Goal: Task Accomplishment & Management: Use online tool/utility

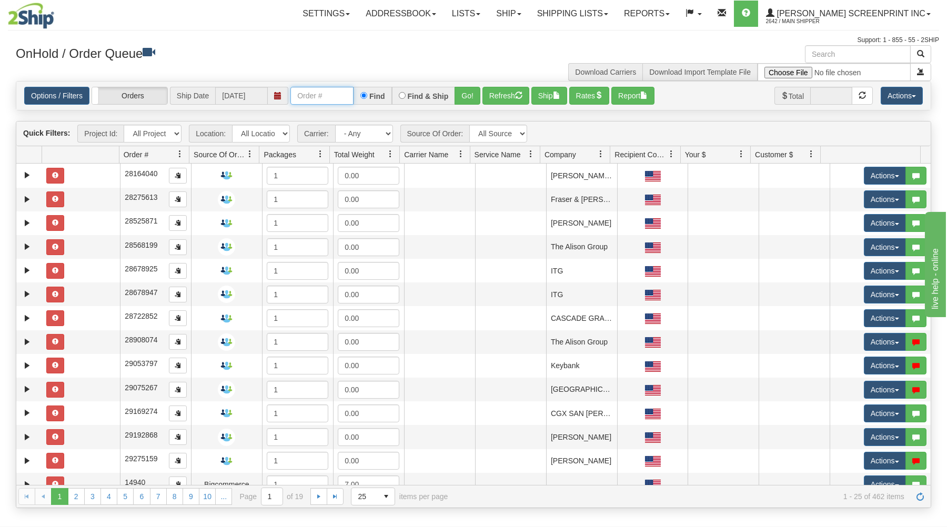
click at [304, 96] on input "text" at bounding box center [321, 96] width 63 height 18
type input "31439217"
click at [463, 91] on button "Go!" at bounding box center [467, 96] width 26 height 18
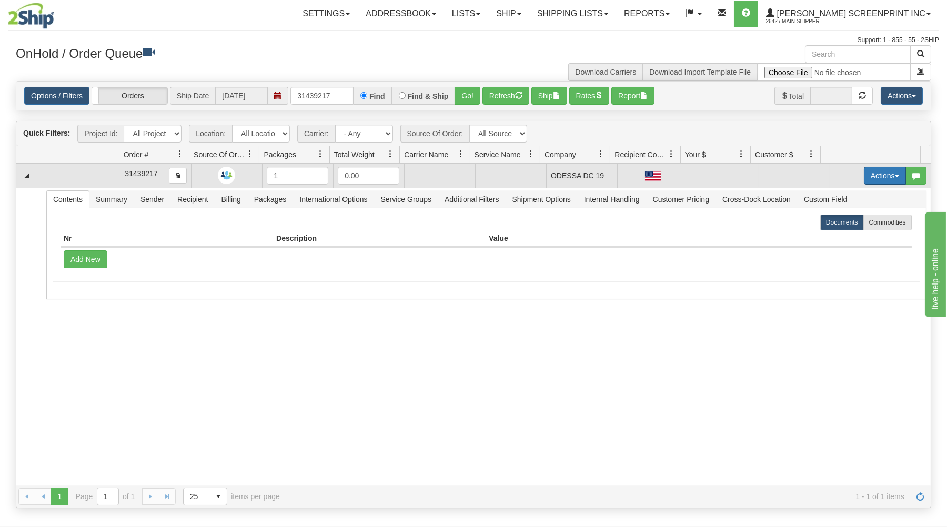
click at [872, 174] on button "Actions" at bounding box center [885, 176] width 42 height 18
click at [847, 197] on link "Open" at bounding box center [863, 196] width 84 height 14
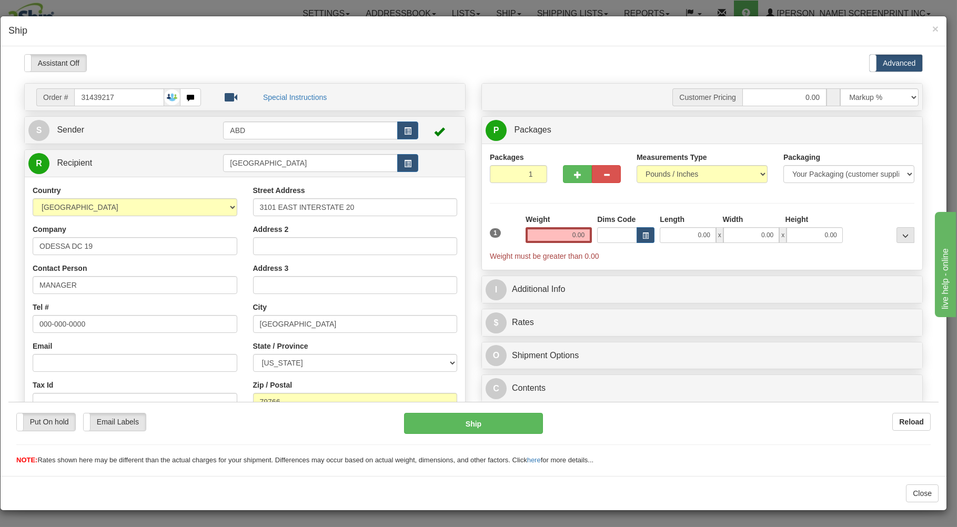
type input "14.25"
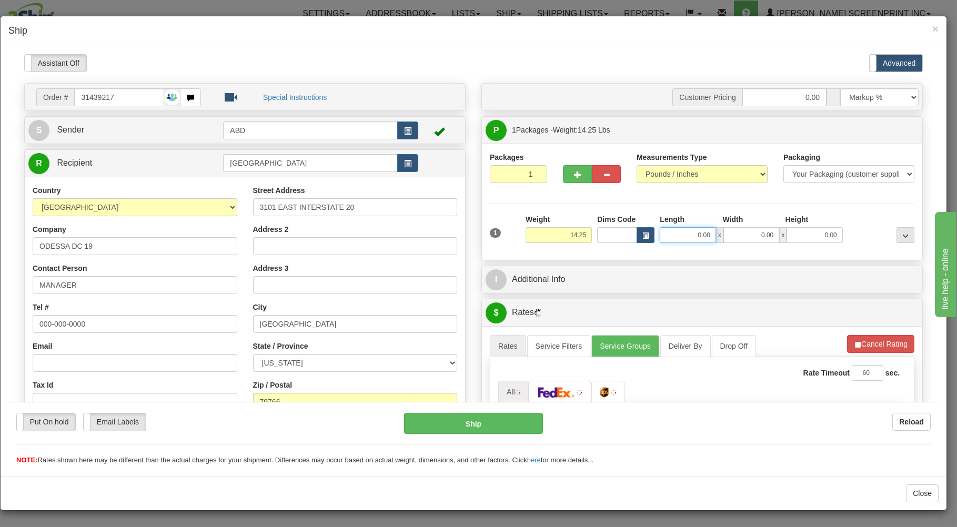
click at [680, 239] on input "0.00" at bounding box center [688, 235] width 56 height 16
type input "15.05"
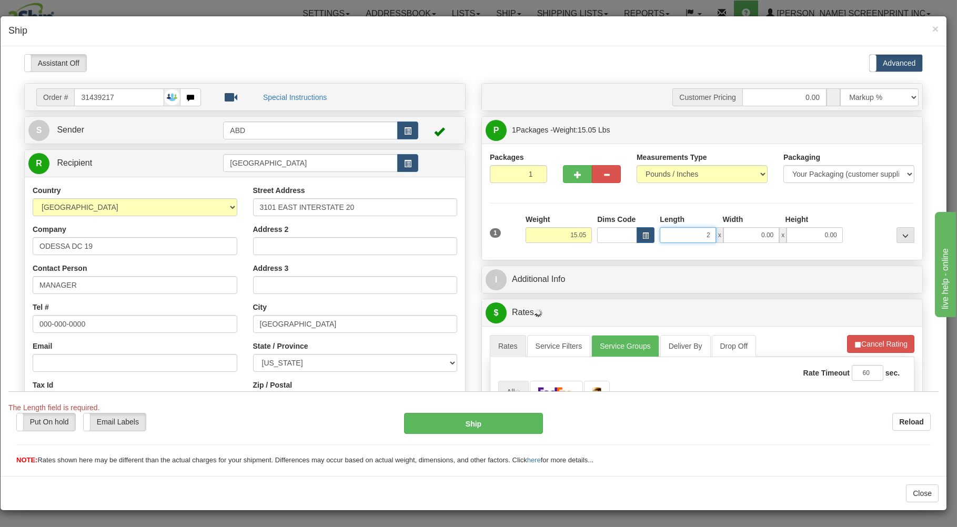
type input "20"
type input "14.25"
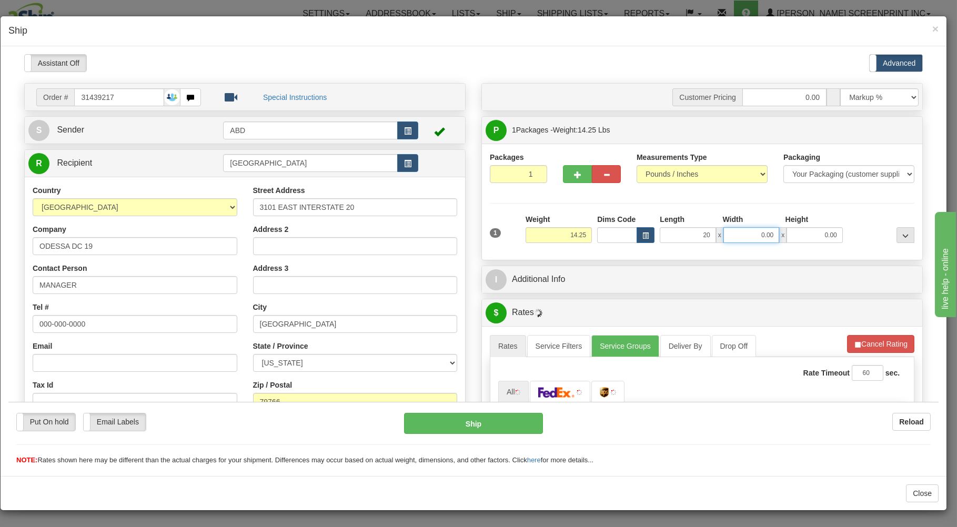
type input "20.00"
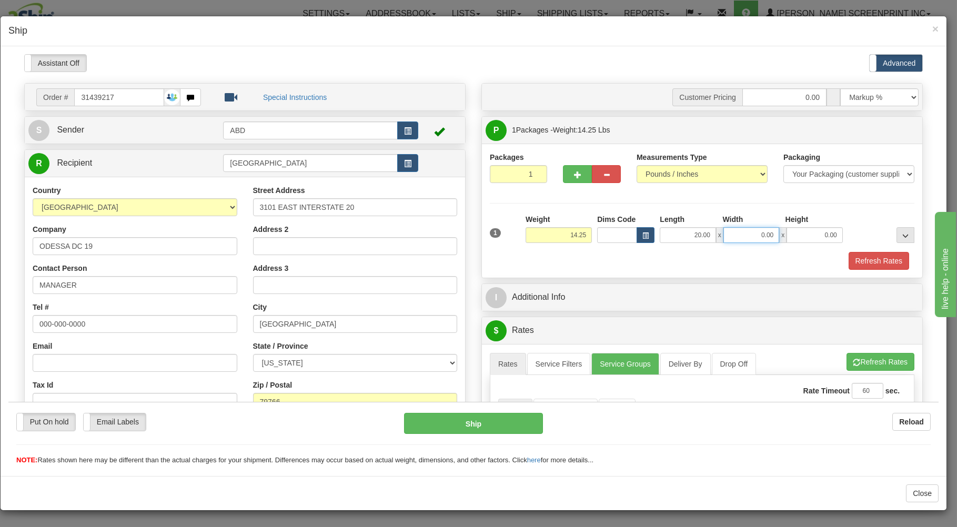
type input "14.30"
type input "20.00"
type input "14.25"
type input "5.00"
drag, startPoint x: 654, startPoint y: 271, endPoint x: 653, endPoint y: 261, distance: 10.1
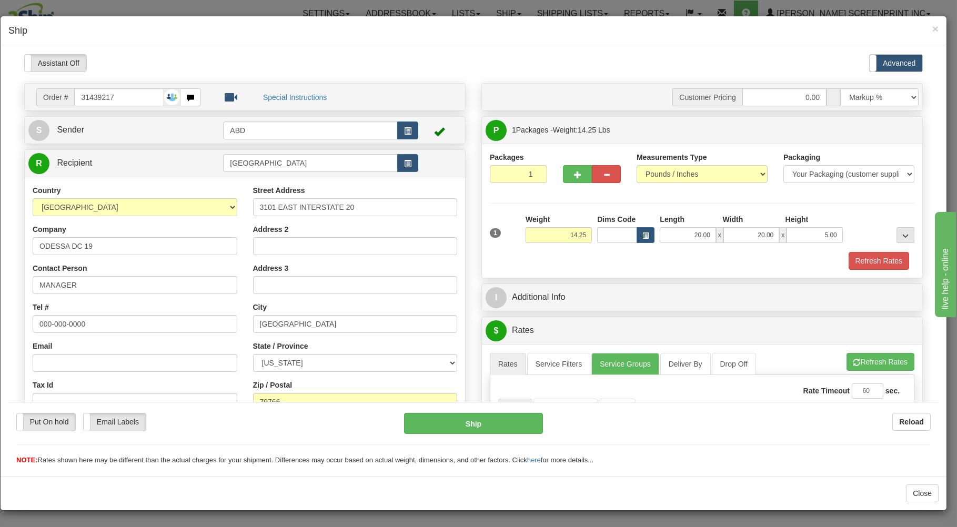
click at [655, 267] on div "Packages 1 1 Measurements Type" at bounding box center [702, 210] width 440 height 134
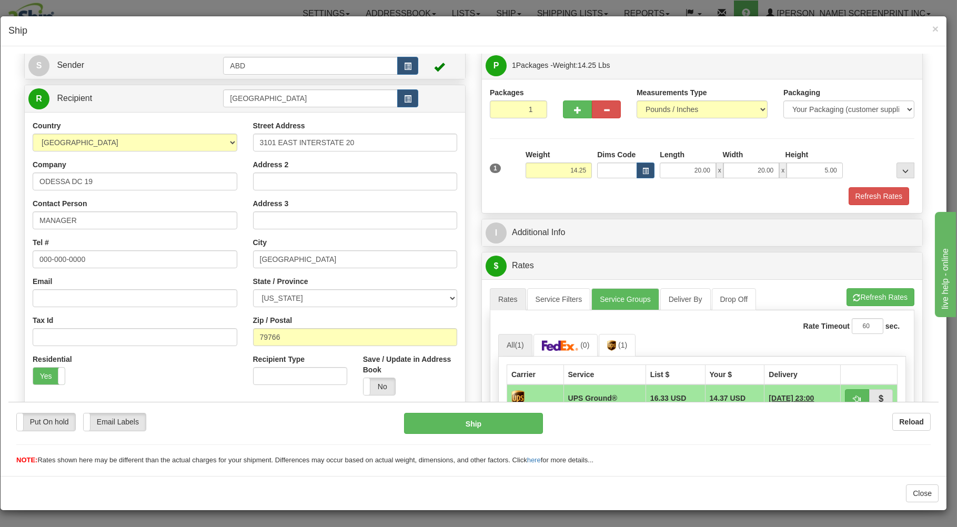
scroll to position [225, 0]
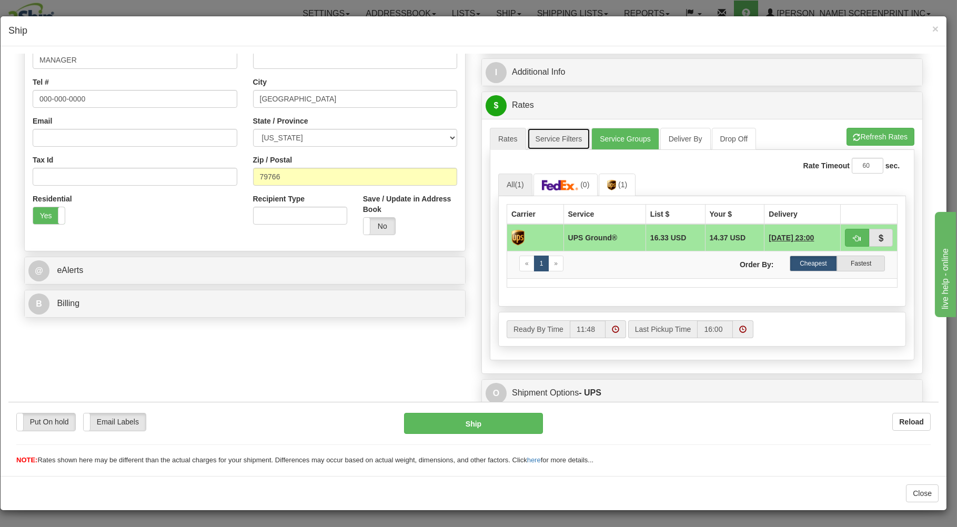
click at [561, 132] on link "Service Filters" at bounding box center [559, 138] width 64 height 22
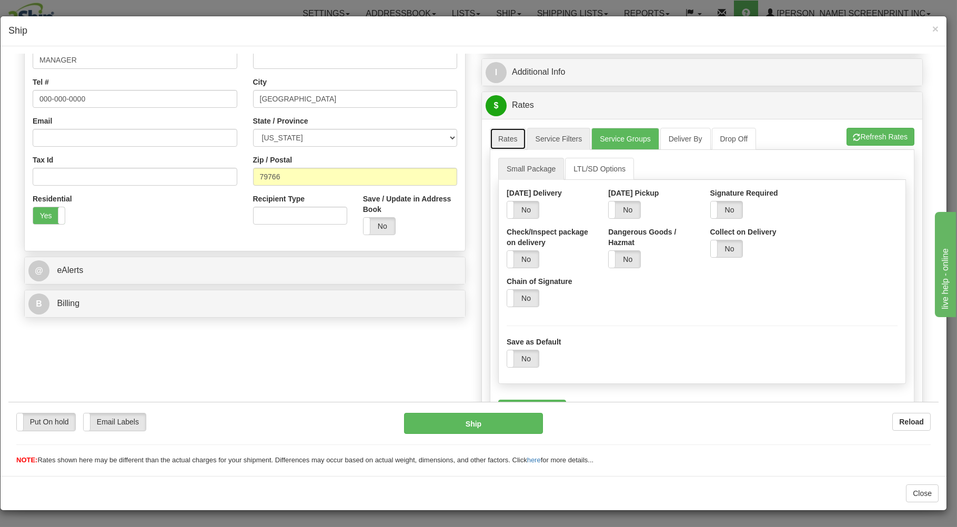
click at [502, 136] on link "Rates" at bounding box center [508, 138] width 36 height 22
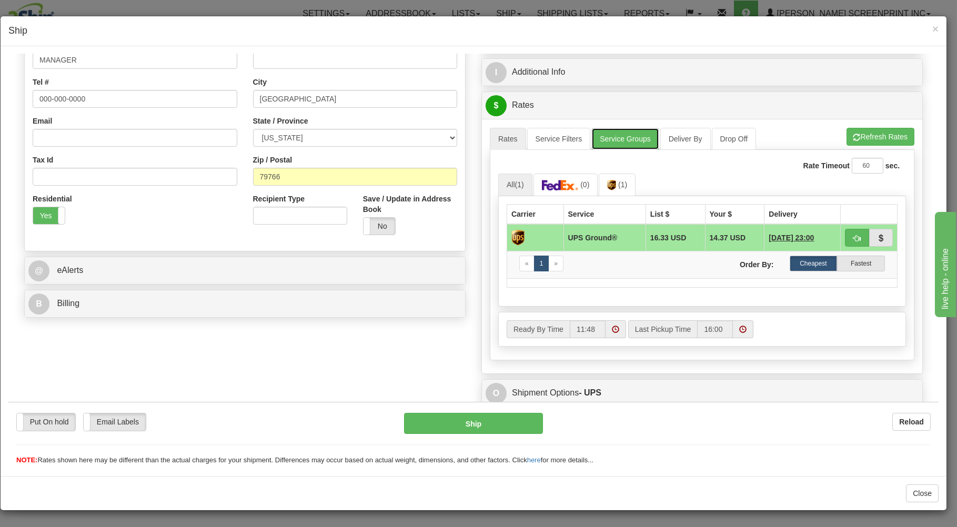
click at [619, 137] on link "Service Groups" at bounding box center [624, 138] width 67 height 22
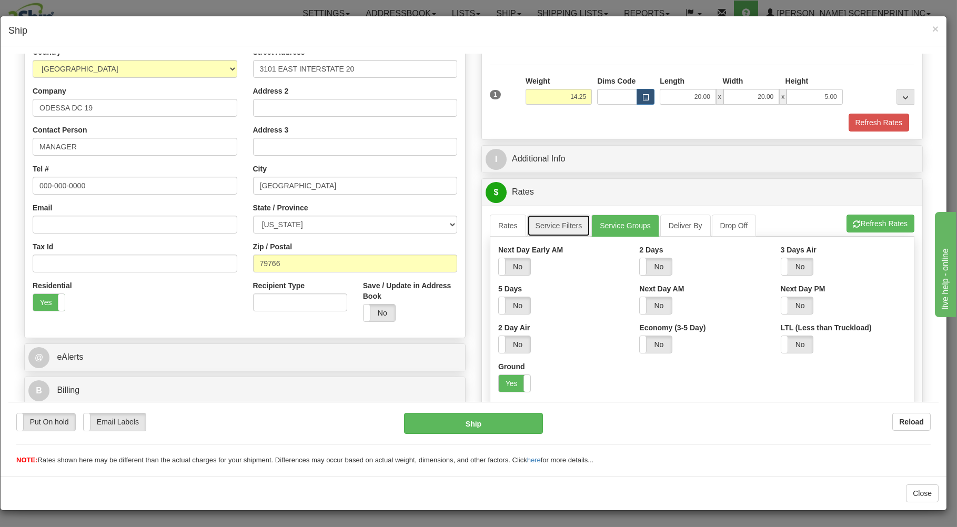
drag, startPoint x: 548, startPoint y: 228, endPoint x: 608, endPoint y: 238, distance: 60.8
click at [549, 228] on link "Service Filters" at bounding box center [559, 225] width 64 height 22
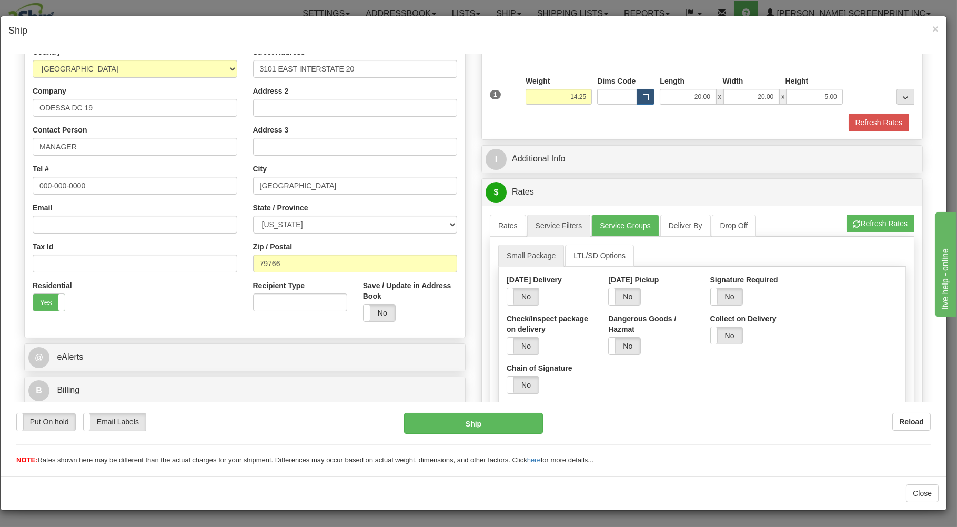
drag, startPoint x: 719, startPoint y: 297, endPoint x: 662, endPoint y: 282, distance: 58.7
click at [719, 297] on label "No" at bounding box center [727, 296] width 32 height 17
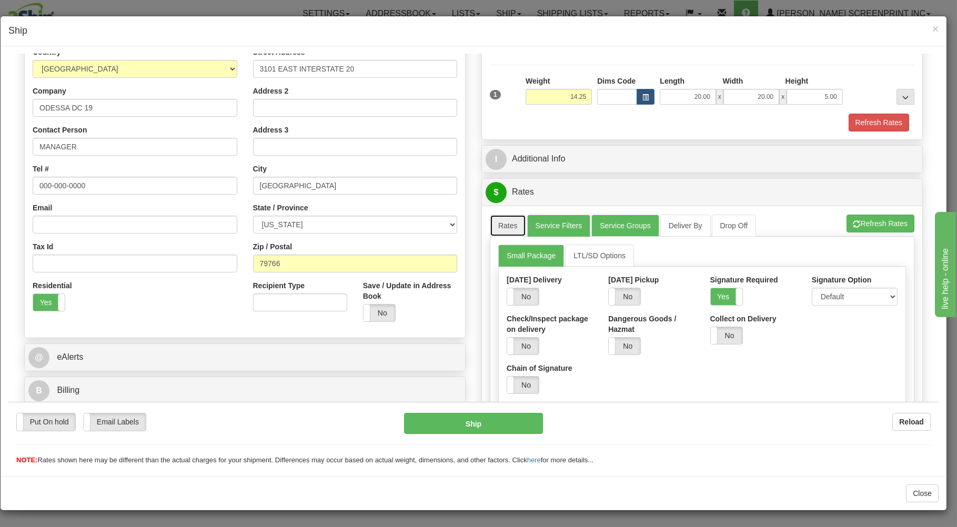
click at [499, 224] on link "Rates" at bounding box center [508, 225] width 36 height 22
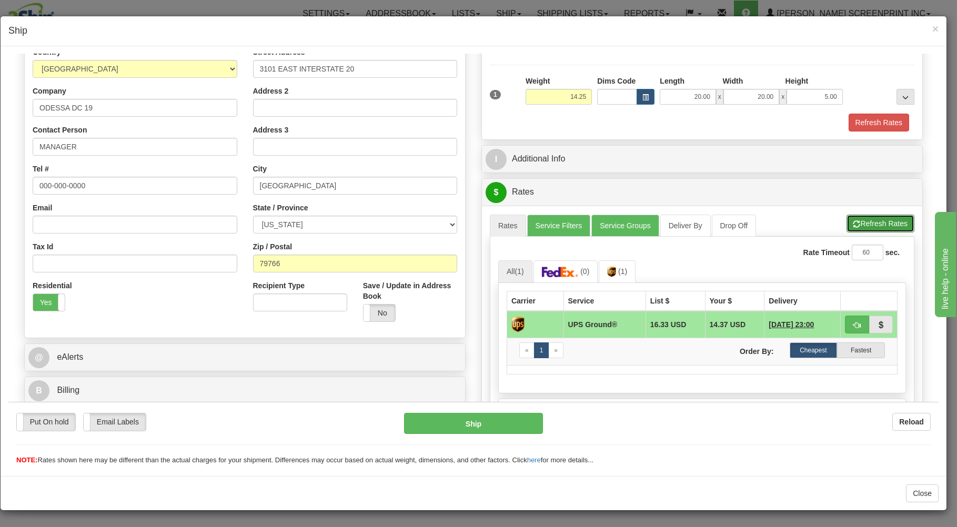
click at [863, 224] on button "Refresh Rates" at bounding box center [880, 223] width 68 height 18
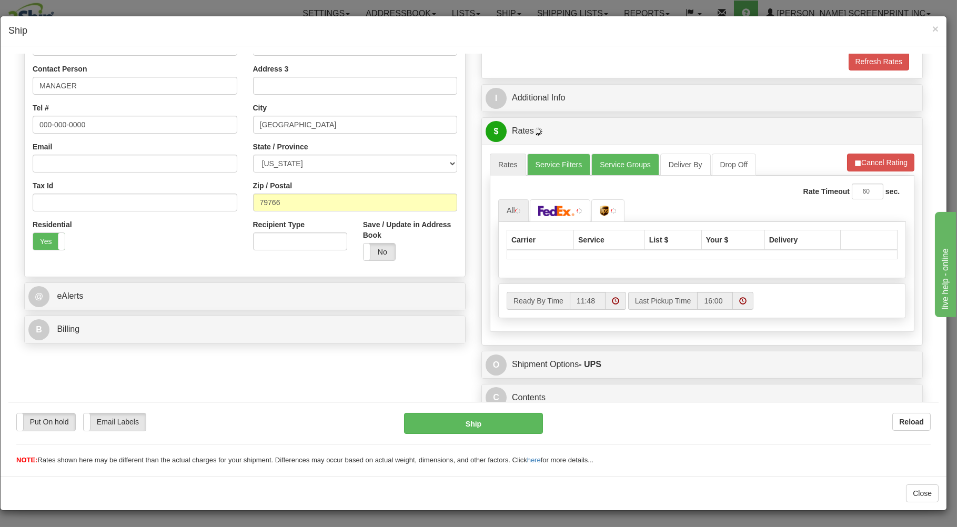
scroll to position [207, 0]
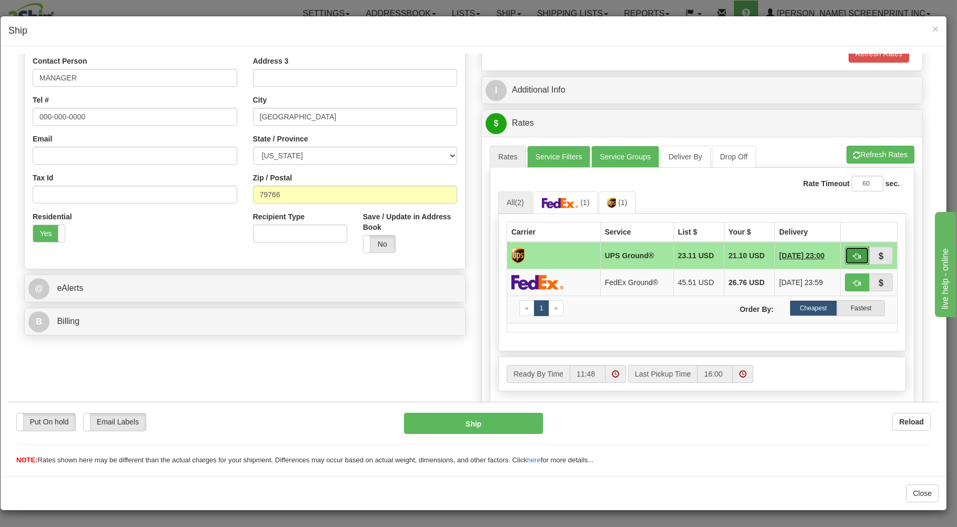
click at [853, 255] on span "button" at bounding box center [856, 255] width 7 height 7
type input "03"
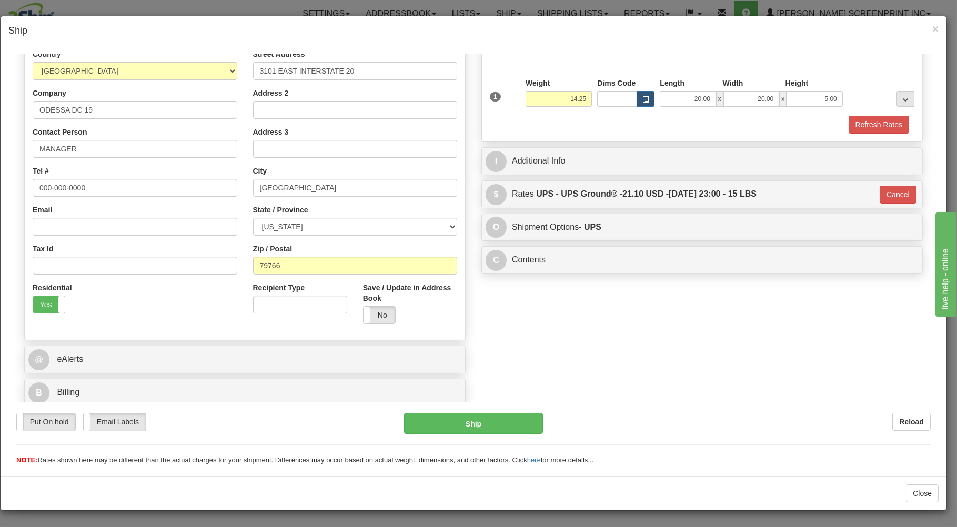
scroll to position [138, 0]
click at [497, 418] on button "Ship" at bounding box center [473, 422] width 139 height 21
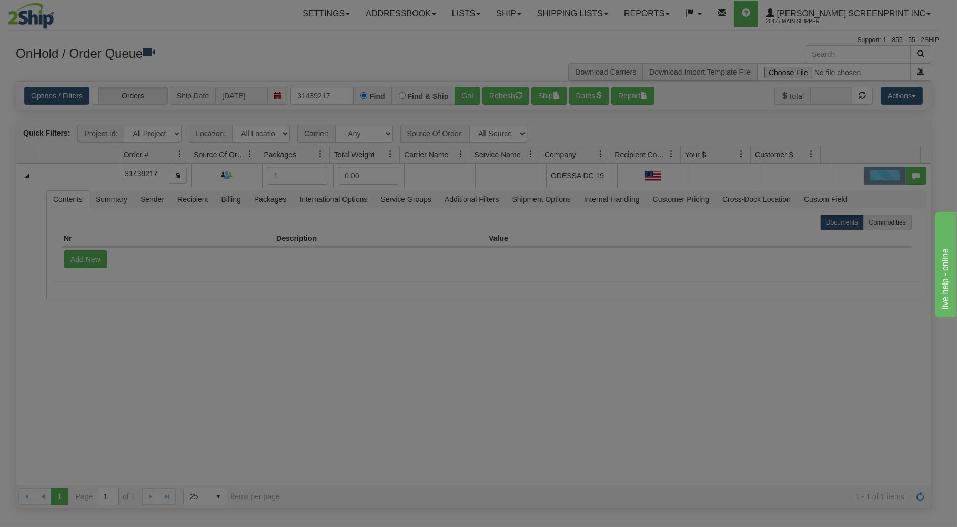
scroll to position [0, 0]
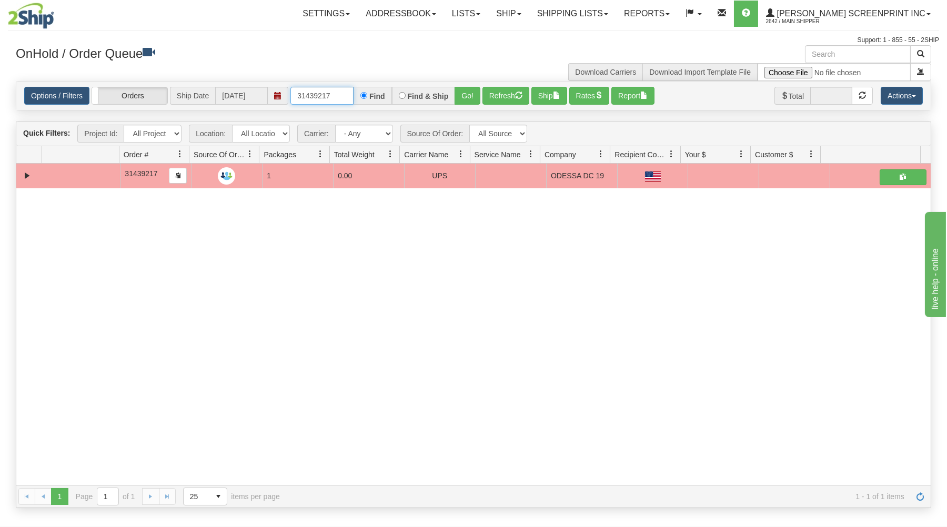
drag, startPoint x: 298, startPoint y: 95, endPoint x: 393, endPoint y: 95, distance: 95.7
click at [353, 95] on input "31439217" at bounding box center [321, 96] width 63 height 18
type input "31441841"
click at [467, 88] on button "Go!" at bounding box center [467, 96] width 26 height 18
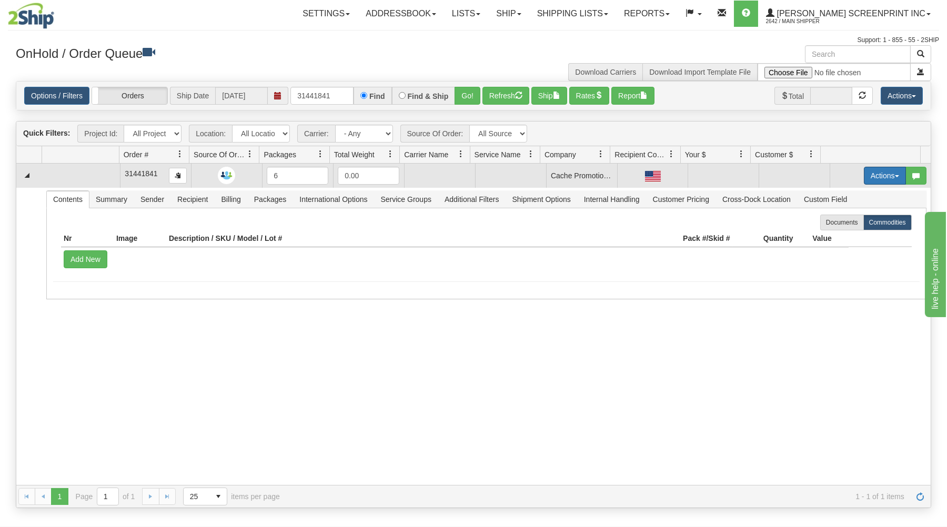
click at [869, 171] on button "Actions" at bounding box center [885, 176] width 42 height 18
click at [836, 196] on span "Open" at bounding box center [844, 195] width 25 height 8
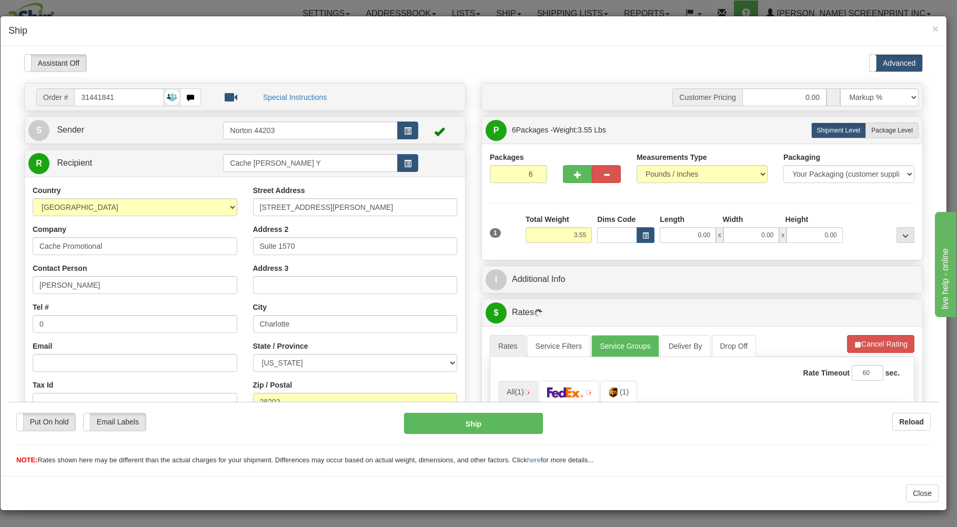
type input "0.00"
click at [882, 132] on span "Package Level" at bounding box center [892, 129] width 42 height 7
radio input "true"
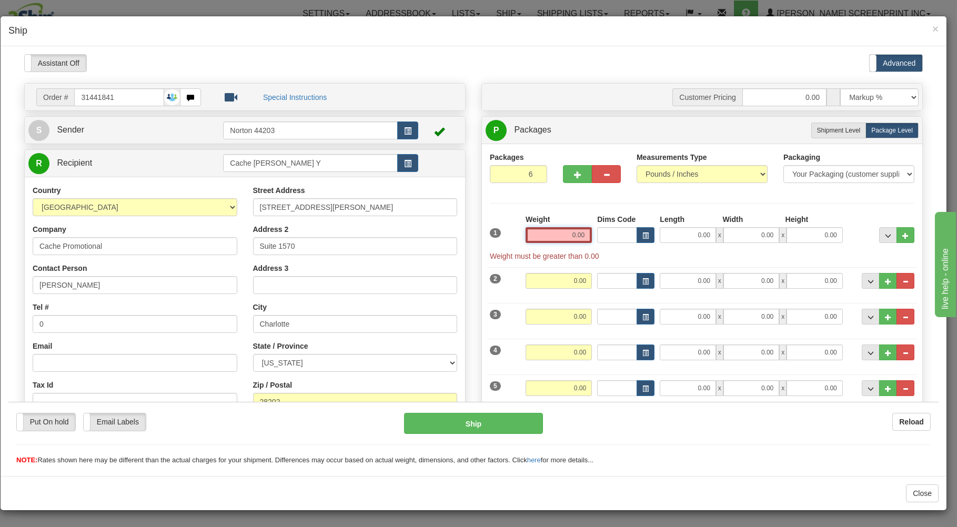
click at [559, 233] on input "0.00" at bounding box center [558, 235] width 66 height 16
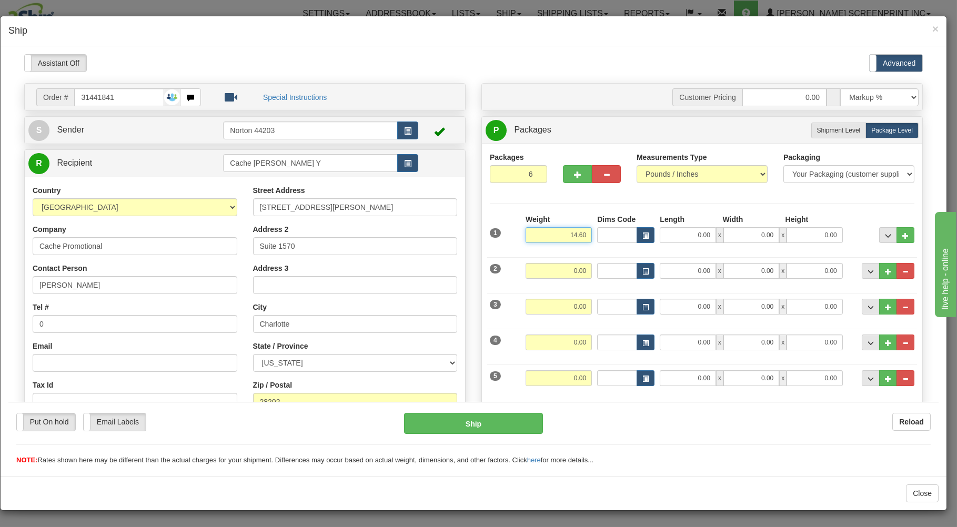
type input "14.60"
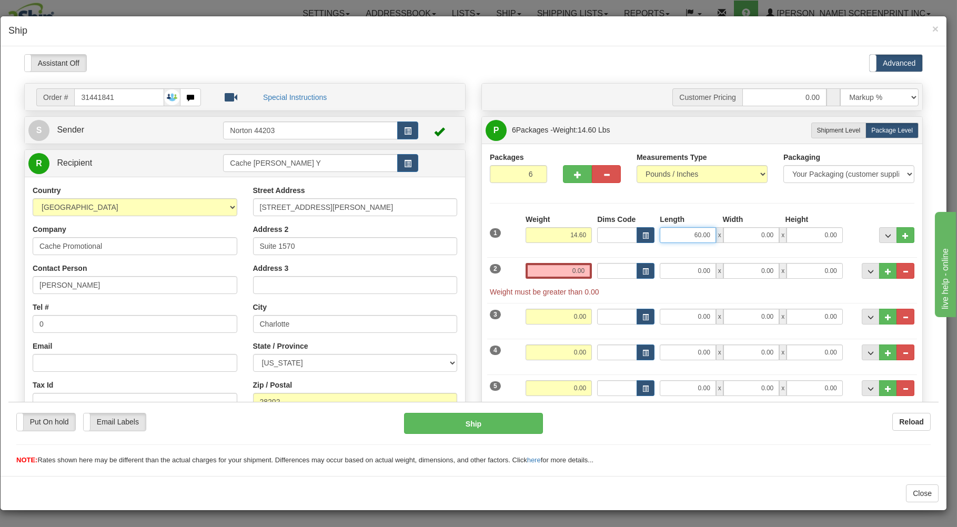
drag, startPoint x: 671, startPoint y: 232, endPoint x: 747, endPoint y: 212, distance: 79.5
click at [715, 228] on input "60.00" at bounding box center [688, 235] width 56 height 16
type input "50.00"
type input "8.00"
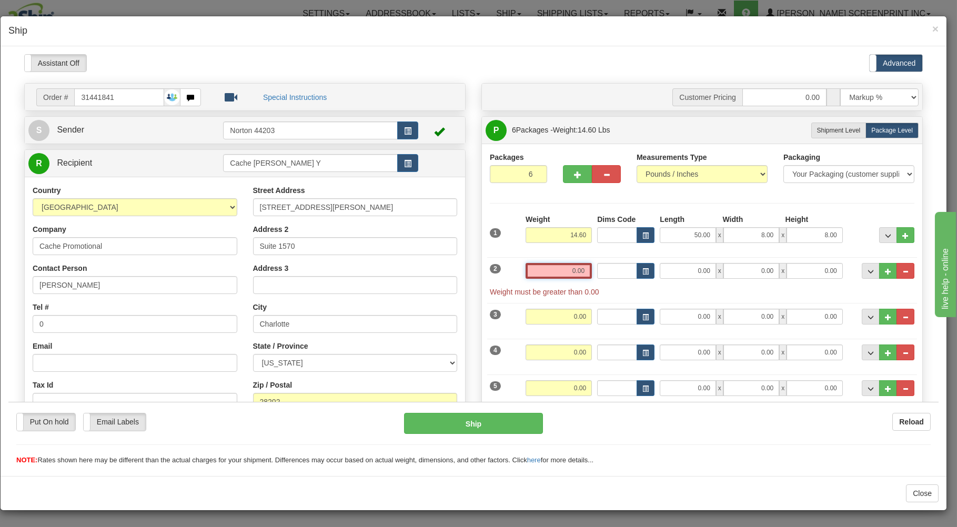
click at [536, 274] on input "0.00" at bounding box center [558, 270] width 66 height 16
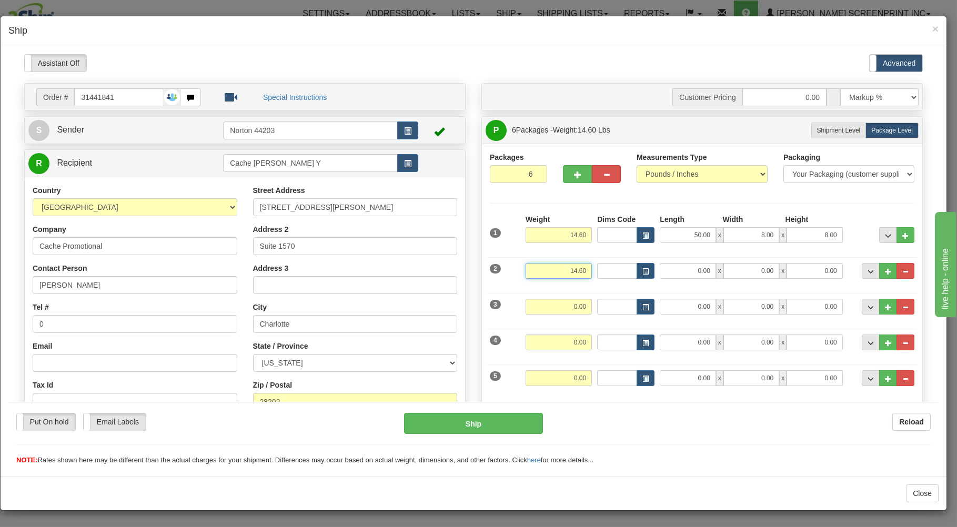
type input "14.60"
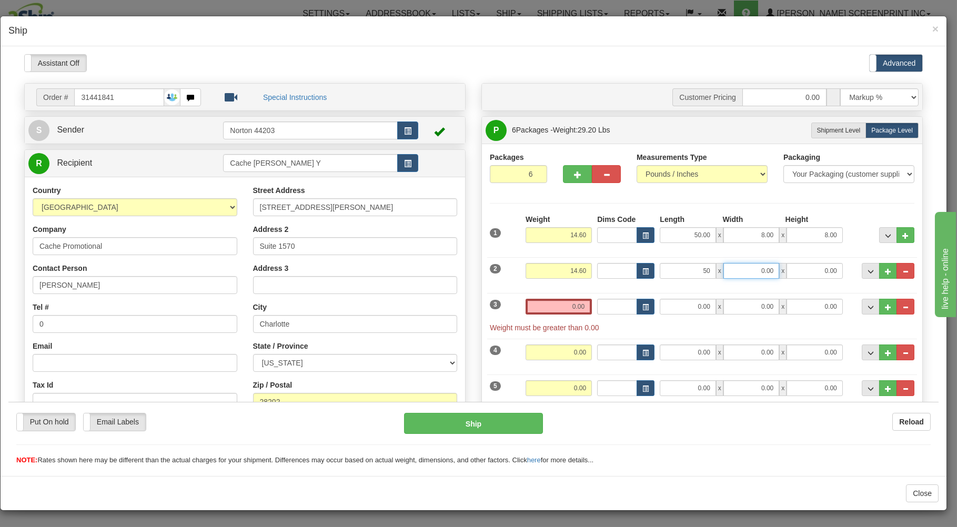
type input "50.00"
type input "6"
type input "8.00"
click at [544, 309] on input "0.00" at bounding box center [558, 306] width 66 height 16
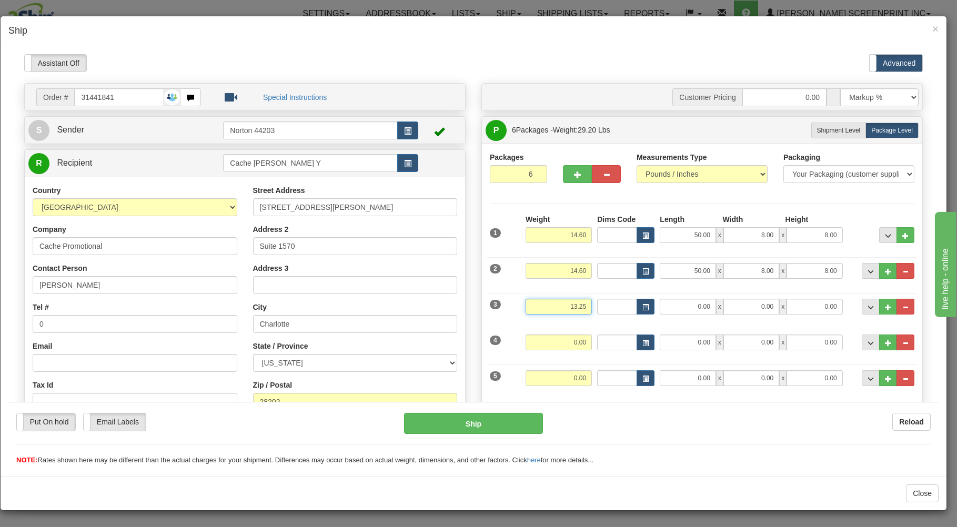
type input "13.25"
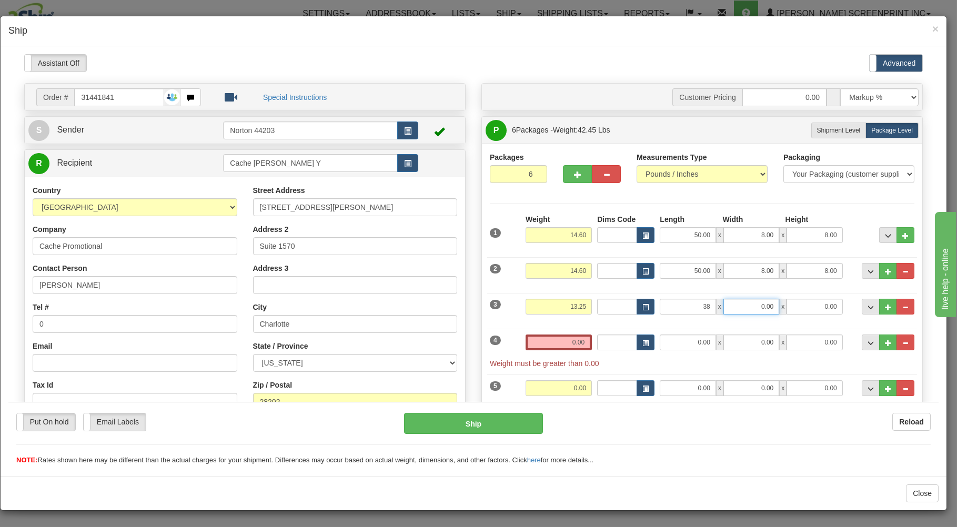
type input "38.00"
type input "9.00"
click at [531, 338] on input "0.00" at bounding box center [558, 342] width 66 height 16
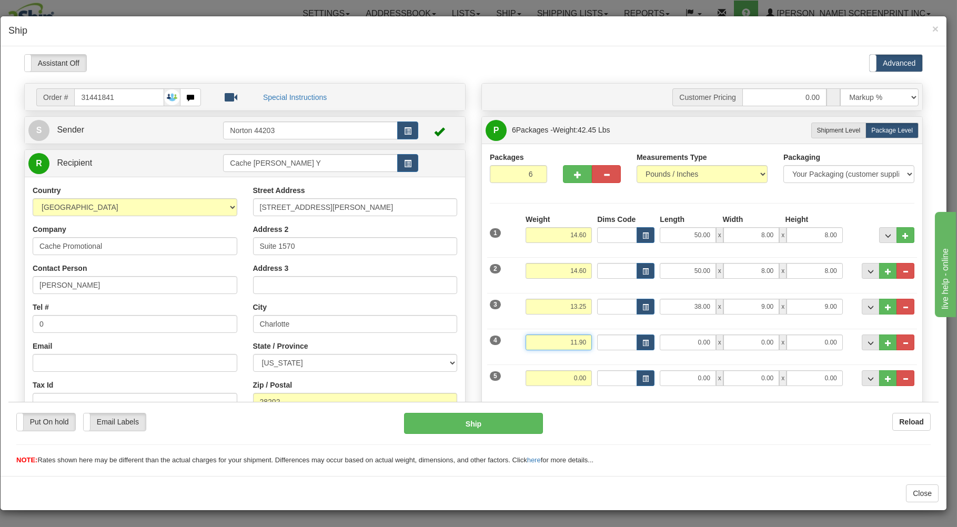
type input "11.90"
type input "38.00"
type input "9.00"
click at [525, 381] on input "0.00" at bounding box center [558, 378] width 66 height 16
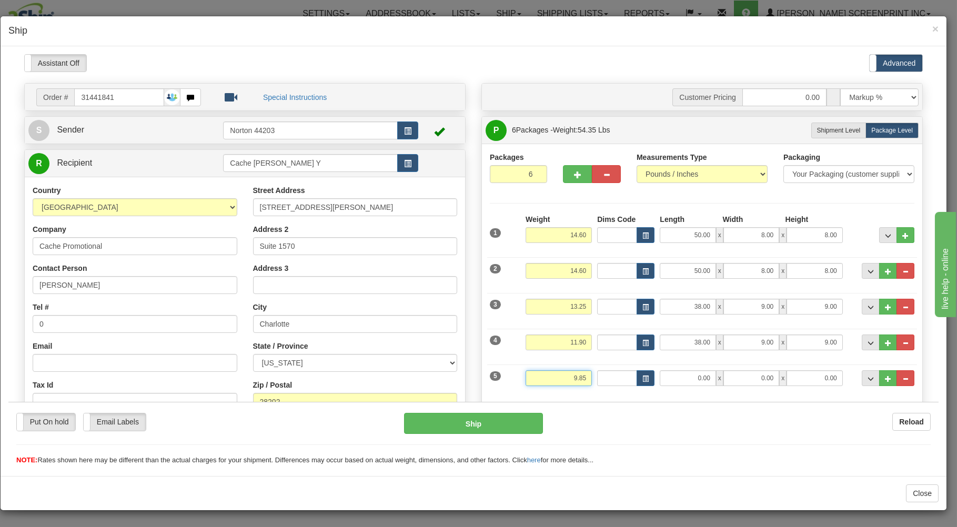
type input "9.85"
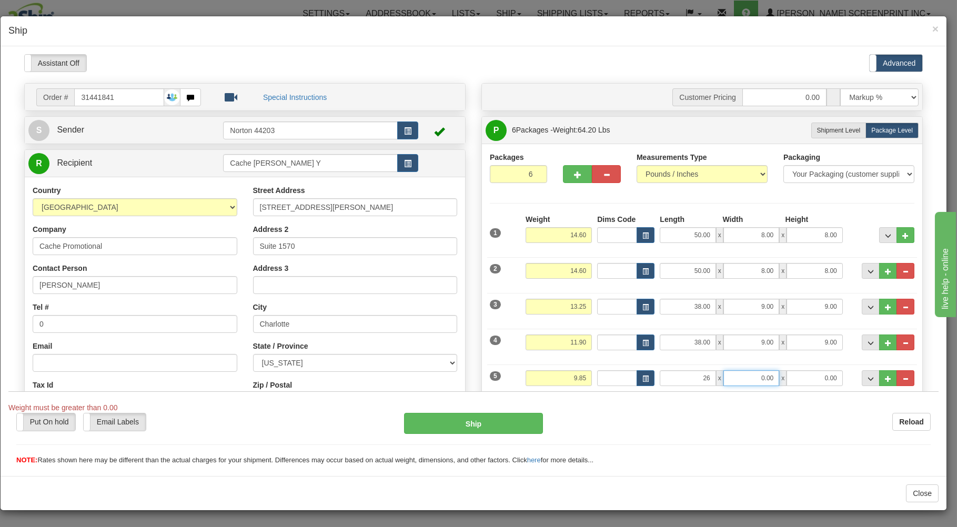
type input "26.00"
type input "11.00"
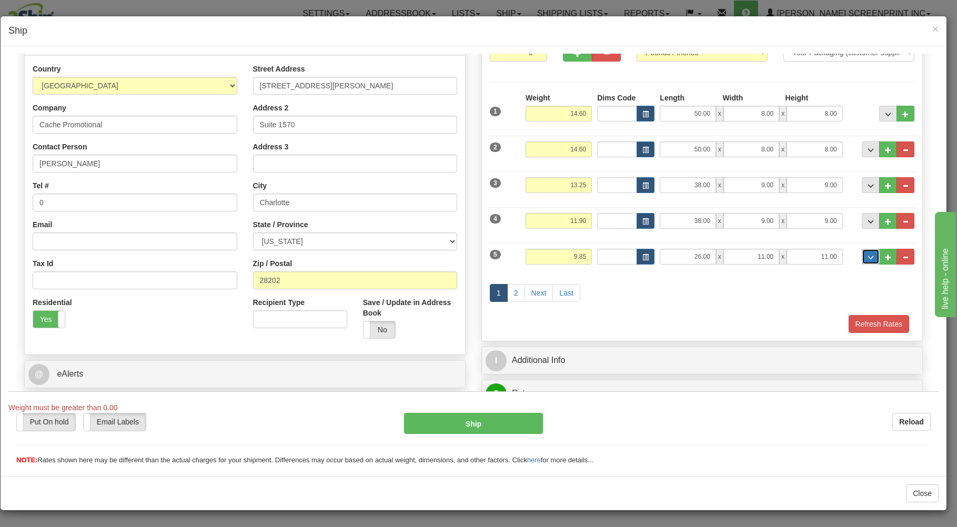
scroll to position [169, 0]
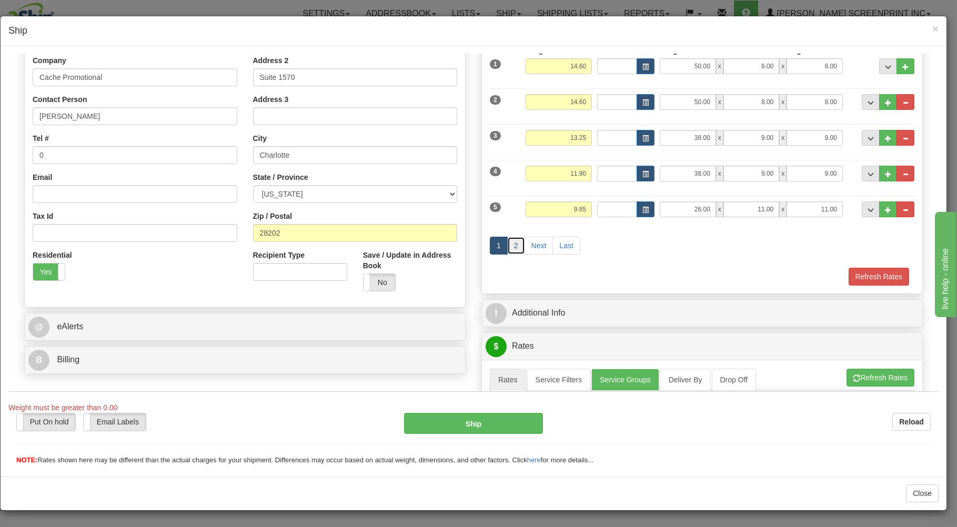
click at [510, 247] on link "2" at bounding box center [516, 245] width 18 height 18
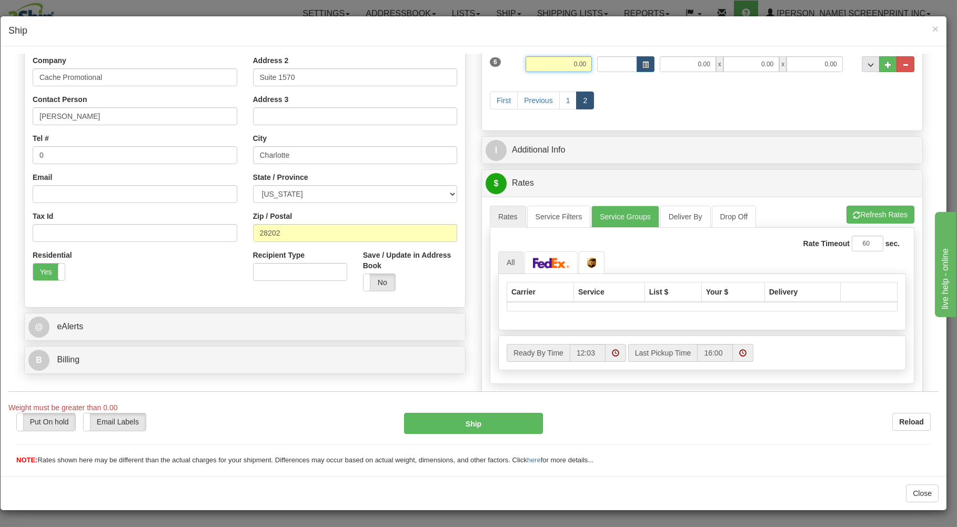
click at [561, 64] on input "0.00" at bounding box center [558, 64] width 66 height 16
type input "3.50"
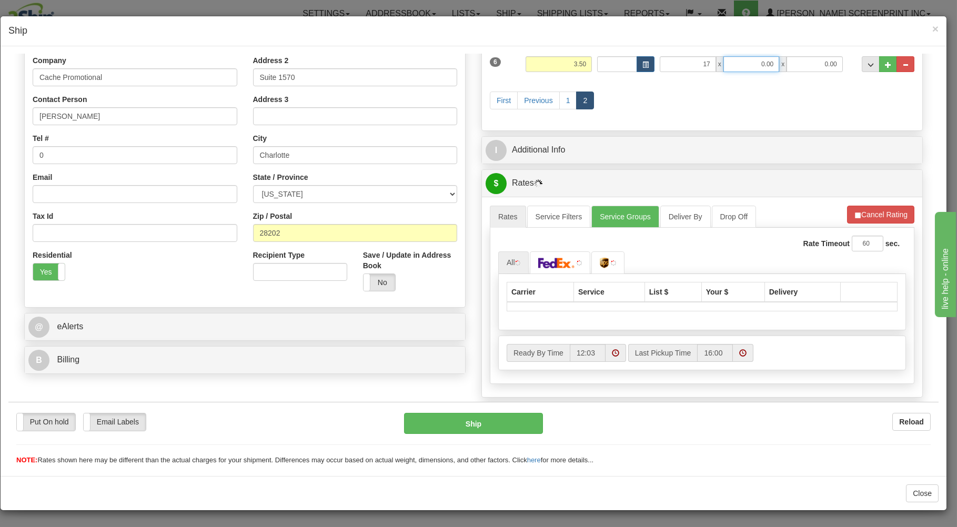
type input "17.00"
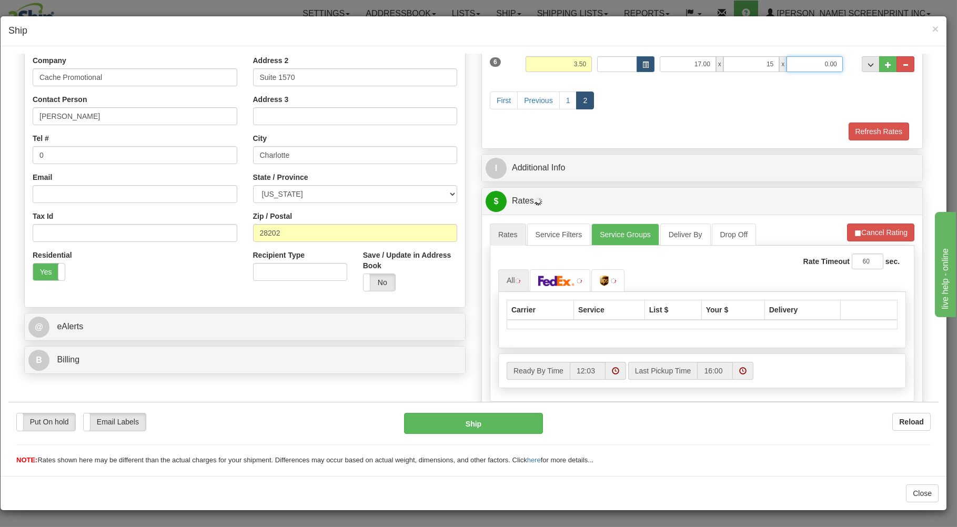
type input "15.00"
type input "3.00"
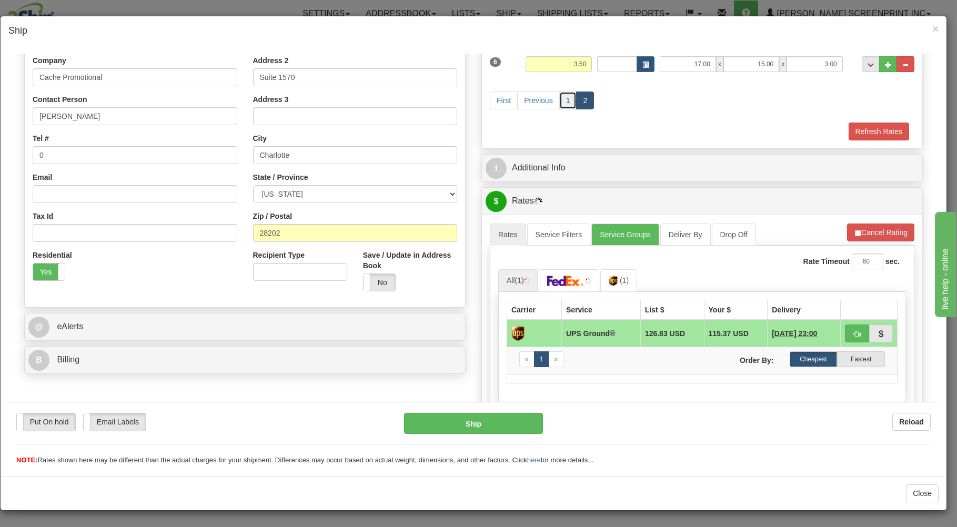
click at [566, 98] on link "1" at bounding box center [568, 100] width 18 height 18
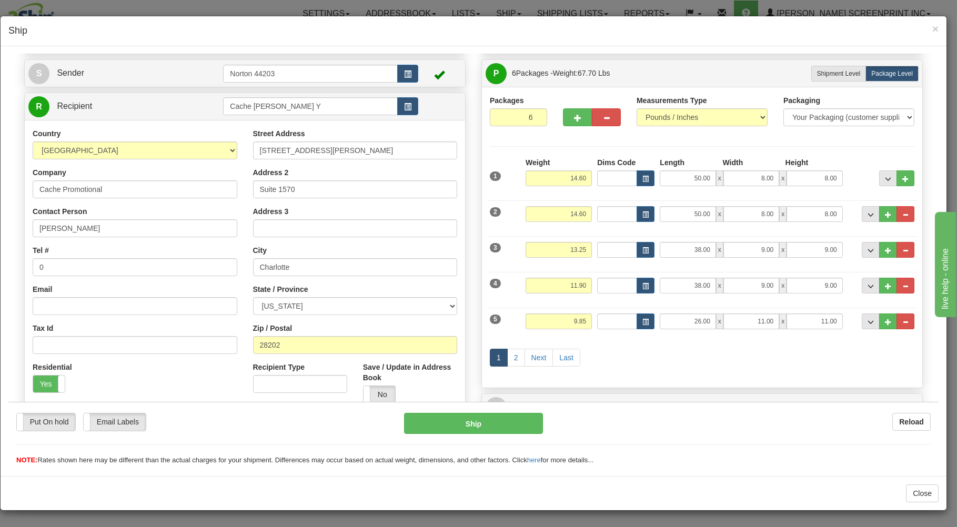
scroll to position [56, 0]
click at [512, 356] on link "2" at bounding box center [516, 358] width 18 height 18
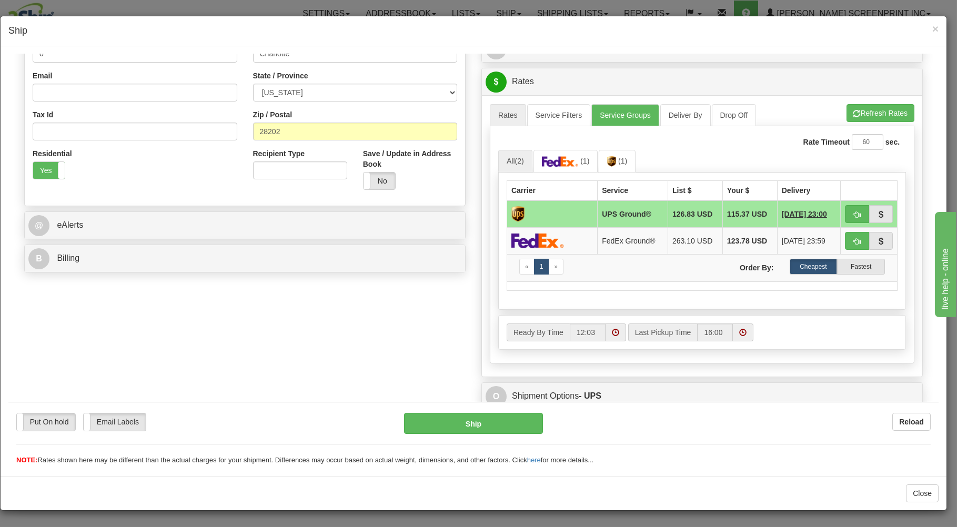
scroll to position [282, 0]
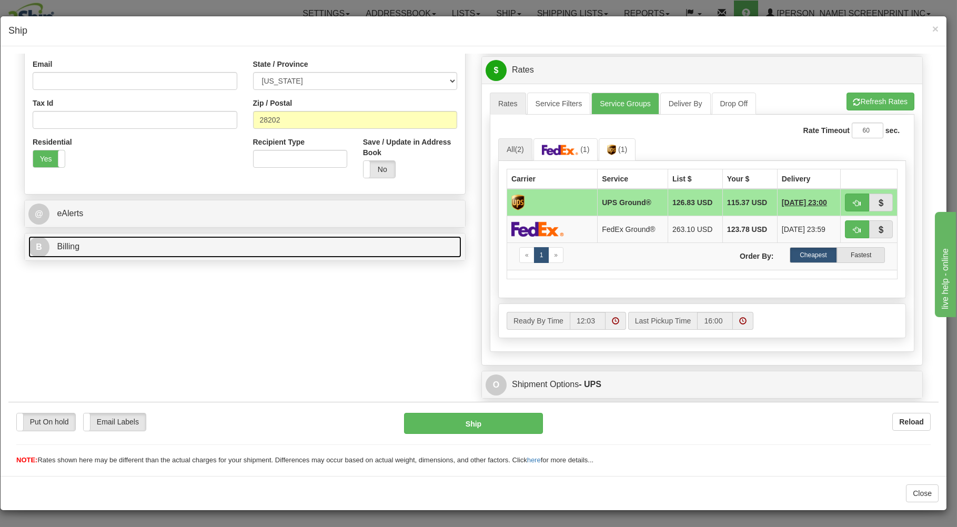
click at [323, 249] on link "B Billing" at bounding box center [244, 247] width 433 height 22
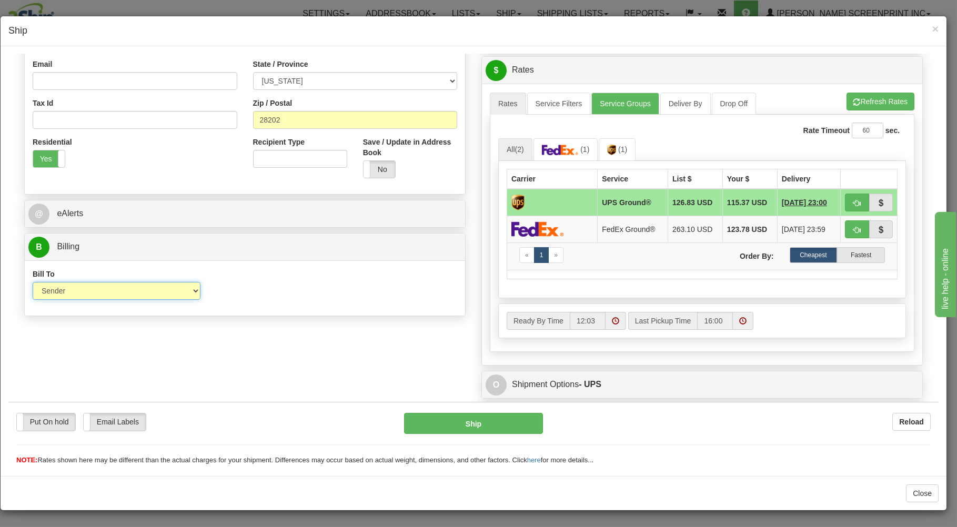
click at [33, 281] on select "Sender Recipient Third Party Collect" at bounding box center [117, 290] width 168 height 18
select select "3"
click option "Third Party" at bounding box center [8, 54] width 0 height 0
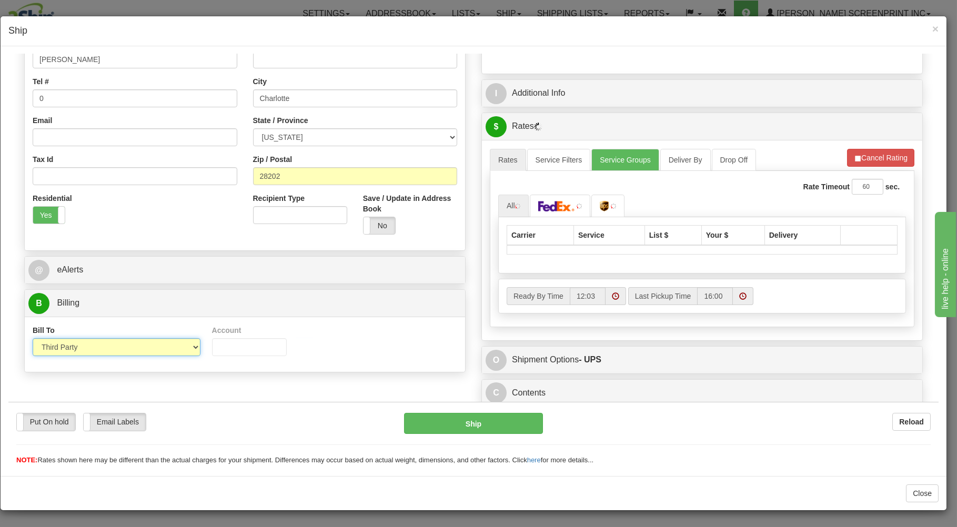
scroll to position [229, 0]
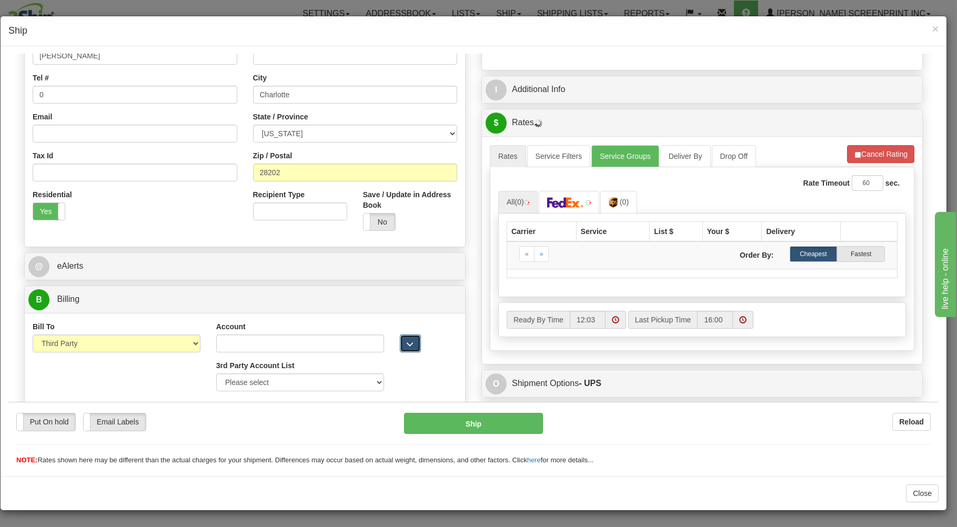
click at [407, 341] on span "button" at bounding box center [410, 343] width 7 height 7
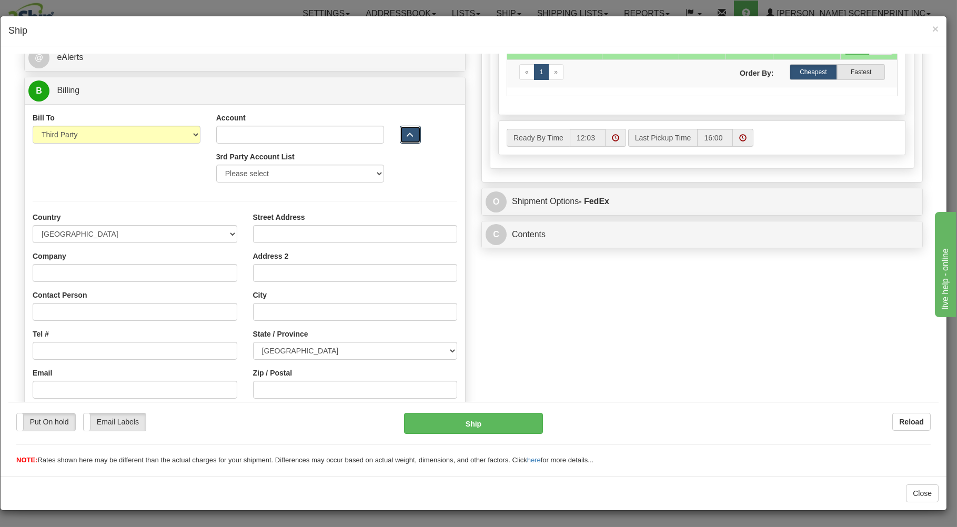
scroll to position [455, 0]
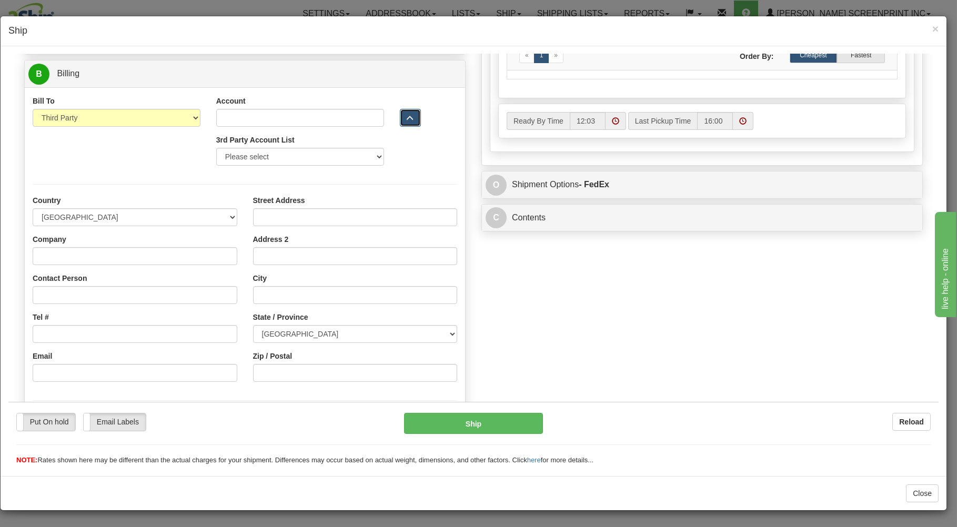
click at [409, 114] on button "button" at bounding box center [410, 117] width 21 height 18
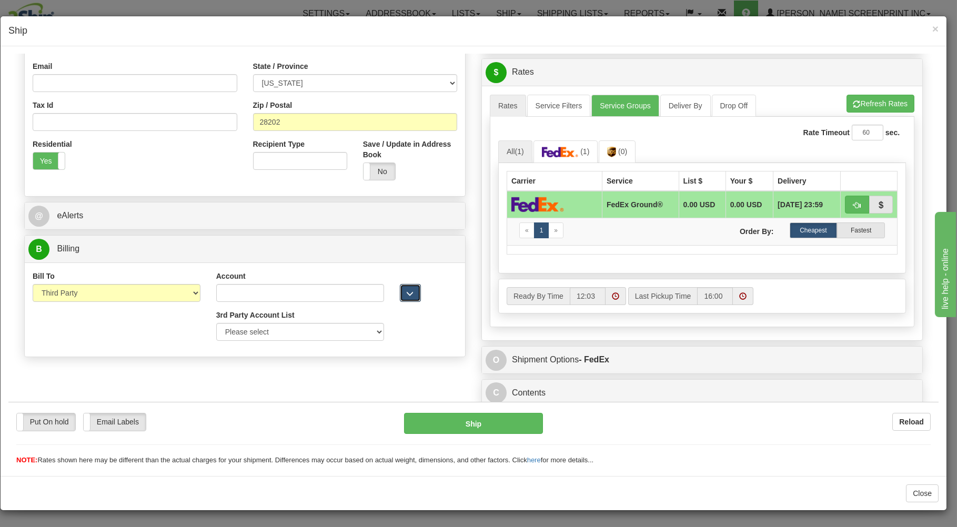
scroll to position [284, 0]
click at [216, 322] on select "Please select GITI-332021982-FedEx Express® CACHE-372964065-FedEx Express® LOWE…" at bounding box center [300, 331] width 168 height 18
select select "289"
click option "CACHE-372964065-FedEx Express®" at bounding box center [8, 54] width 0 height 0
type input "372964065"
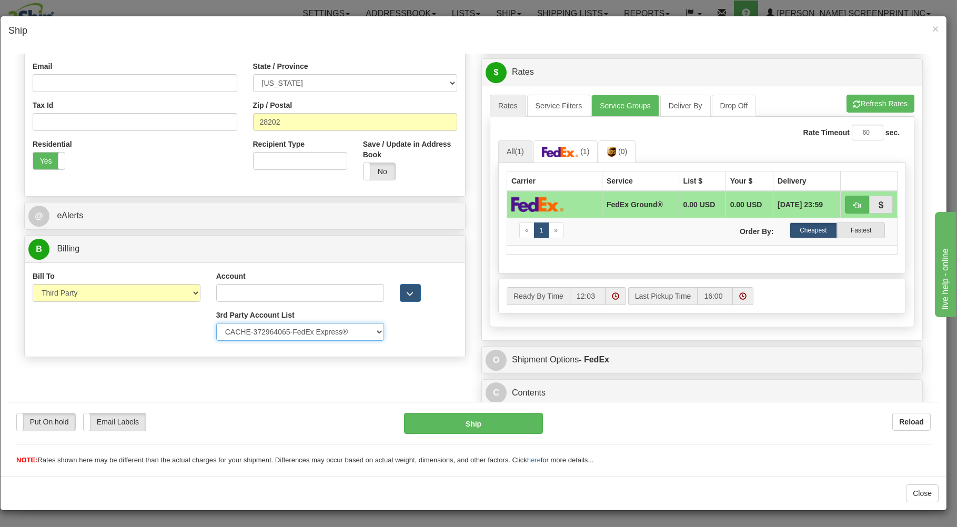
select select "US"
type input "CACHE PROMOTIONAL"
type input "BILLING"
type input "128 S TRYON STREET"
type input "STE 1570"
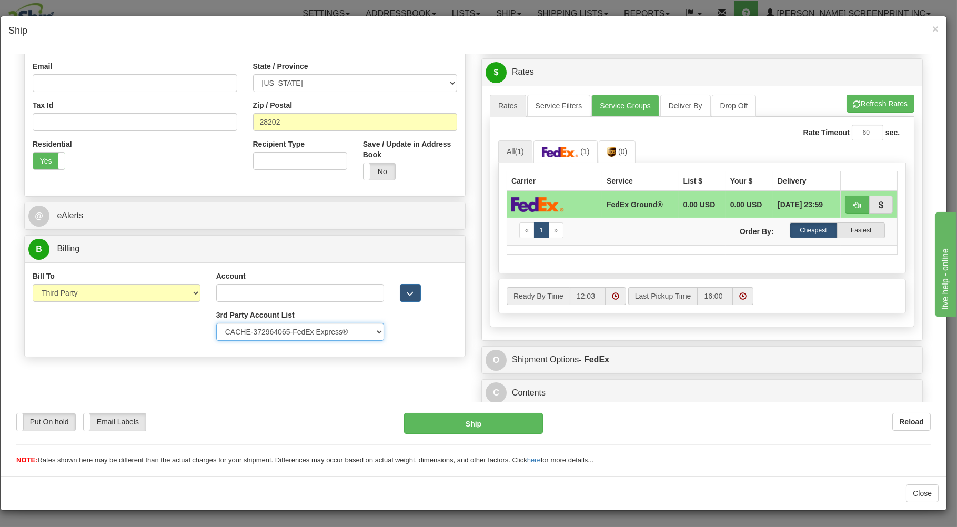
type input "CHARLOTTE"
type input "28202"
select select "NC"
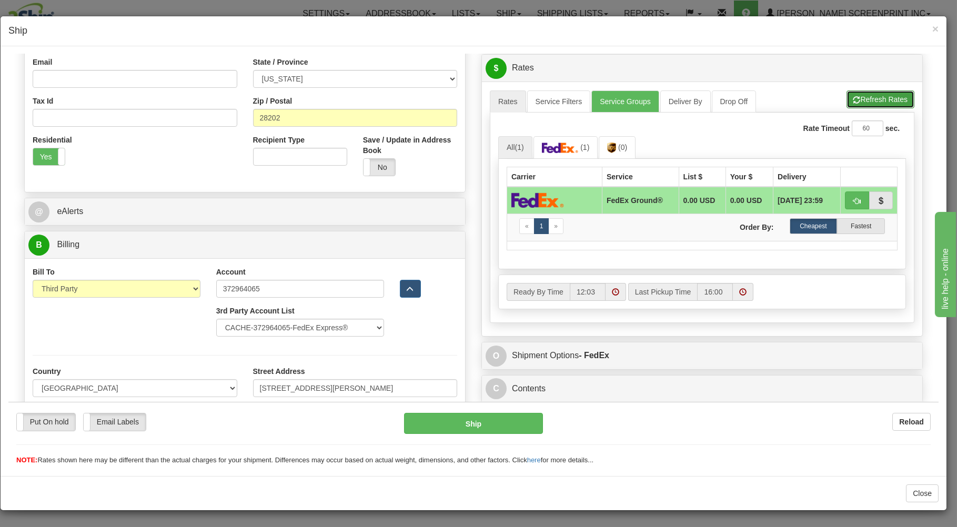
click at [853, 95] on button "Refresh Rates" at bounding box center [880, 99] width 68 height 18
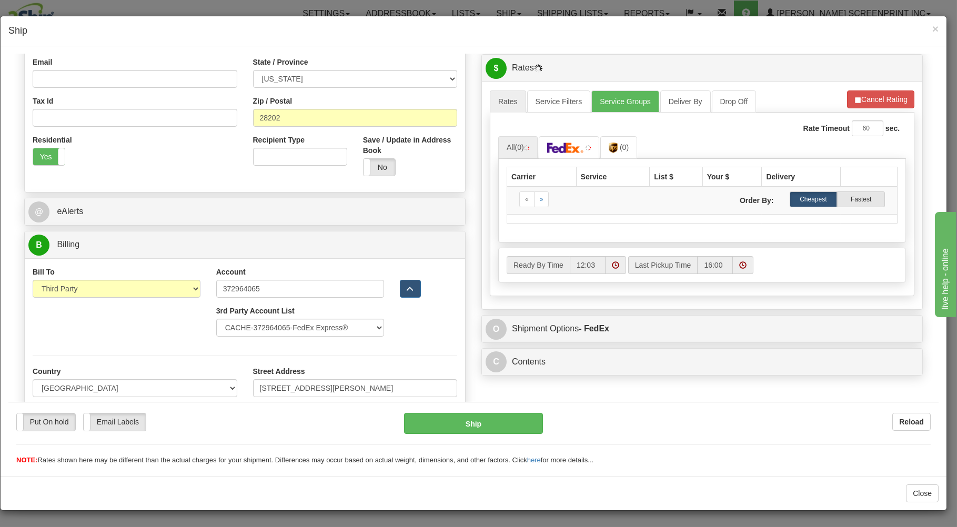
select select "289"
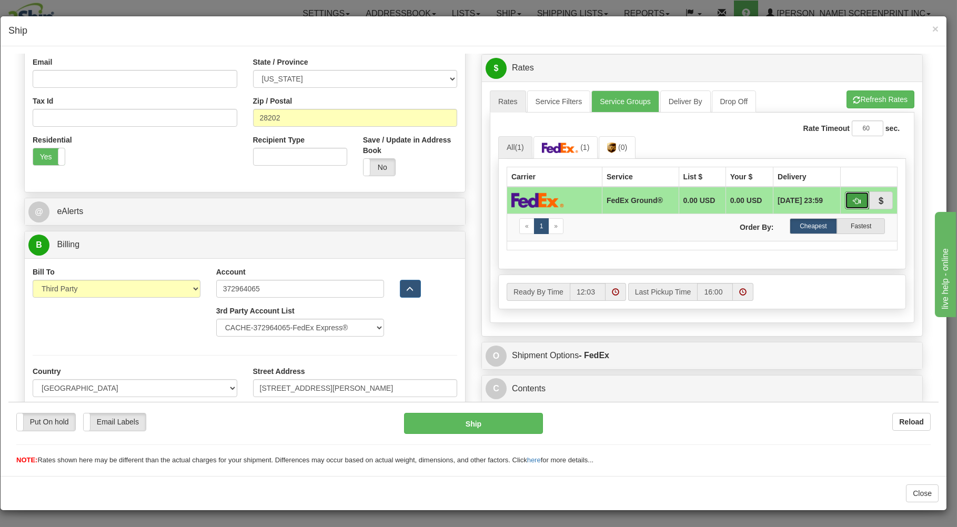
click at [851, 193] on button "button" at bounding box center [857, 200] width 24 height 18
type input "92"
select select "289"
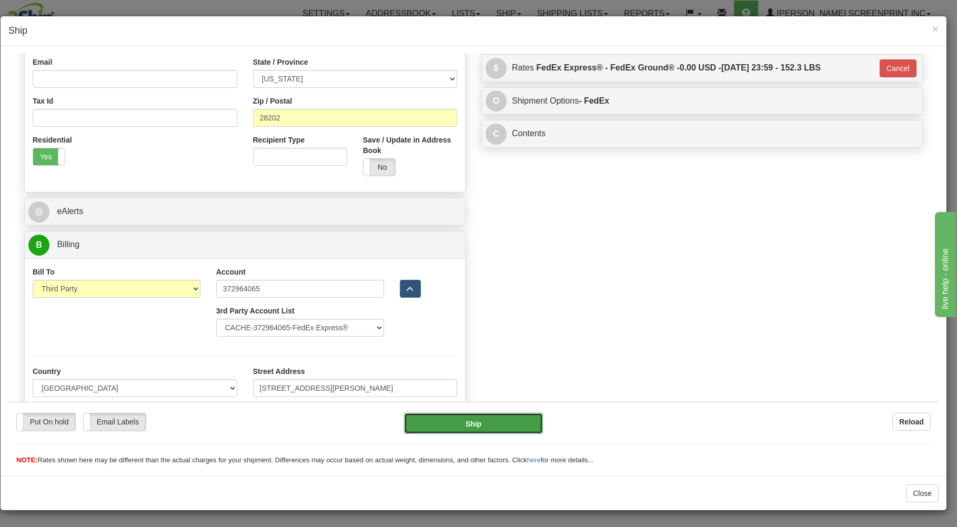
click at [442, 419] on button "Ship" at bounding box center [473, 422] width 139 height 21
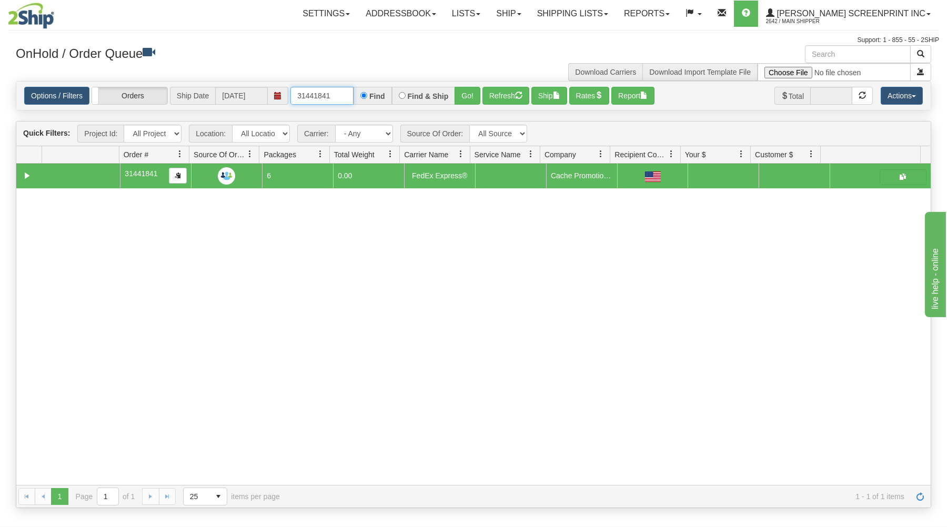
drag, startPoint x: 291, startPoint y: 93, endPoint x: 383, endPoint y: 95, distance: 91.5
click at [383, 95] on div "31441841 Find Find & Ship Go!" at bounding box center [385, 96] width 190 height 18
type input "31440687"
drag, startPoint x: 472, startPoint y: 93, endPoint x: 456, endPoint y: 161, distance: 70.8
click at [470, 94] on button "Go!" at bounding box center [467, 96] width 26 height 18
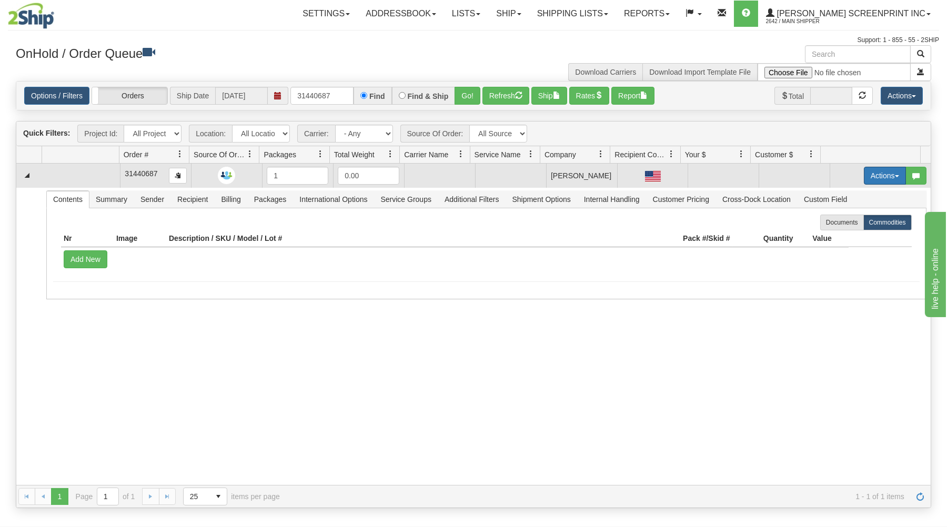
click at [869, 173] on button "Actions" at bounding box center [885, 176] width 42 height 18
click at [844, 196] on span "Open" at bounding box center [844, 195] width 25 height 8
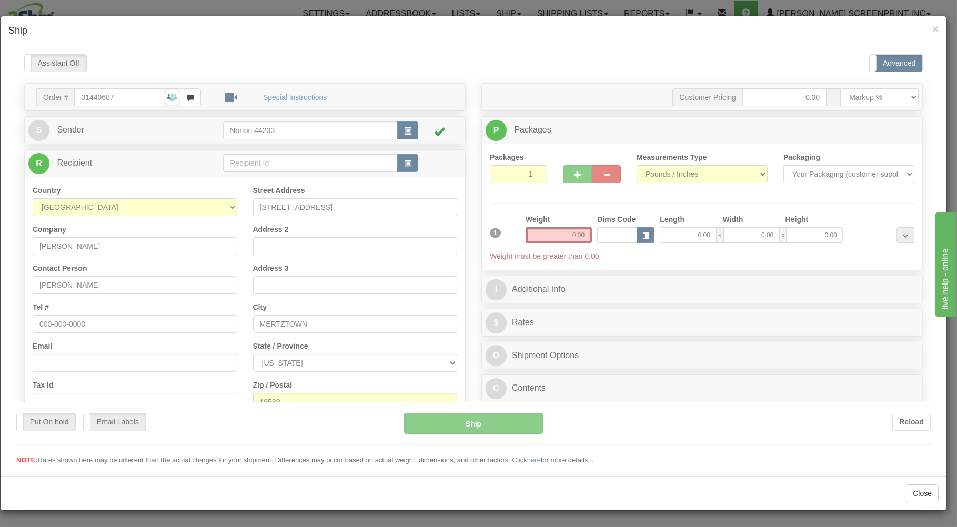
scroll to position [0, 0]
type input "12.25"
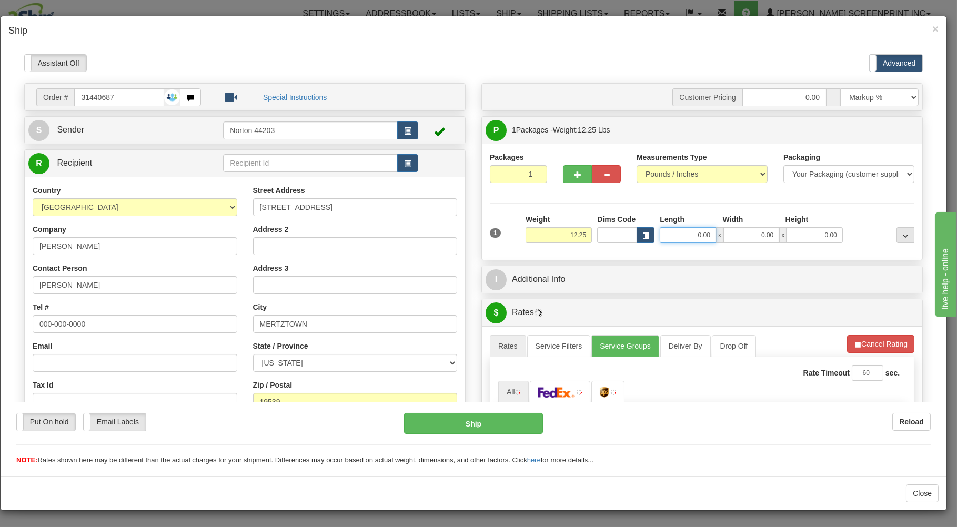
click at [672, 235] on input "0.00" at bounding box center [688, 235] width 56 height 16
type input "29.00"
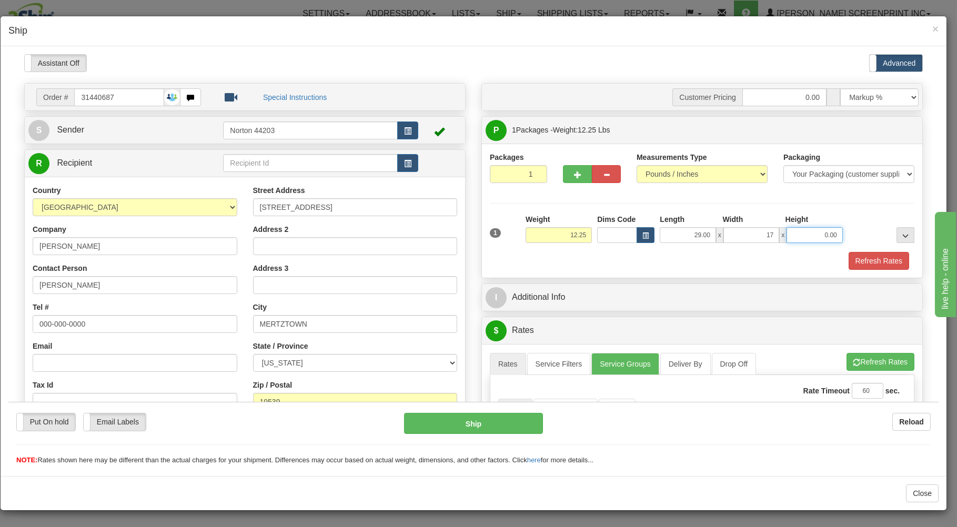
type input "17.00"
type input "7"
type input "12.25"
type input "7.00"
click at [654, 265] on div "Refresh Rates" at bounding box center [702, 260] width 430 height 18
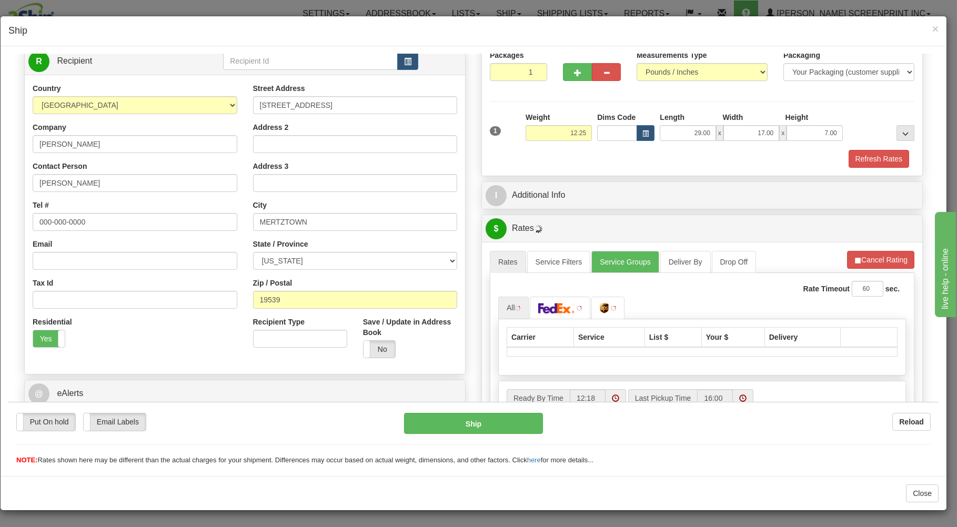
scroll to position [207, 0]
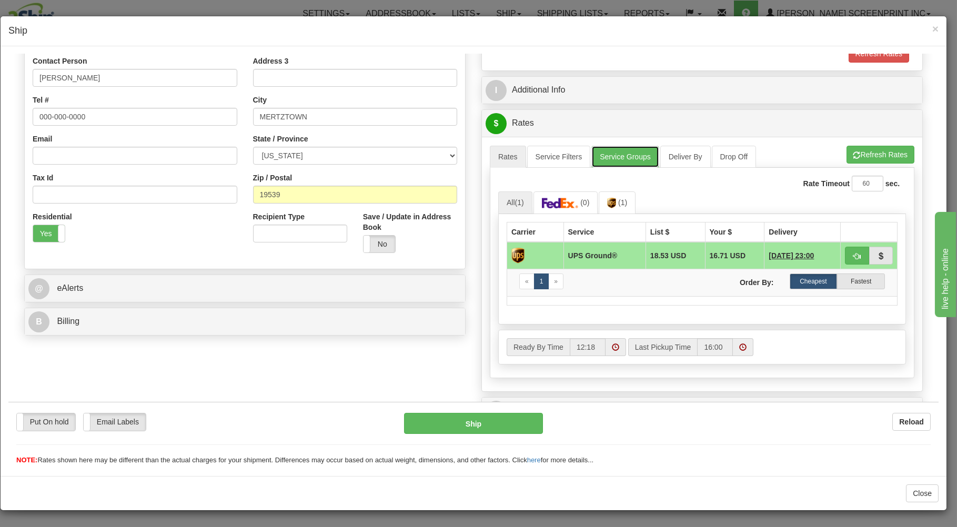
click at [610, 154] on link "Service Groups" at bounding box center [624, 156] width 67 height 22
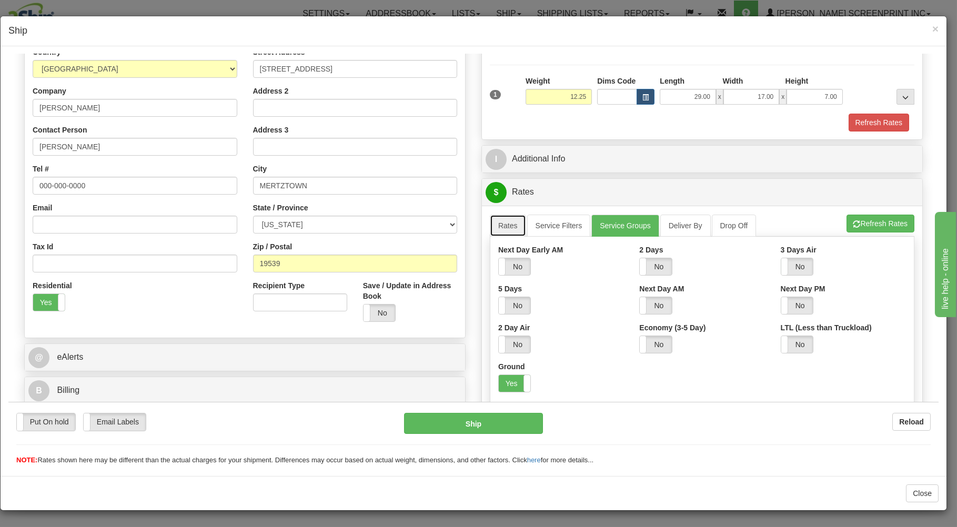
drag, startPoint x: 502, startPoint y: 230, endPoint x: 538, endPoint y: 245, distance: 39.4
click at [505, 231] on link "Rates" at bounding box center [508, 225] width 36 height 22
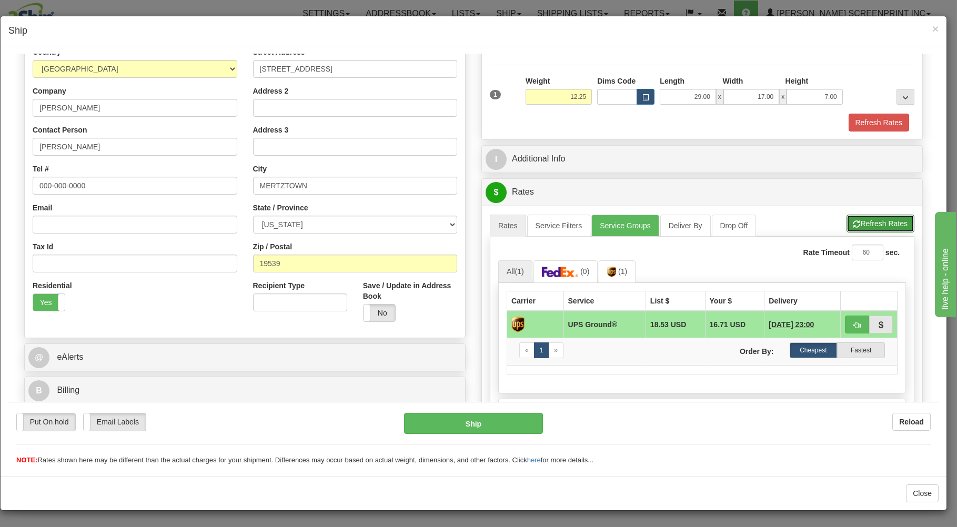
click at [896, 220] on button "Refresh Rates" at bounding box center [880, 223] width 68 height 18
click at [563, 277] on img at bounding box center [560, 271] width 37 height 11
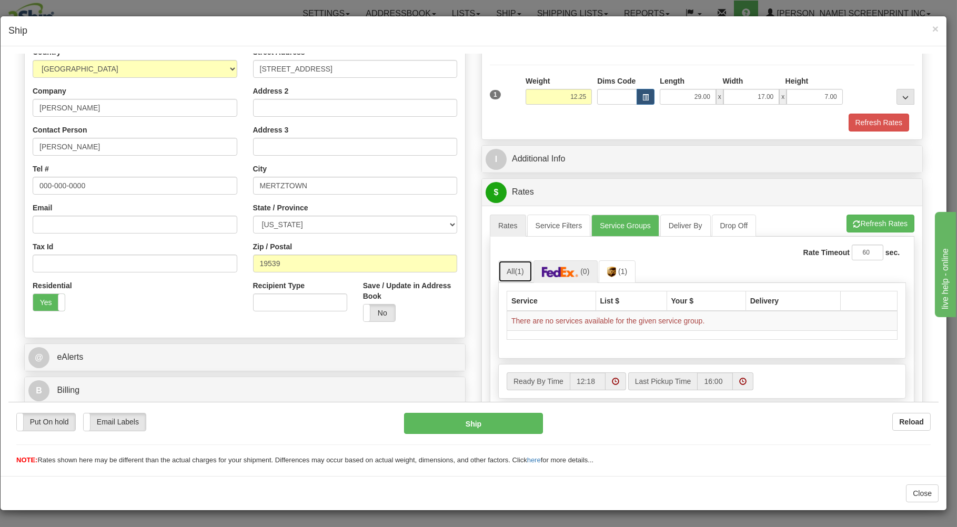
drag, startPoint x: 514, startPoint y: 275, endPoint x: 580, endPoint y: 246, distance: 71.6
click at [517, 273] on span "(1)" at bounding box center [519, 271] width 9 height 8
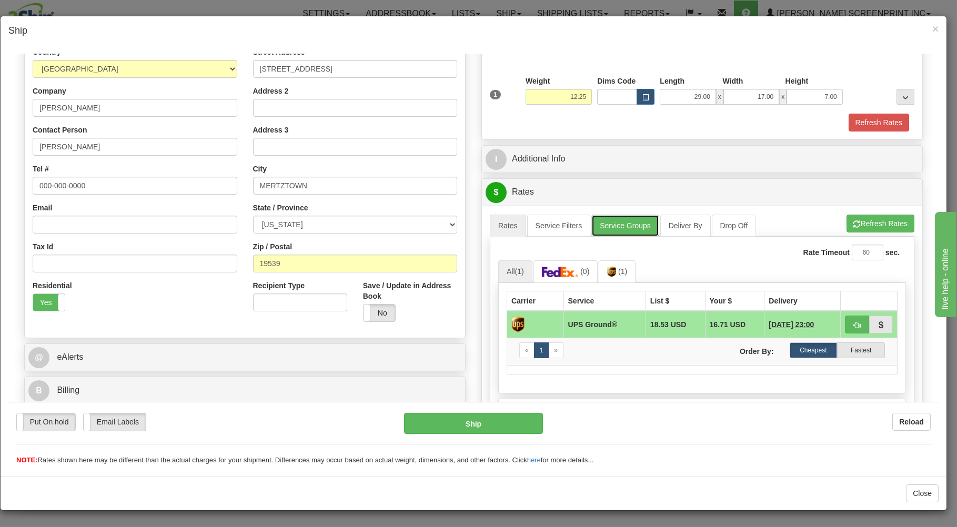
click at [611, 225] on link "Service Groups" at bounding box center [624, 225] width 67 height 22
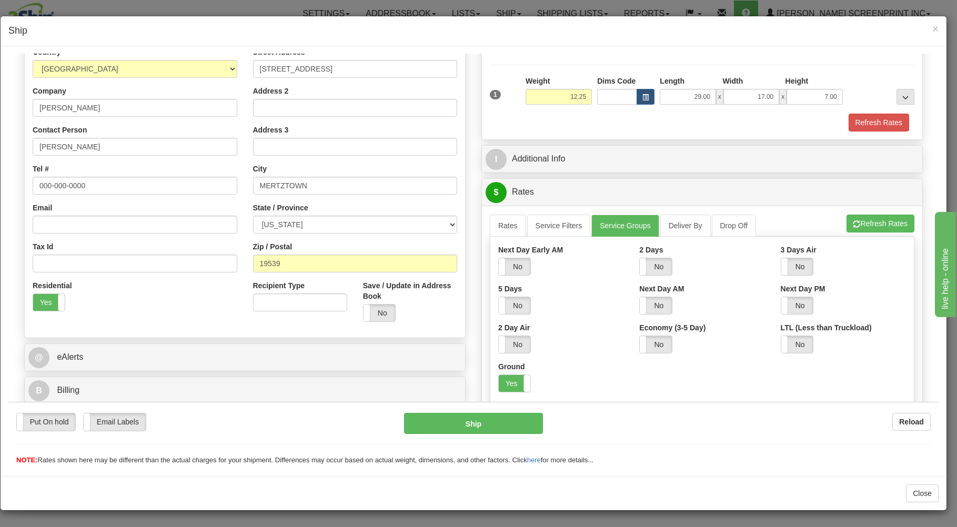
drag, startPoint x: 512, startPoint y: 383, endPoint x: 508, endPoint y: 320, distance: 63.3
click at [511, 383] on label "Yes" at bounding box center [515, 383] width 32 height 17
click at [500, 226] on link "Rates" at bounding box center [508, 225] width 36 height 22
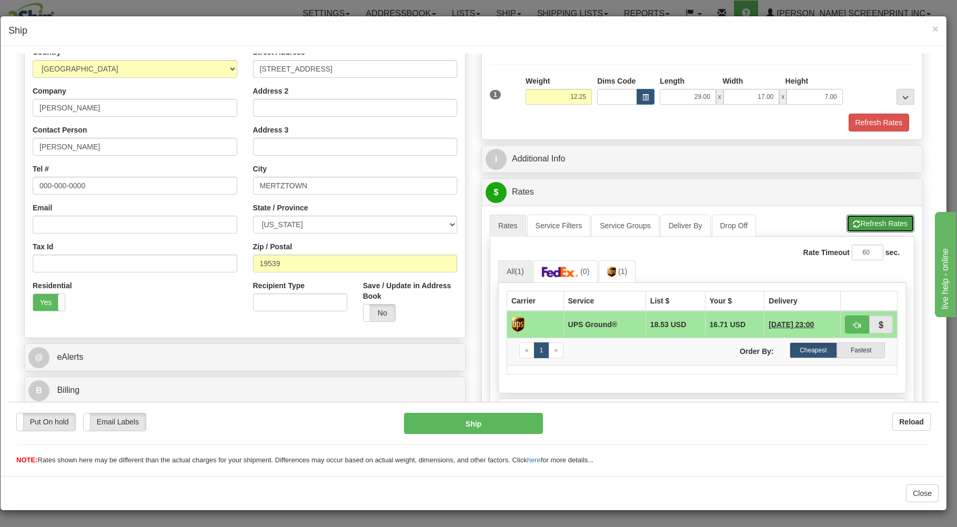
click at [865, 220] on button "Refresh Rates" at bounding box center [880, 223] width 68 height 18
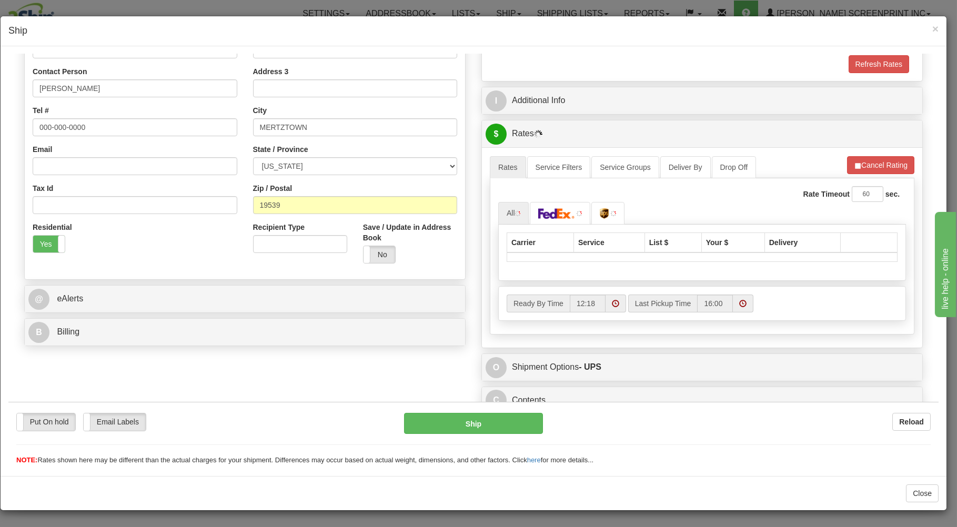
scroll to position [207, 0]
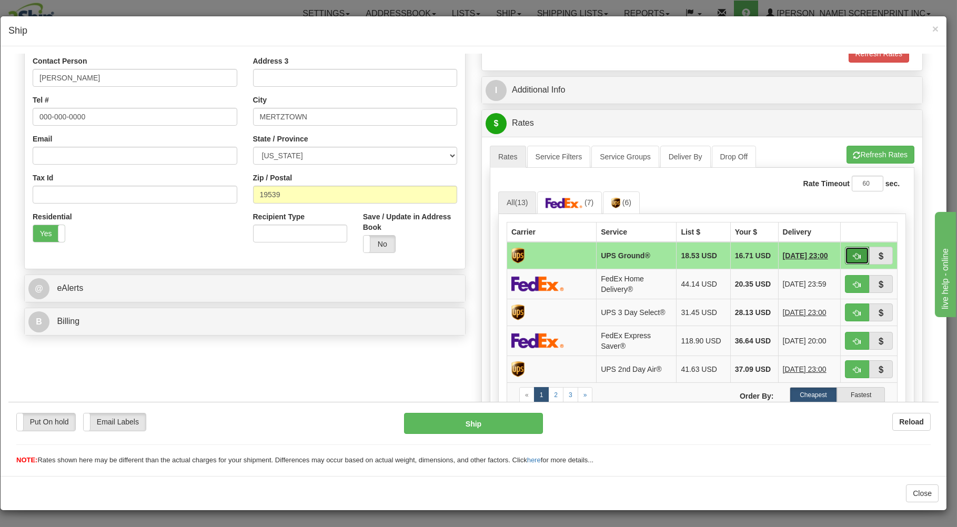
click at [847, 251] on button "button" at bounding box center [857, 255] width 24 height 18
type input "03"
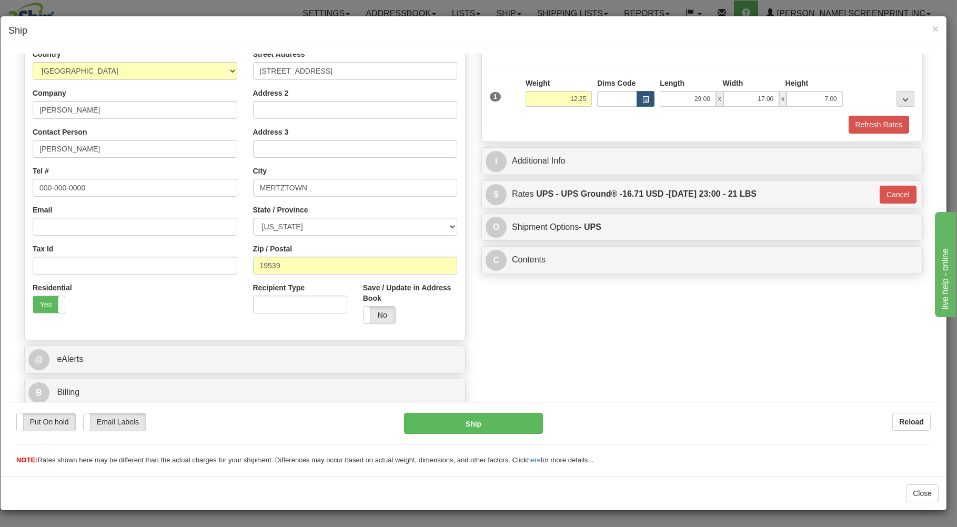
scroll to position [138, 0]
click at [482, 425] on button "Ship" at bounding box center [473, 422] width 139 height 21
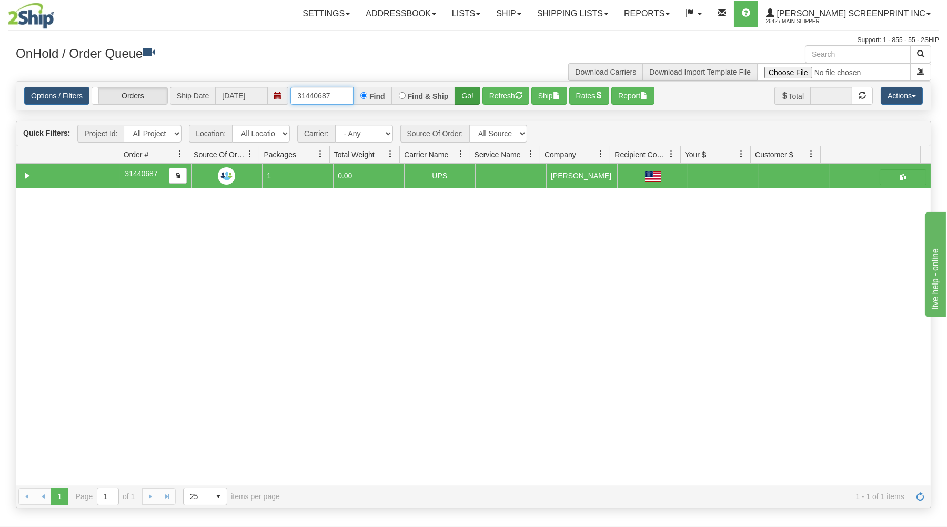
drag, startPoint x: 291, startPoint y: 93, endPoint x: 460, endPoint y: 89, distance: 168.4
click at [460, 94] on div "31440687 Find Find & Ship Go!" at bounding box center [385, 96] width 190 height 18
type input "16911"
drag, startPoint x: 472, startPoint y: 94, endPoint x: 466, endPoint y: 105, distance: 13.2
click at [472, 94] on button "Go!" at bounding box center [467, 96] width 26 height 18
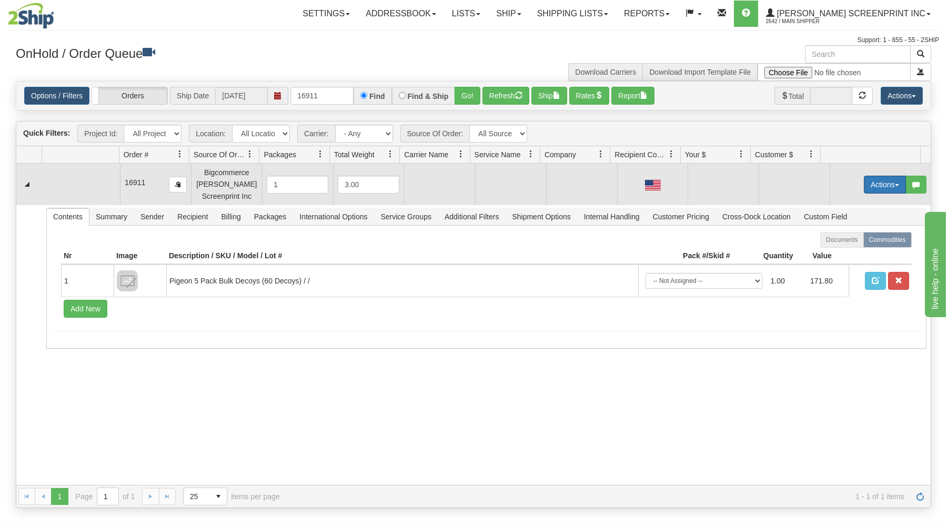
click at [879, 178] on button "Actions" at bounding box center [885, 185] width 42 height 18
click at [852, 207] on link "Open" at bounding box center [863, 205] width 84 height 14
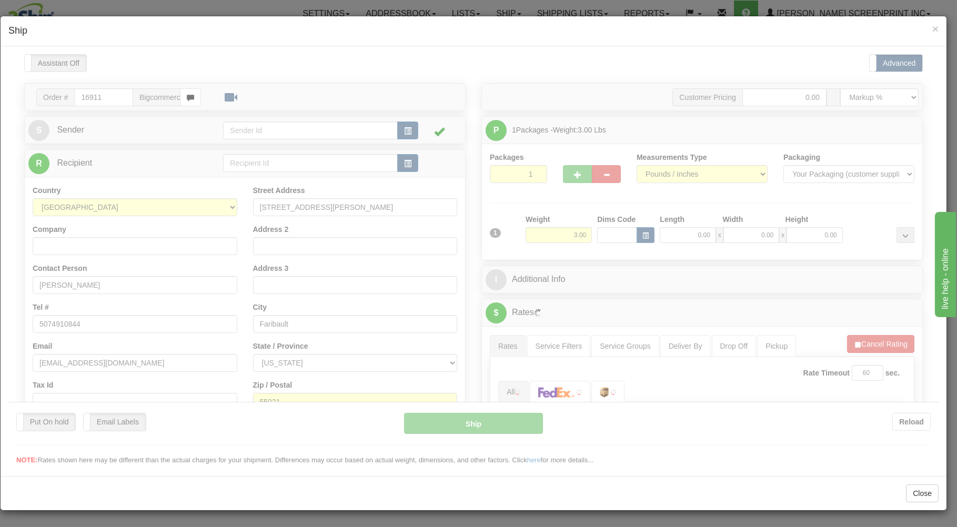
scroll to position [0, 0]
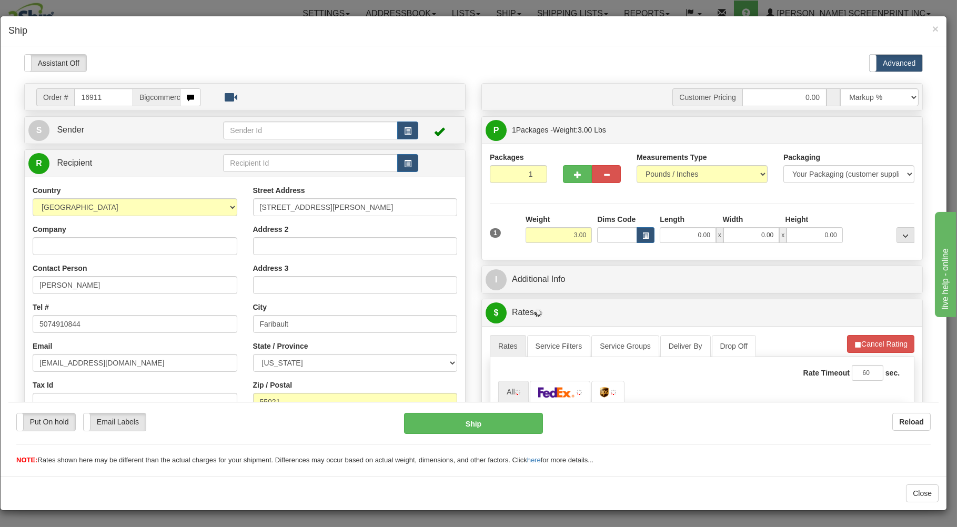
type input "11.05"
click at [665, 233] on input "0.00" at bounding box center [688, 235] width 56 height 16
type input "29.00"
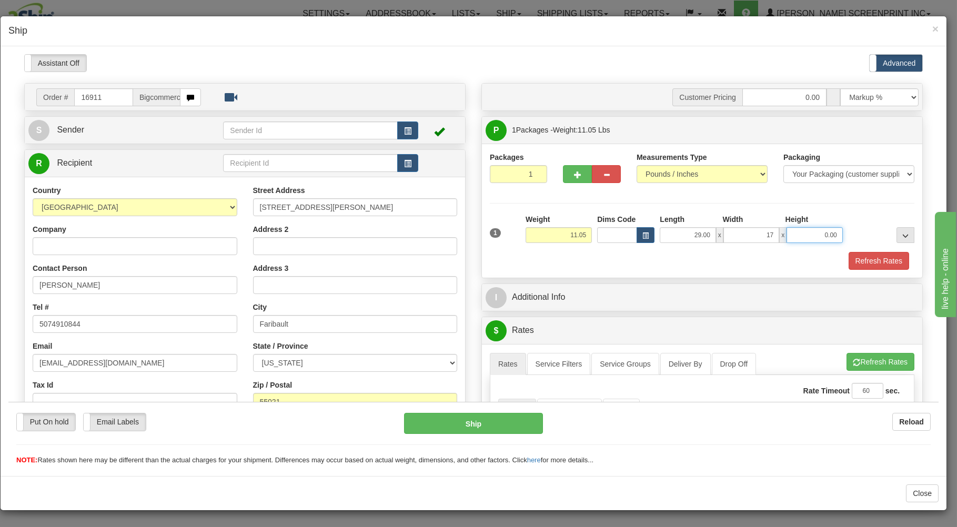
type input "17.00"
type input "4.00"
click at [691, 256] on div "Refresh Rates" at bounding box center [702, 260] width 430 height 18
type input "11.05"
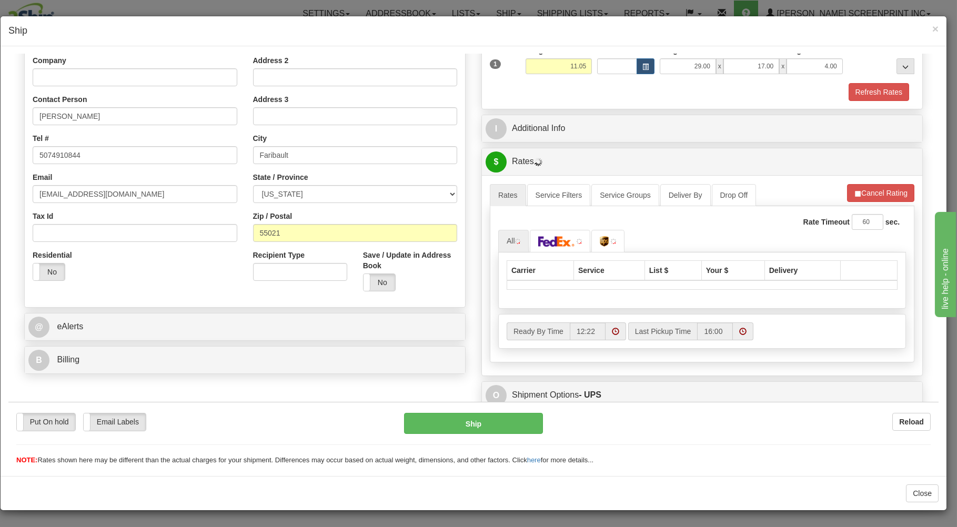
scroll to position [207, 0]
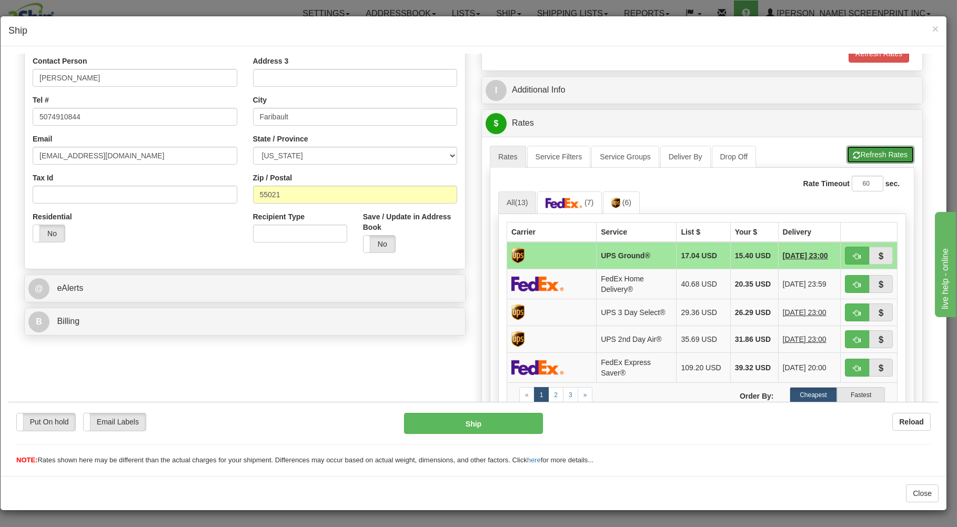
click at [856, 151] on button "Refresh Rates" at bounding box center [880, 154] width 68 height 18
click at [845, 254] on button "button" at bounding box center [857, 255] width 24 height 18
type input "03"
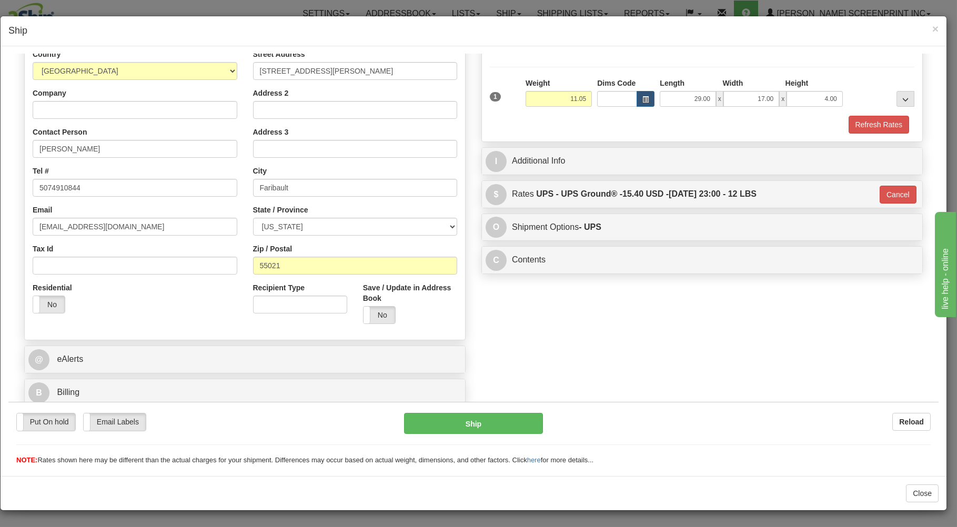
scroll to position [138, 0]
click at [495, 419] on button "Ship" at bounding box center [473, 422] width 139 height 21
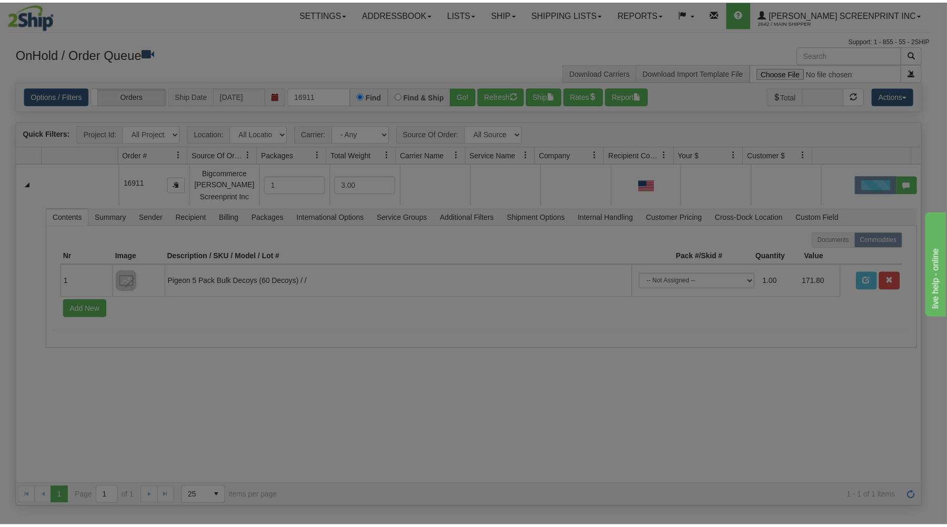
scroll to position [0, 0]
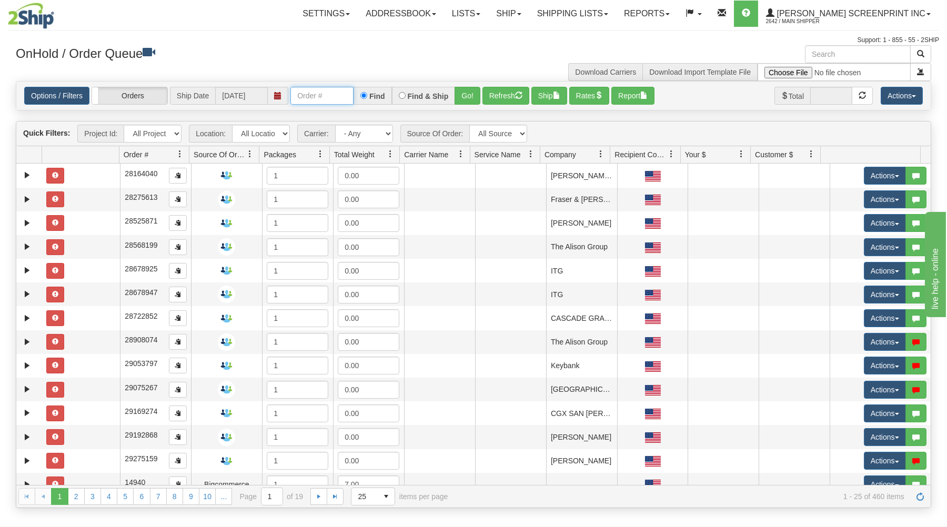
click at [311, 100] on input "text" at bounding box center [321, 96] width 63 height 18
type input "16908"
click at [464, 94] on button "Go!" at bounding box center [467, 96] width 26 height 18
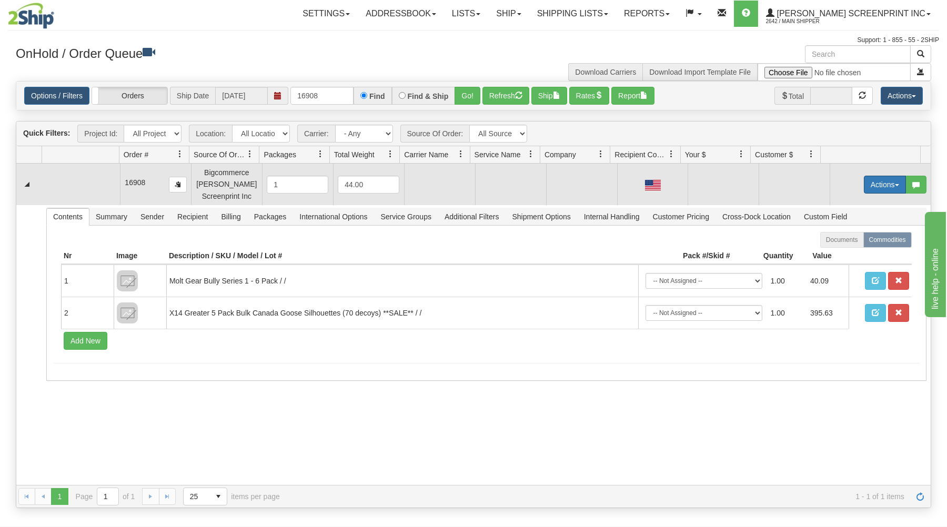
click at [866, 181] on button "Actions" at bounding box center [885, 185] width 42 height 18
click at [843, 204] on span "Open" at bounding box center [844, 204] width 25 height 8
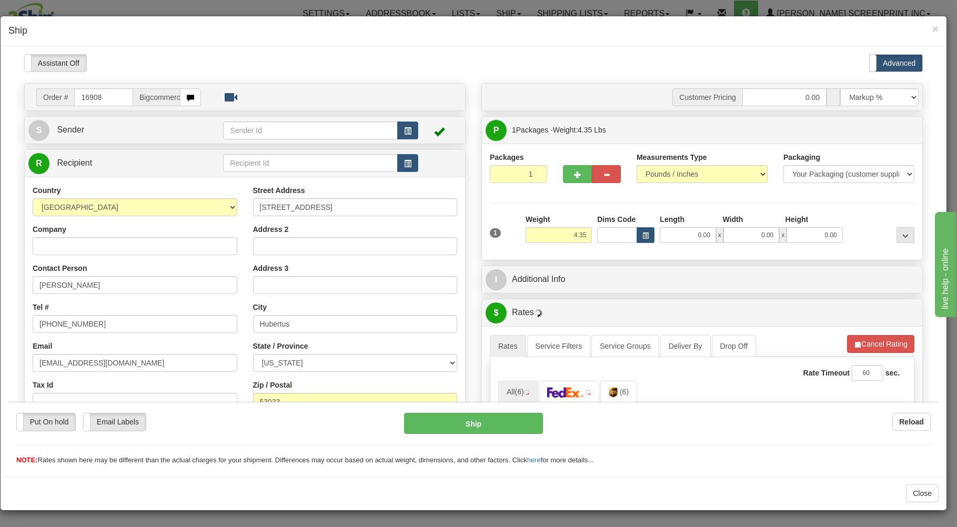
type input "0.00"
click at [566, 176] on button "button" at bounding box center [577, 174] width 29 height 18
type input "2"
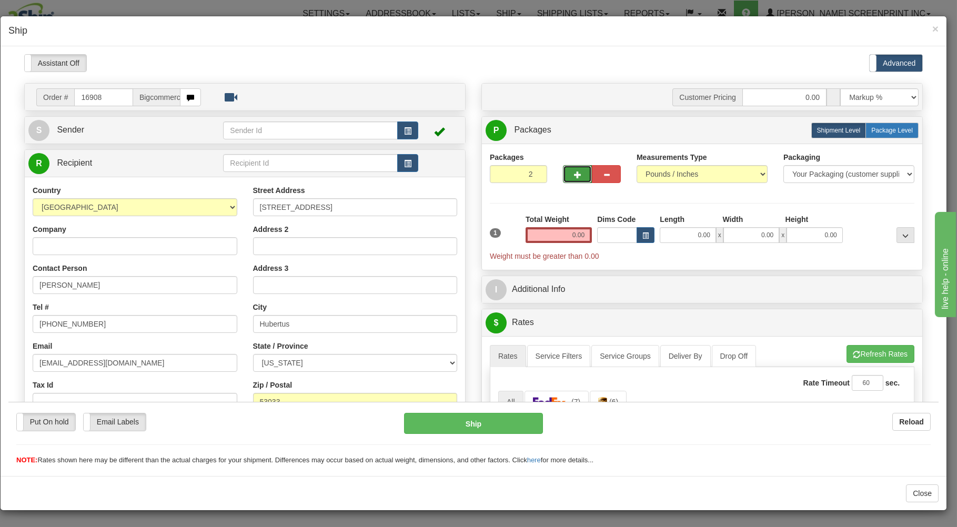
click at [871, 130] on span "Package Level" at bounding box center [892, 129] width 42 height 7
radio input "true"
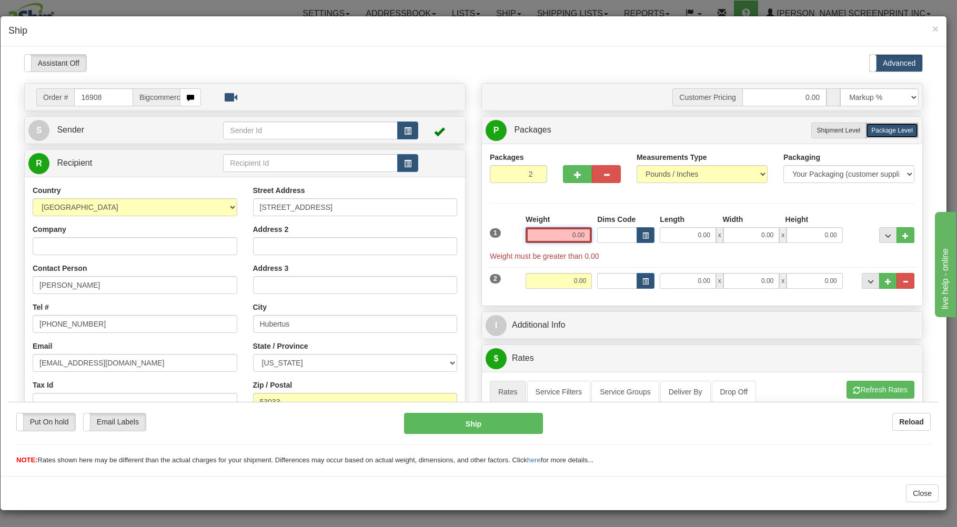
click at [550, 234] on input "0.00" at bounding box center [558, 235] width 66 height 16
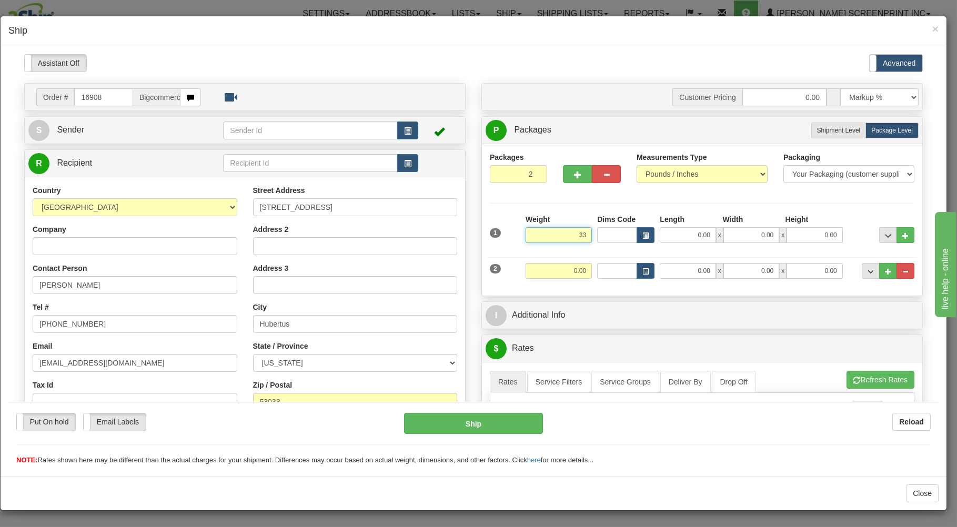
type input "3"
type input "33.15"
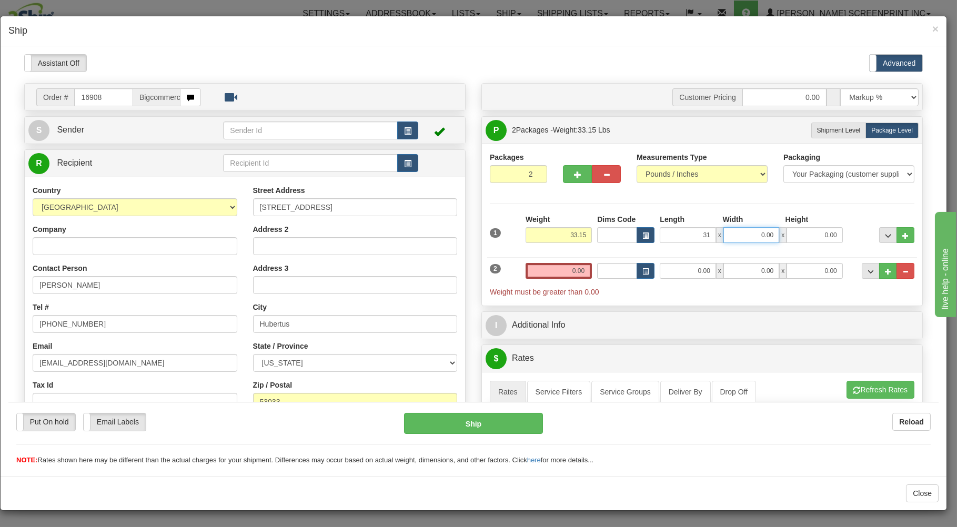
type input "31.00"
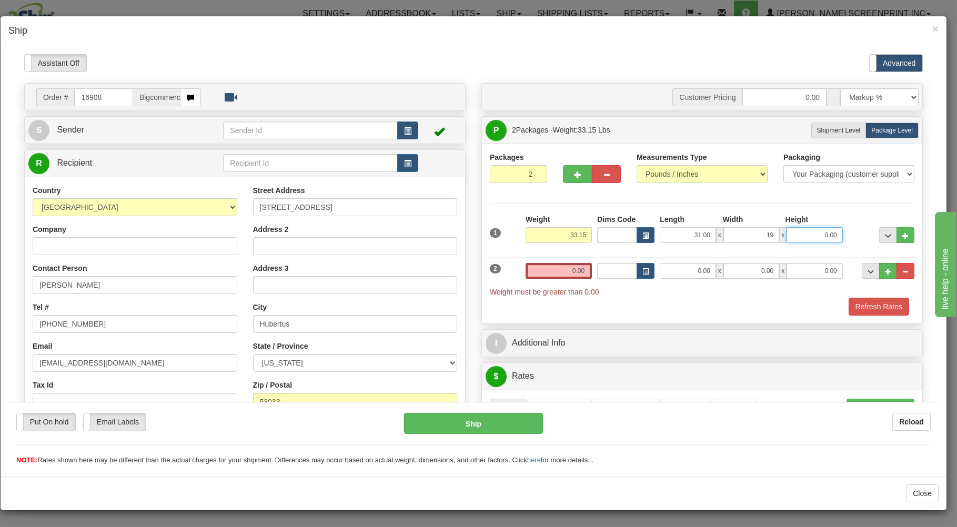
type input "19.00"
type input "18.00"
click at [539, 270] on input "0.00" at bounding box center [558, 270] width 66 height 16
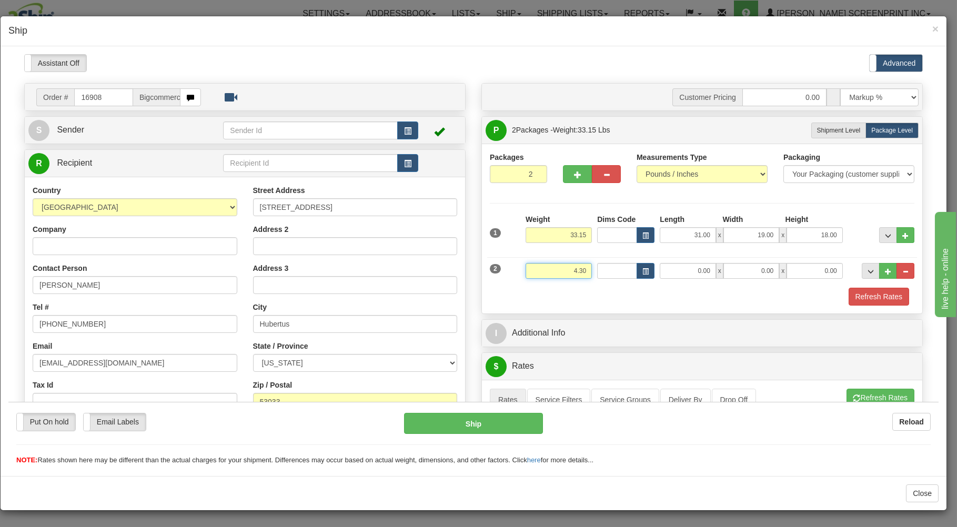
type input "4.30"
type input "37.00"
type input "19.00"
type input "3.00"
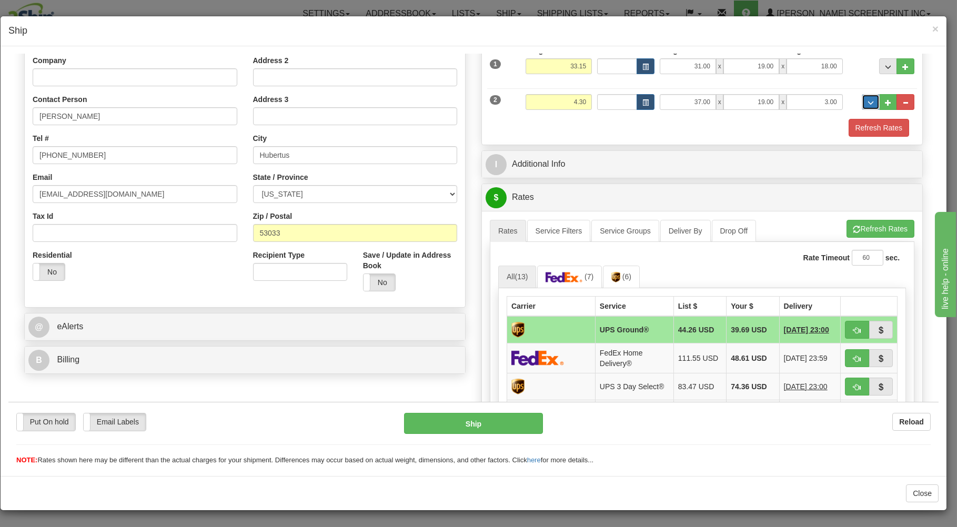
scroll to position [225, 0]
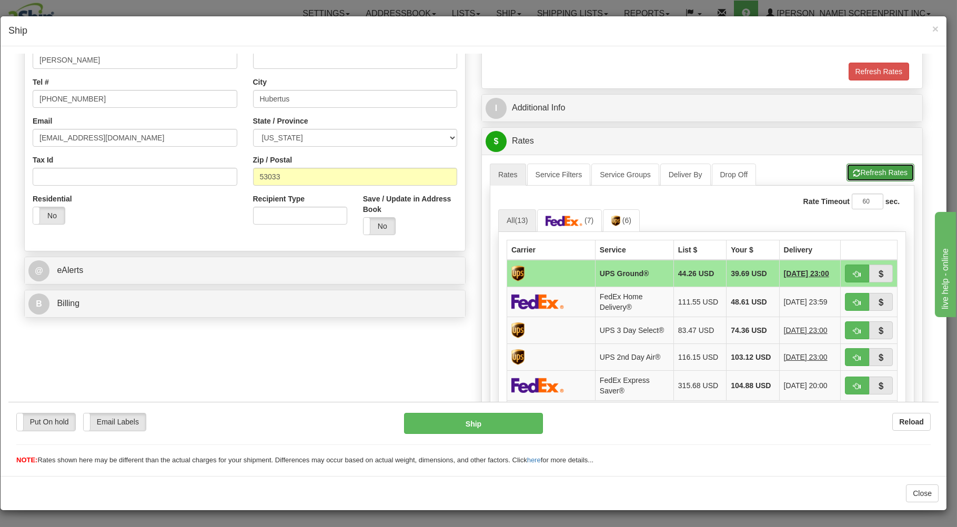
drag, startPoint x: 854, startPoint y: 167, endPoint x: 853, endPoint y: 175, distance: 7.5
click at [855, 169] on button "Refresh Rates" at bounding box center [880, 172] width 68 height 18
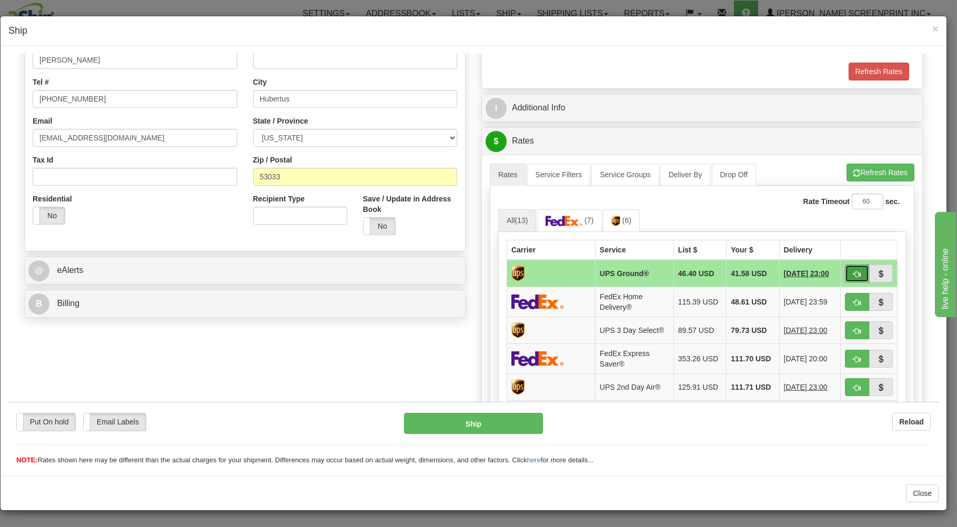
click at [853, 275] on span "button" at bounding box center [856, 273] width 7 height 7
type input "03"
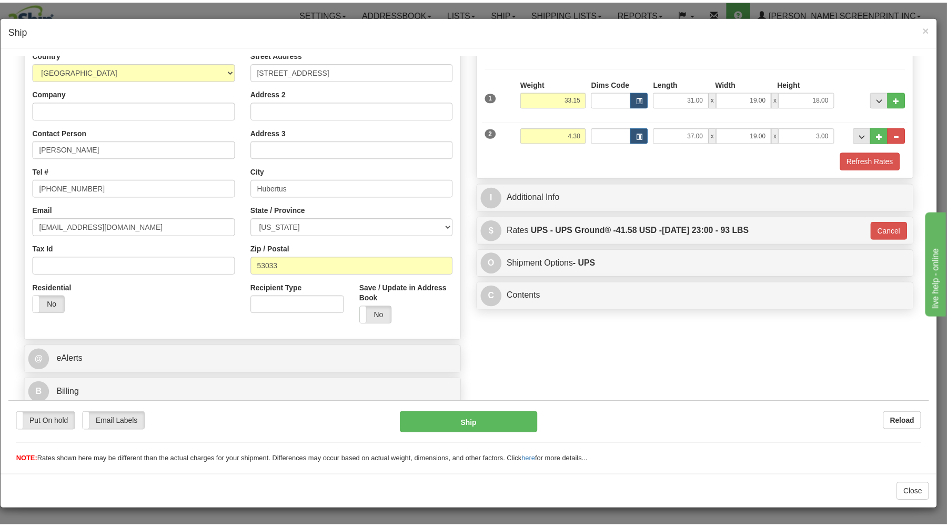
scroll to position [138, 0]
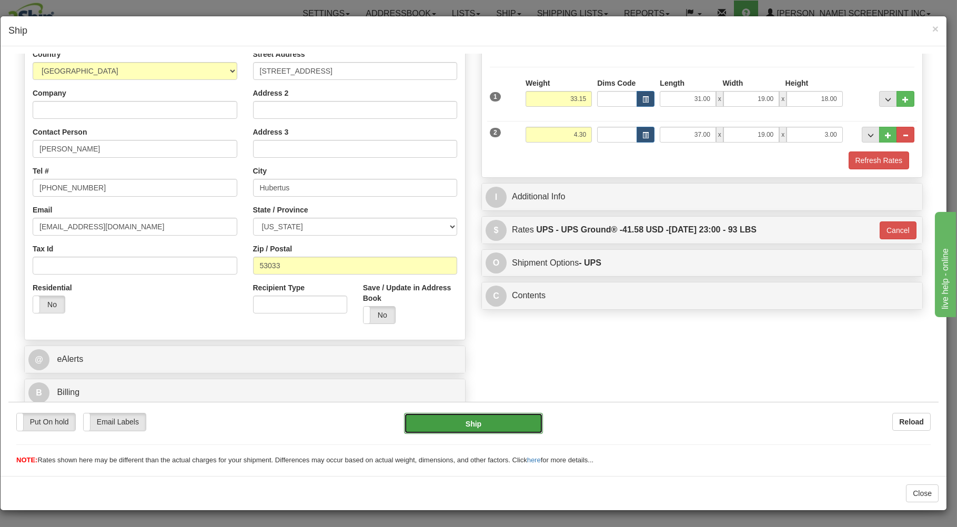
click at [493, 418] on button "Ship" at bounding box center [473, 422] width 139 height 21
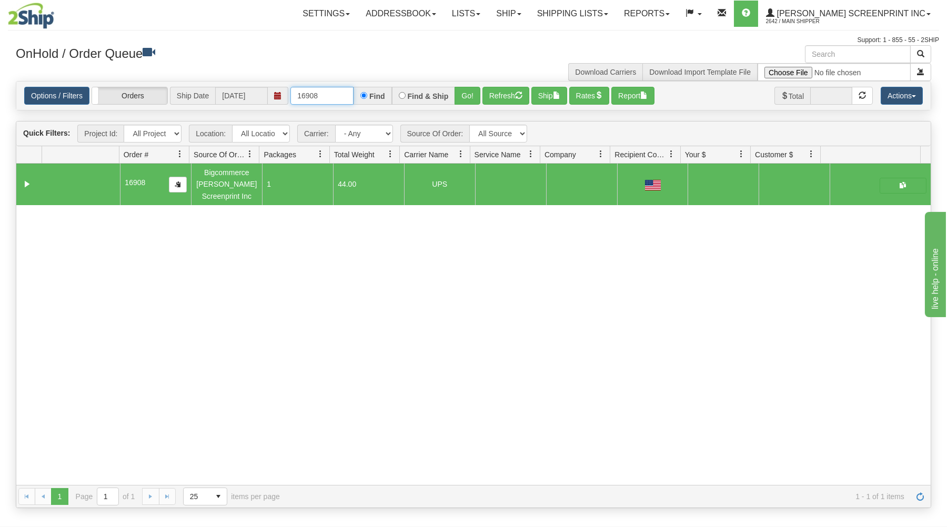
drag, startPoint x: 293, startPoint y: 94, endPoint x: 431, endPoint y: 67, distance: 140.4
click at [426, 76] on div "× Get OnHold Shipments fields - load dt: 267 Get OnHold Shipments fields - tran…" at bounding box center [473, 276] width 931 height 463
type input "16906"
click at [473, 97] on button "Go!" at bounding box center [467, 96] width 26 height 18
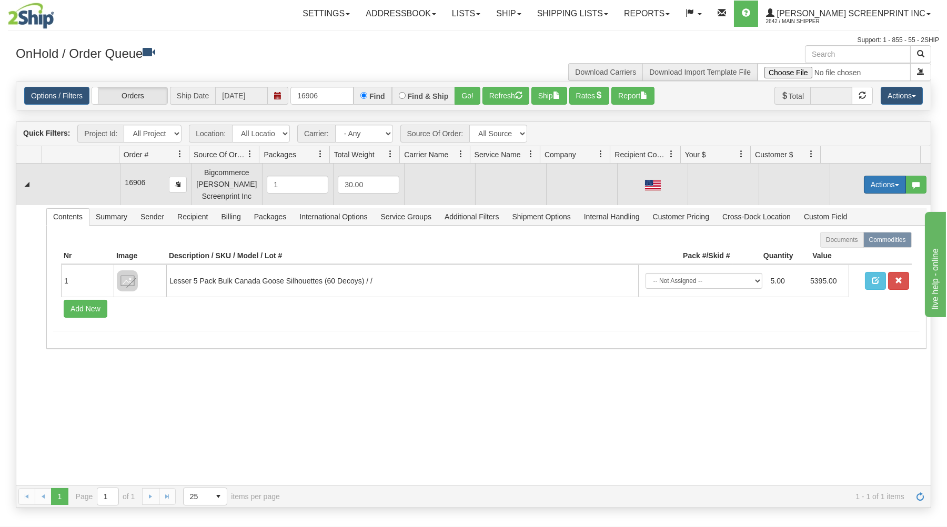
click at [878, 181] on button "Actions" at bounding box center [885, 185] width 42 height 18
click at [856, 207] on link "Open" at bounding box center [863, 205] width 84 height 14
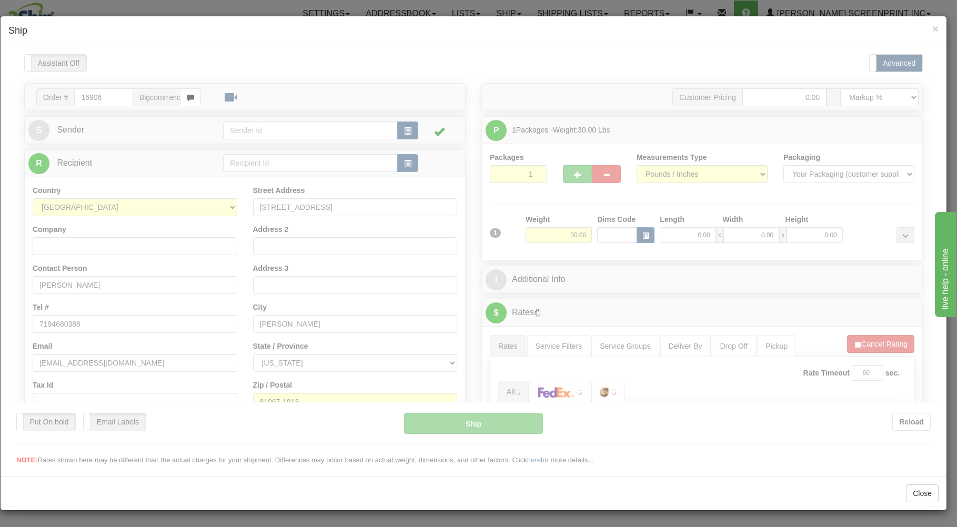
scroll to position [0, 0]
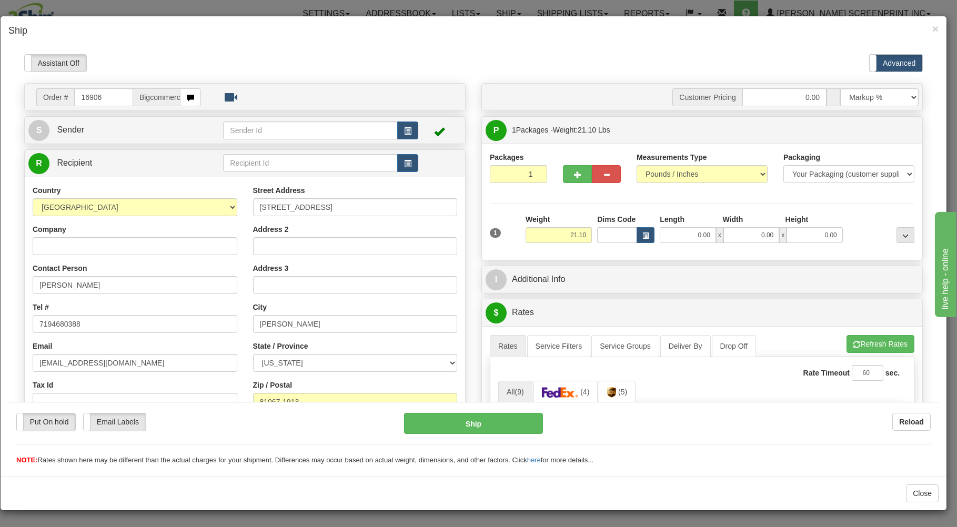
type input "0.00"
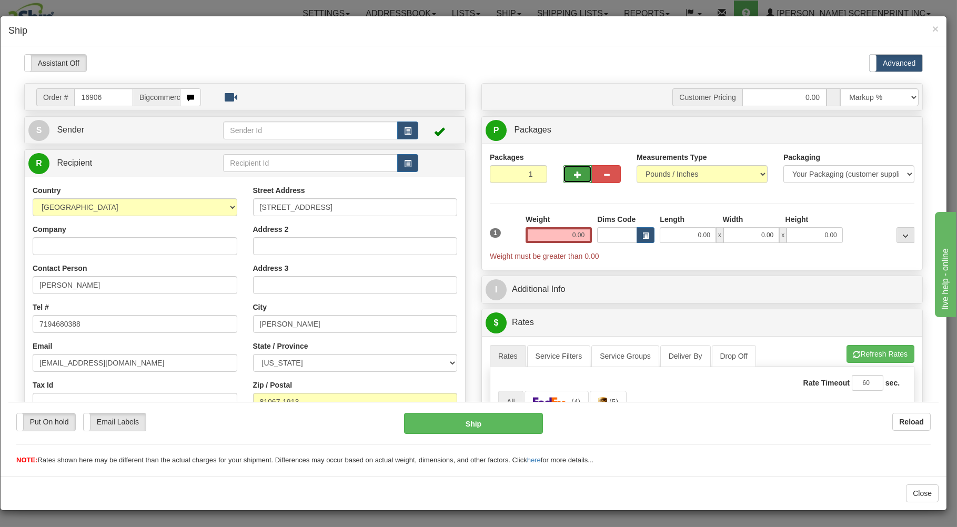
click at [574, 175] on span "button" at bounding box center [577, 174] width 7 height 7
type input "3"
click at [877, 130] on span "Package Level" at bounding box center [892, 129] width 42 height 7
radio input "true"
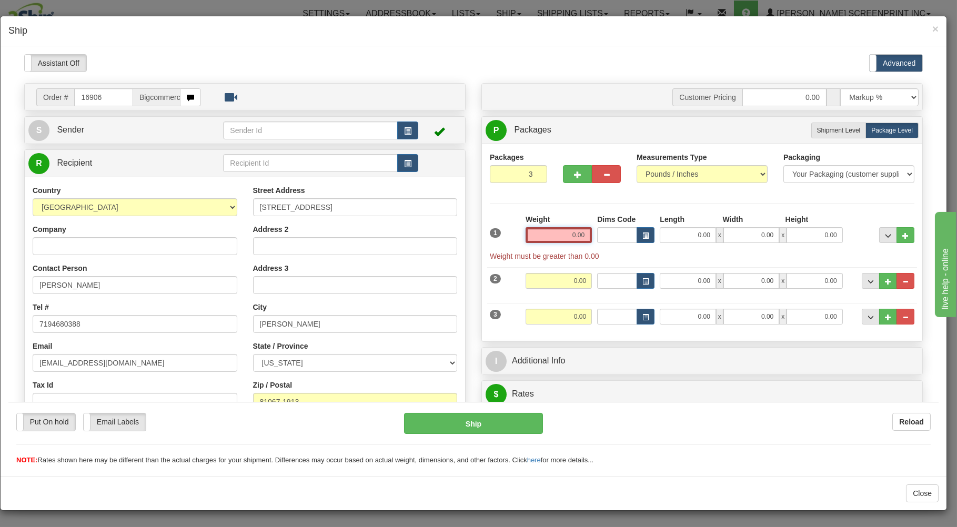
click at [551, 234] on input "0.00" at bounding box center [558, 235] width 66 height 16
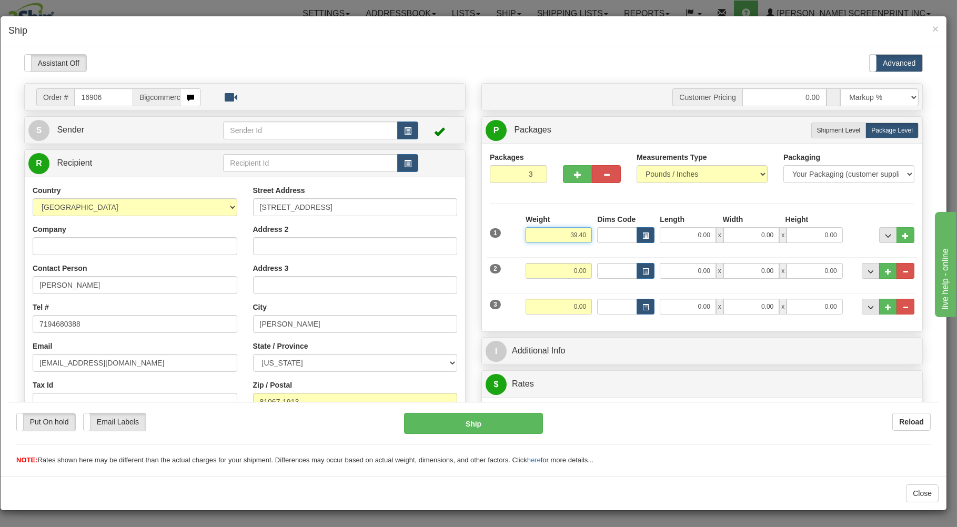
type input "39.40"
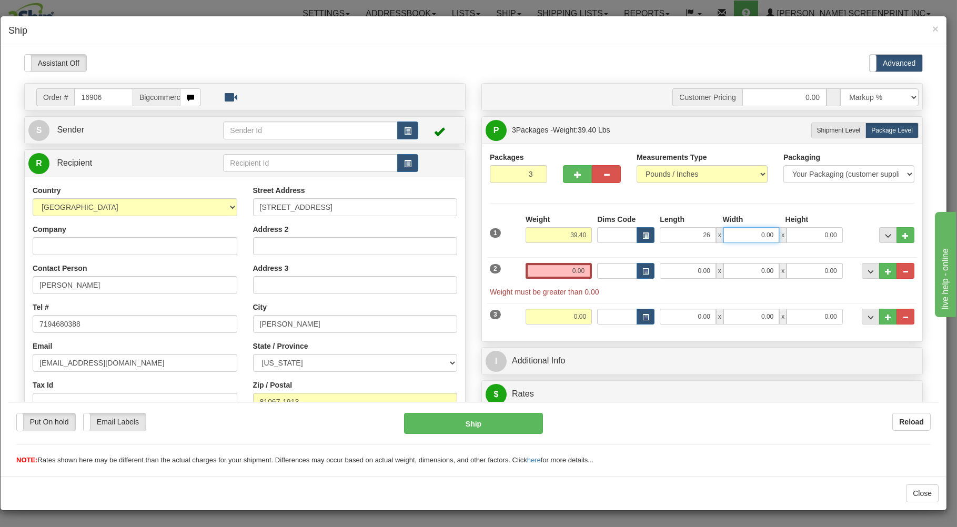
type input "26.00"
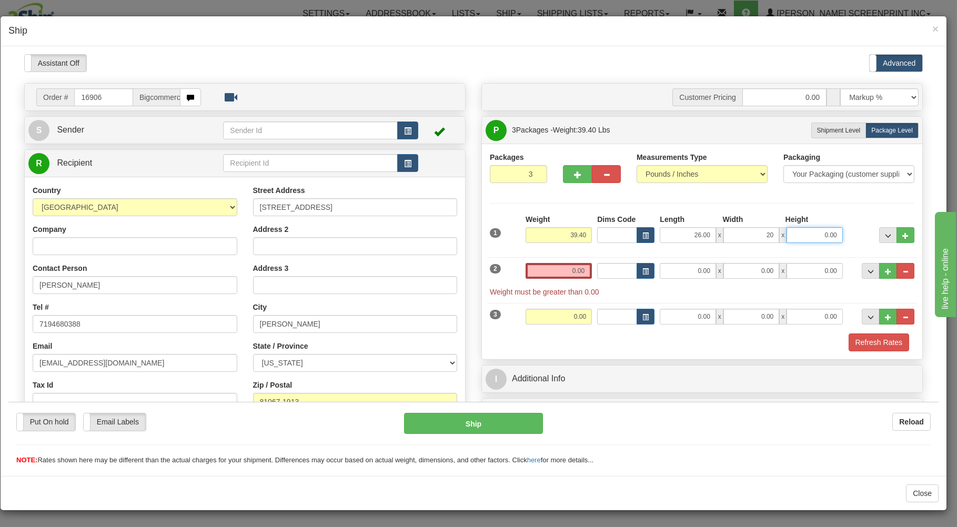
type input "20.00"
type input "11.00"
click at [532, 271] on input "0.00" at bounding box center [558, 270] width 66 height 16
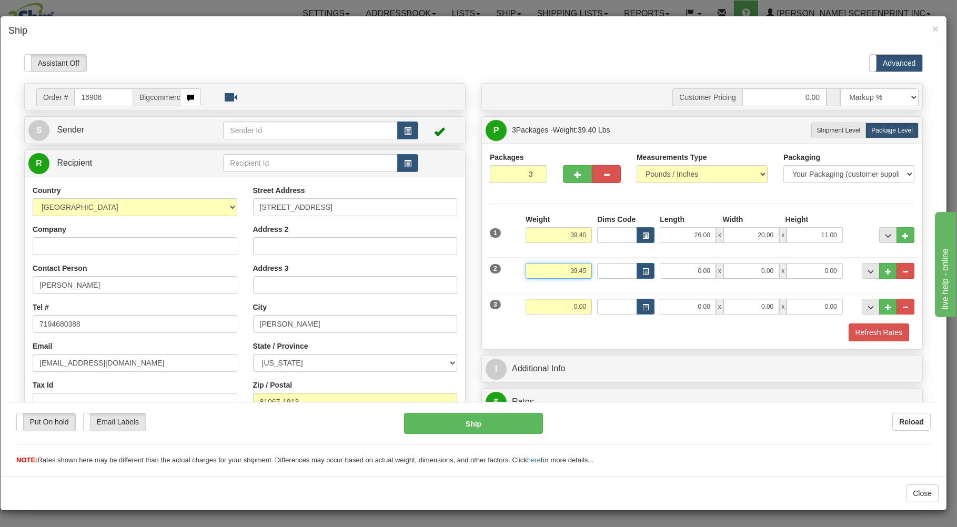
type input "39.45"
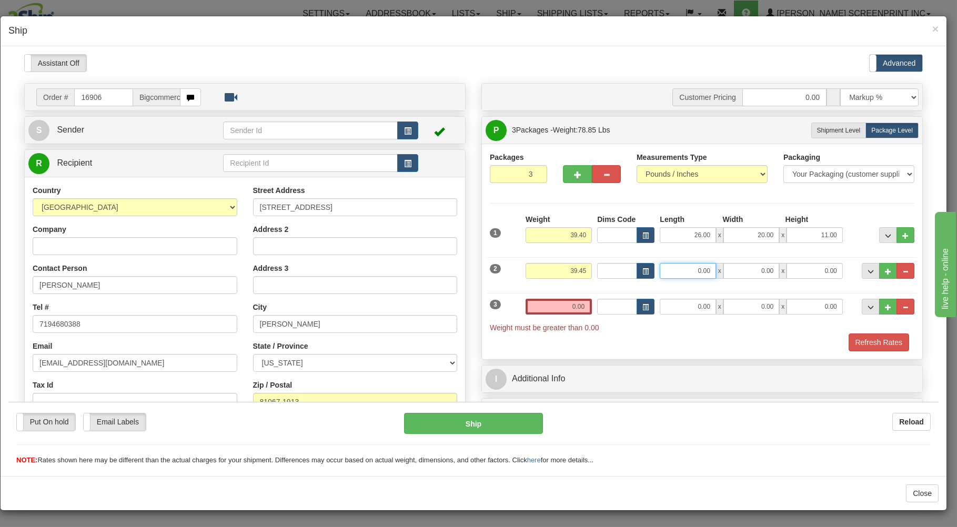
type input "3"
type input "26.00"
type input "20.00"
type input "11.00"
click at [533, 306] on input "0.00" at bounding box center [558, 306] width 66 height 16
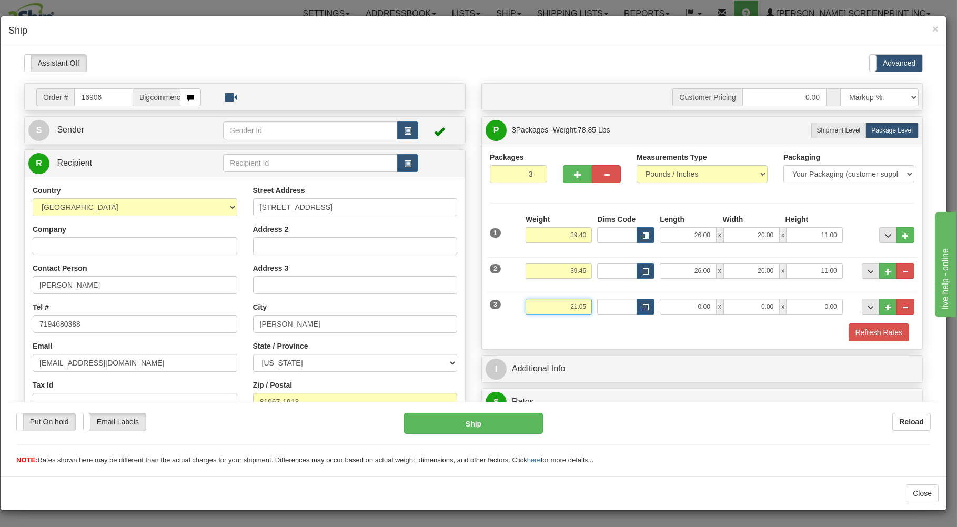
type input "21.05"
type input "26.00"
type input "20.00"
type input "7.00"
drag, startPoint x: 696, startPoint y: 401, endPoint x: 696, endPoint y: 378, distance: 23.7
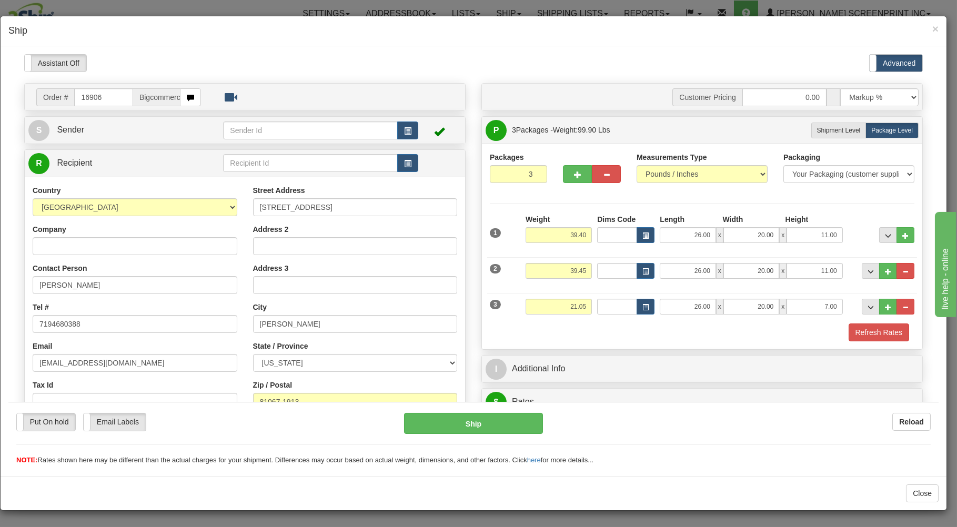
click at [697, 400] on form "Pre-print Ship Docs. Delete Close Consolidation Unit Close Consolidation Unit C…" at bounding box center [473, 495] width 898 height 826
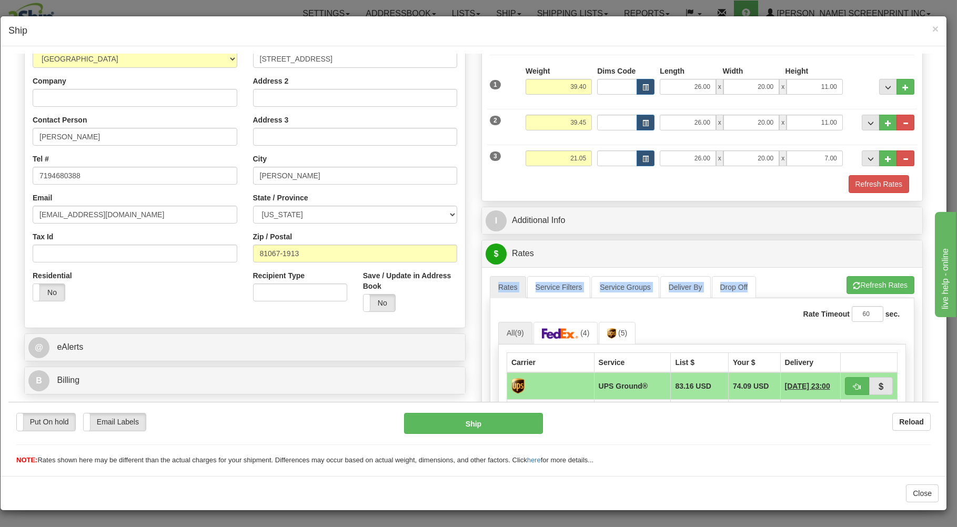
scroll to position [169, 0]
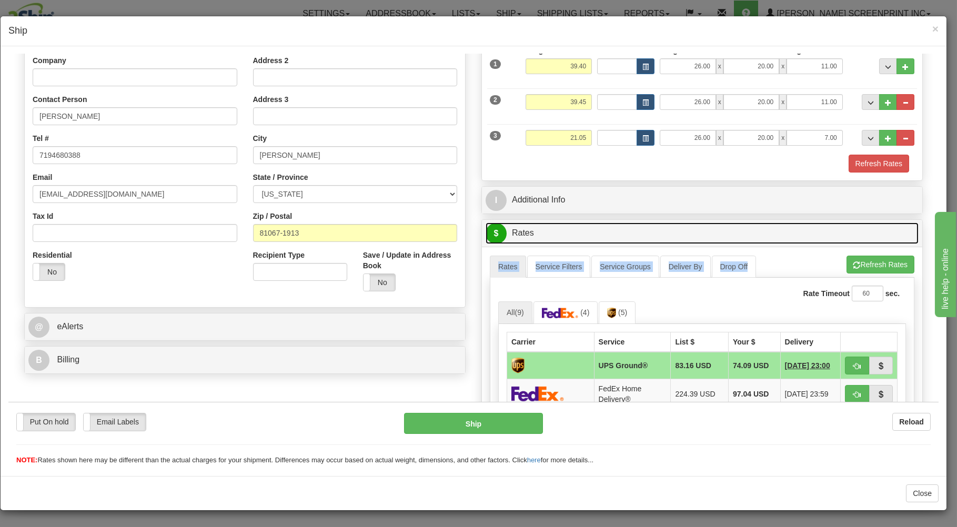
click at [752, 232] on link "$ Rates" at bounding box center [701, 233] width 433 height 22
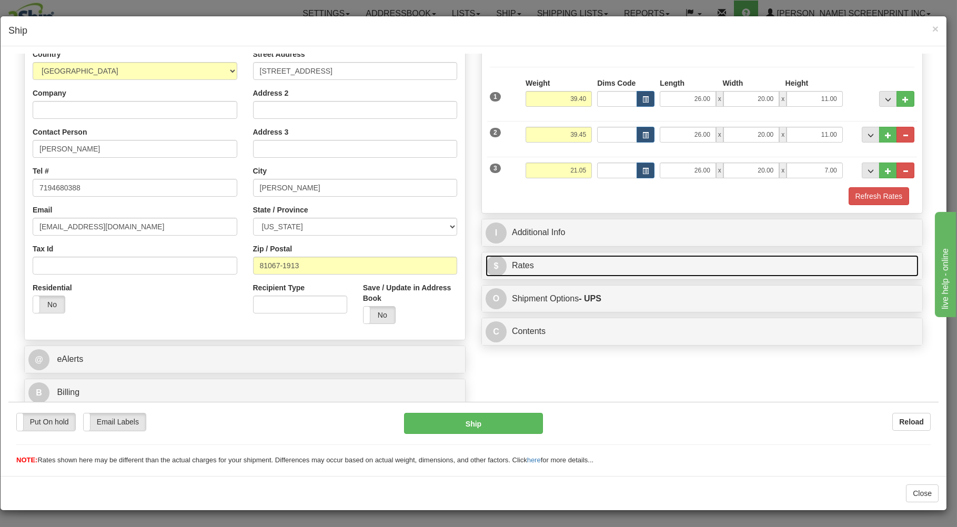
scroll to position [138, 0]
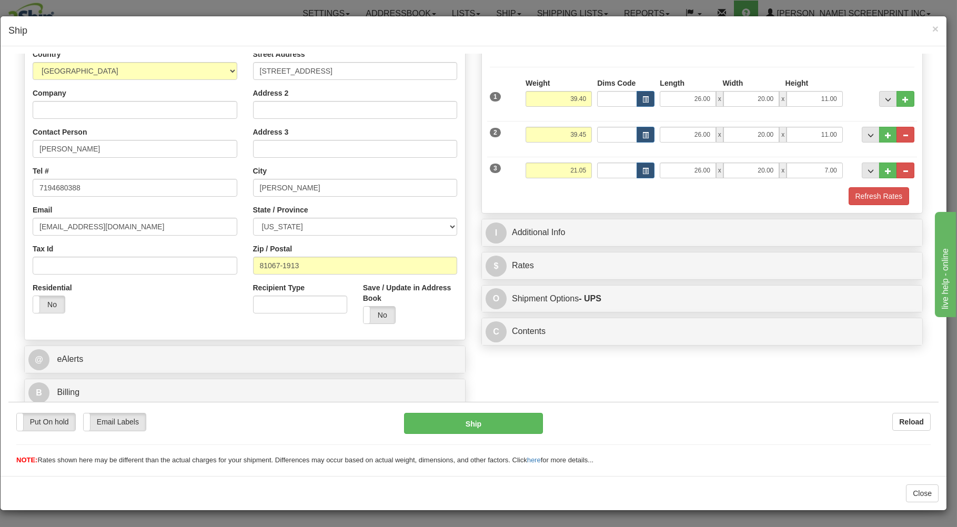
click at [721, 219] on div "I Additional Info" at bounding box center [702, 232] width 440 height 27
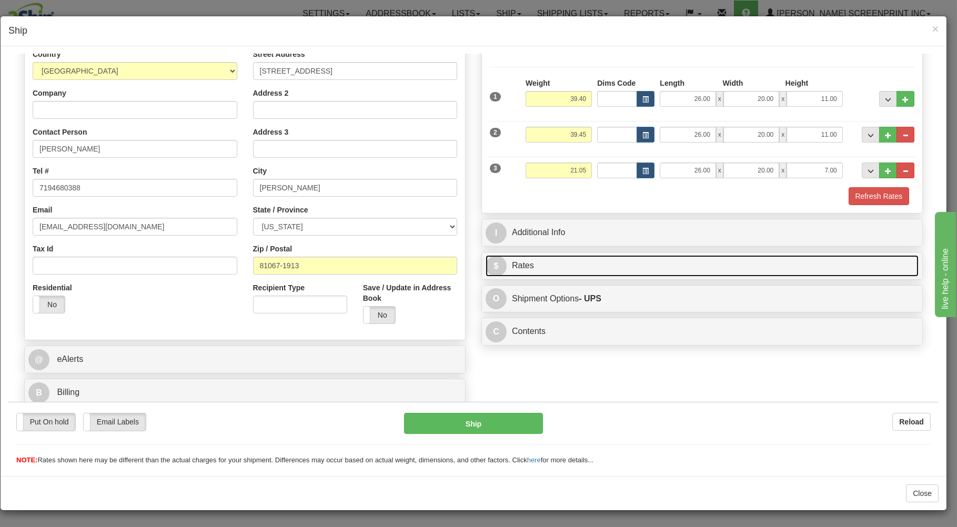
drag, startPoint x: 631, startPoint y: 257, endPoint x: 623, endPoint y: 253, distance: 9.4
click at [630, 258] on link "$ Rates" at bounding box center [701, 266] width 433 height 22
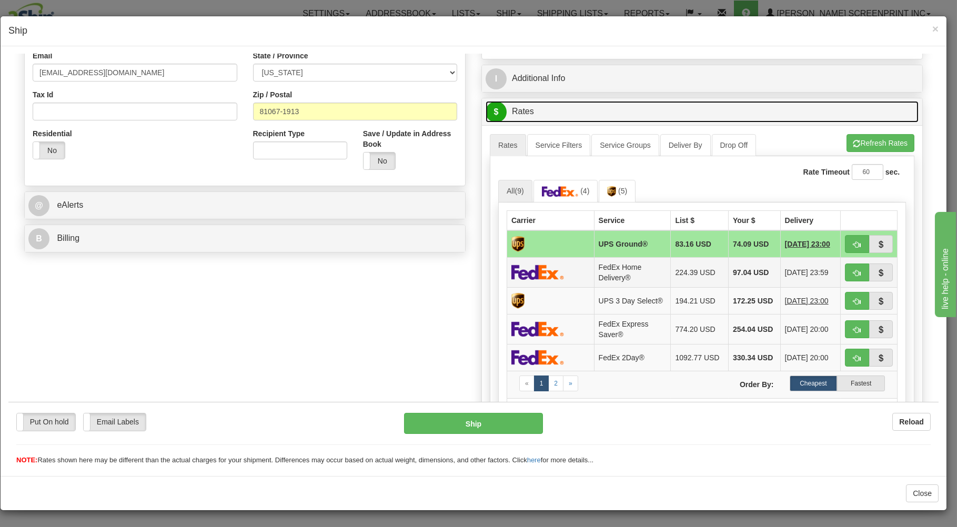
scroll to position [308, 0]
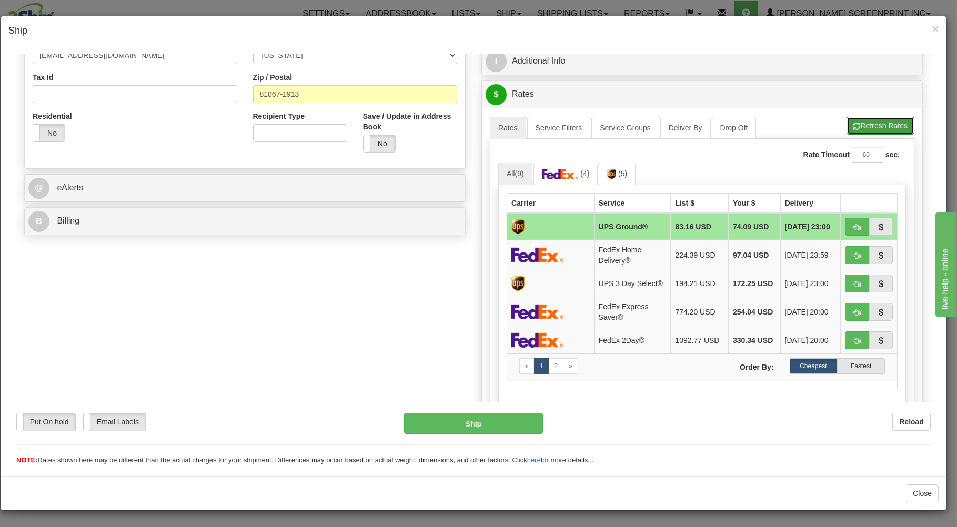
click at [858, 120] on button "Refresh Rates" at bounding box center [880, 125] width 68 height 18
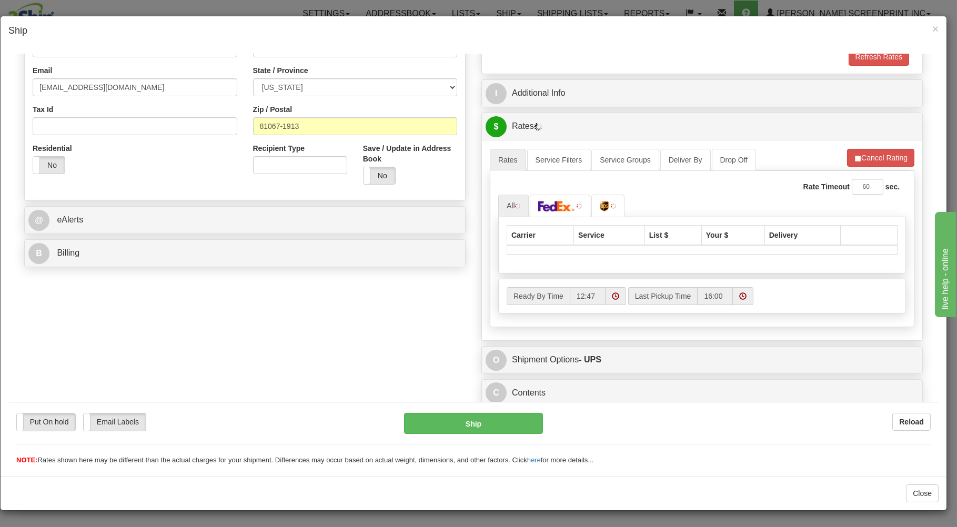
scroll to position [279, 0]
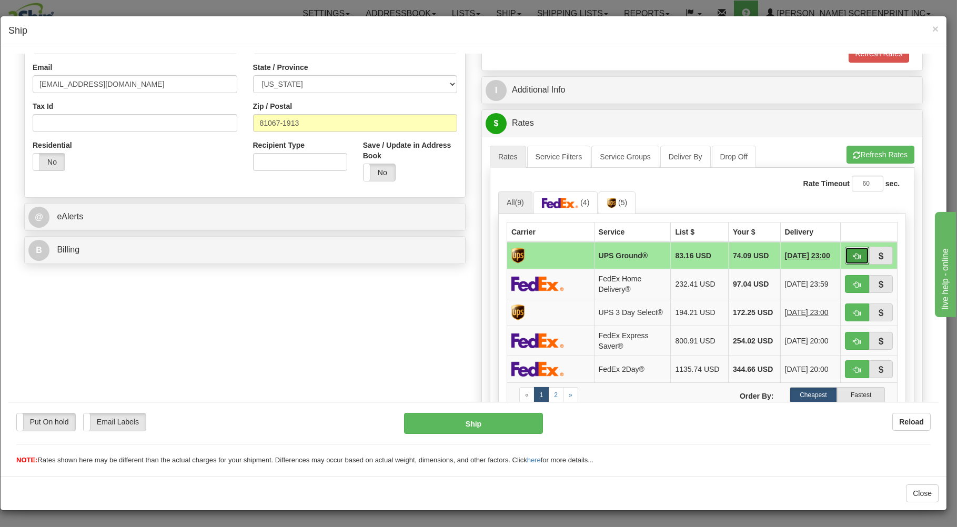
click at [850, 251] on button "button" at bounding box center [857, 255] width 24 height 18
type input "03"
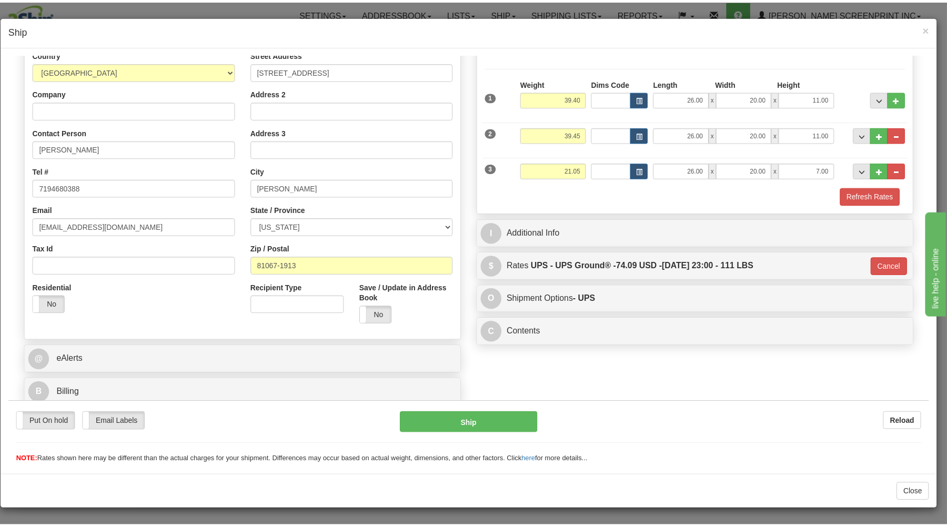
scroll to position [138, 0]
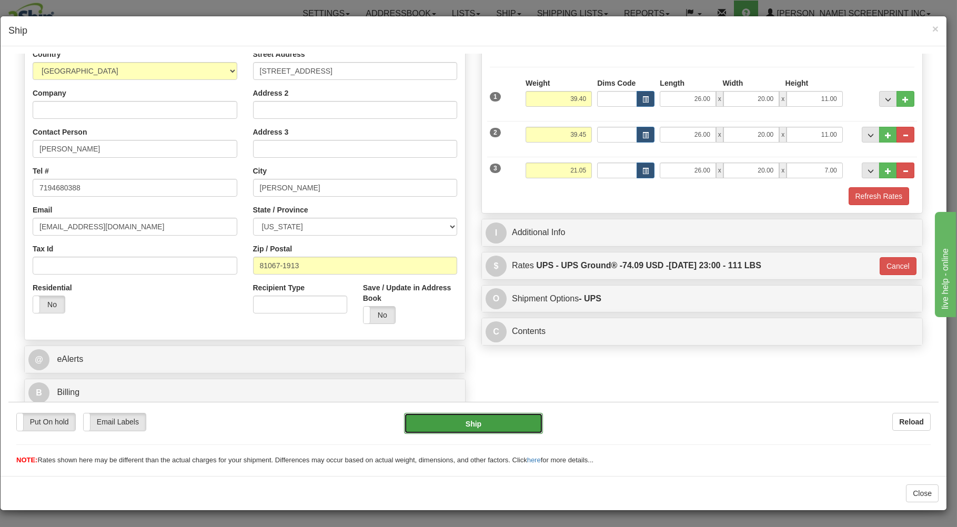
click at [438, 422] on button "Ship" at bounding box center [473, 422] width 139 height 21
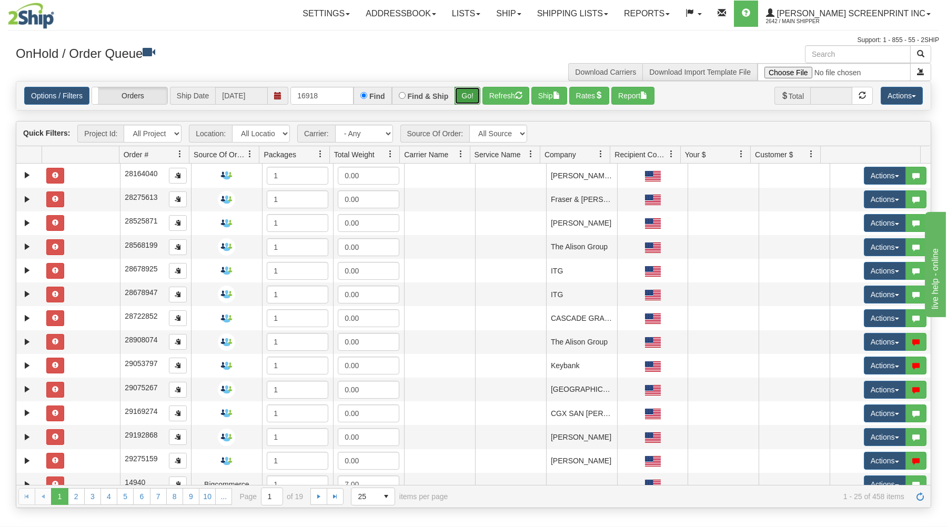
click at [470, 96] on button "Go!" at bounding box center [467, 96] width 26 height 18
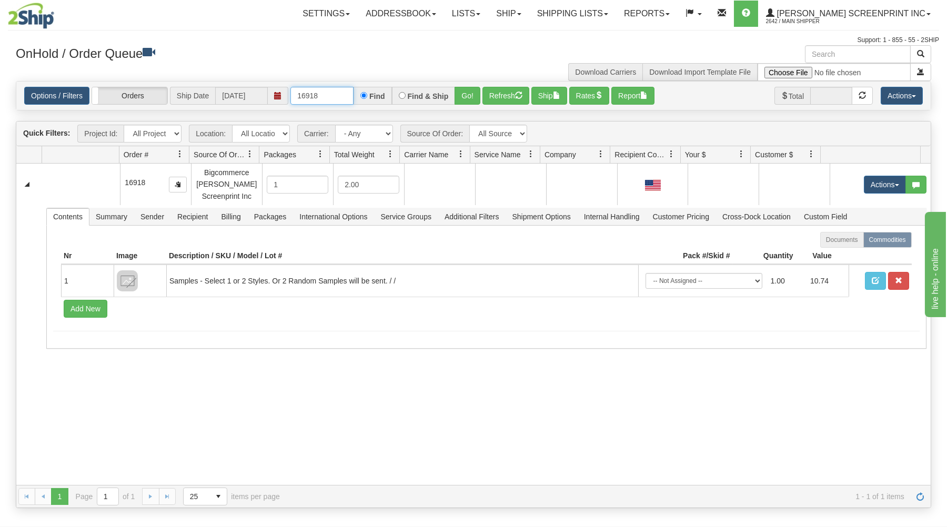
click at [342, 100] on input "16918" at bounding box center [321, 96] width 63 height 18
click at [457, 96] on button "Go!" at bounding box center [467, 96] width 26 height 18
click at [329, 99] on input "16914" at bounding box center [321, 96] width 63 height 18
click at [473, 97] on button "Go!" at bounding box center [467, 96] width 26 height 18
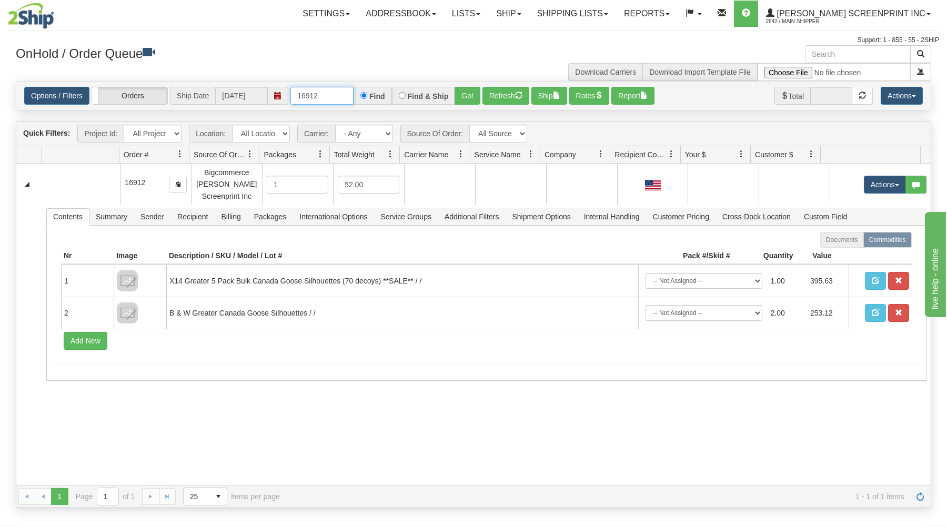
click at [331, 97] on input "16912" at bounding box center [321, 96] width 63 height 18
click at [467, 92] on button "Go!" at bounding box center [467, 96] width 26 height 18
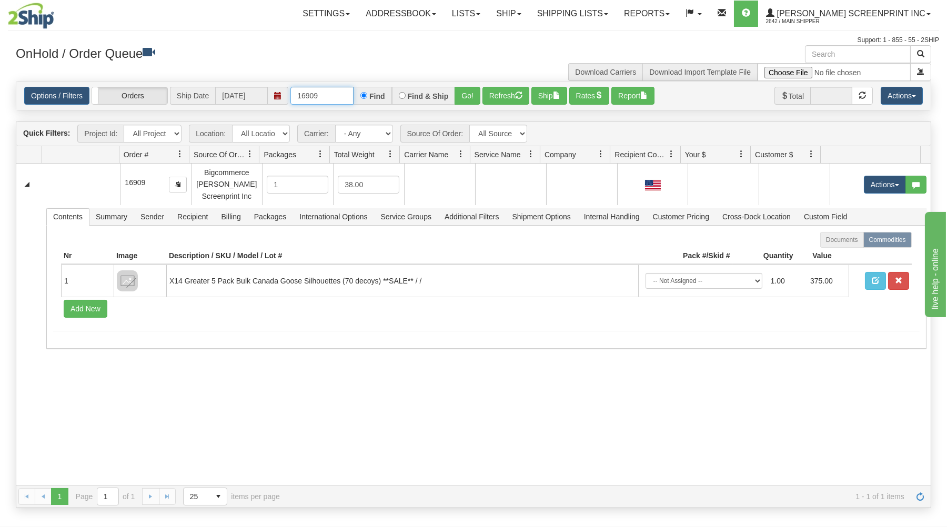
click at [325, 96] on input "16909" at bounding box center [321, 96] width 63 height 18
type input "16905"
drag, startPoint x: 461, startPoint y: 92, endPoint x: 423, endPoint y: 158, distance: 76.6
click at [462, 92] on button "Go!" at bounding box center [467, 96] width 26 height 18
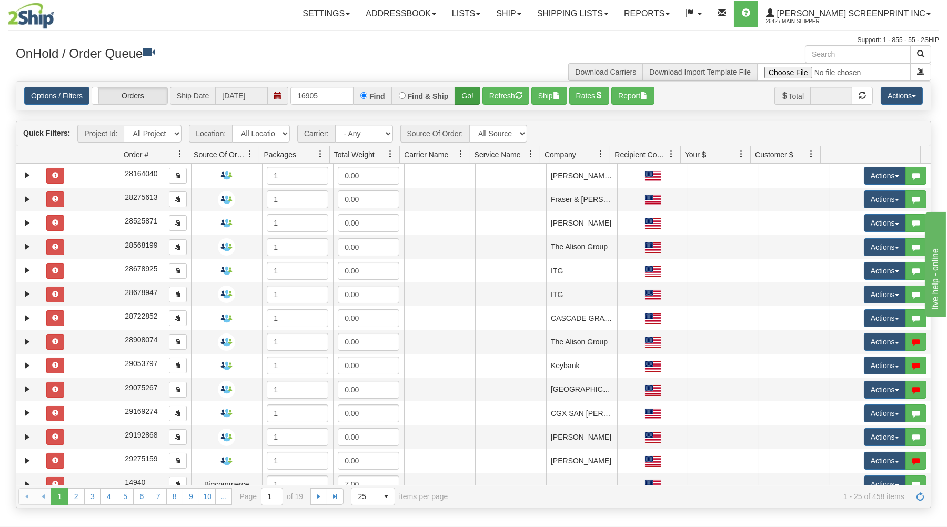
type input "16905"
click at [466, 95] on button "Go!" at bounding box center [467, 96] width 26 height 18
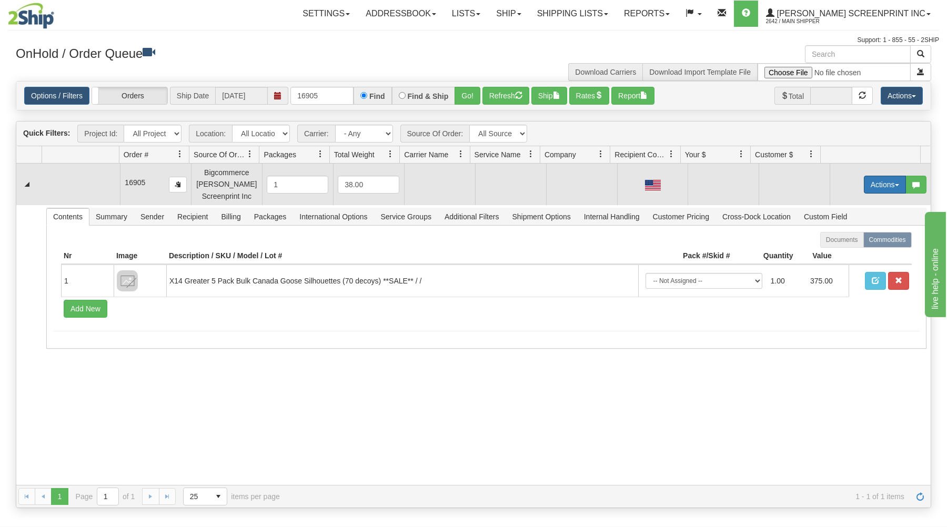
click at [870, 183] on button "Actions" at bounding box center [885, 185] width 42 height 18
click at [858, 205] on link "Open" at bounding box center [863, 205] width 84 height 14
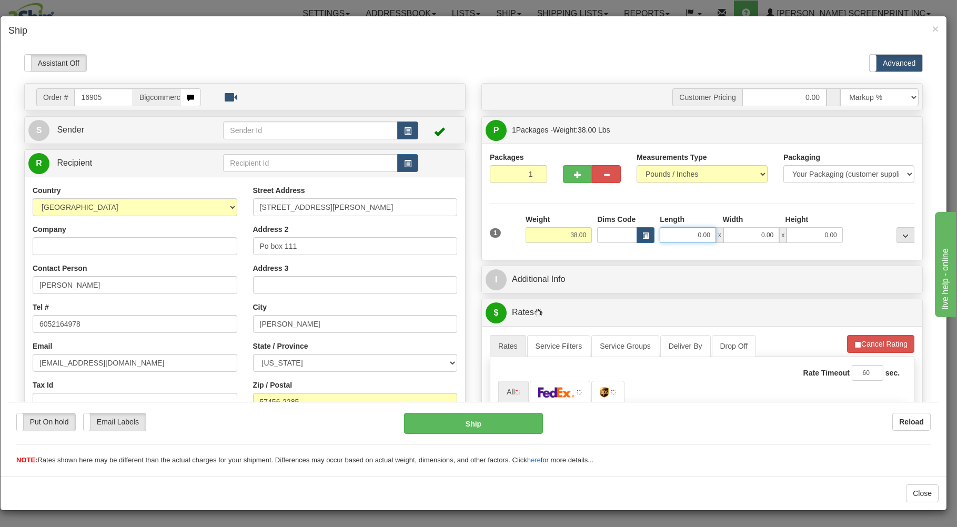
click at [670, 238] on input "0.00" at bounding box center [688, 235] width 56 height 16
type input "31.00"
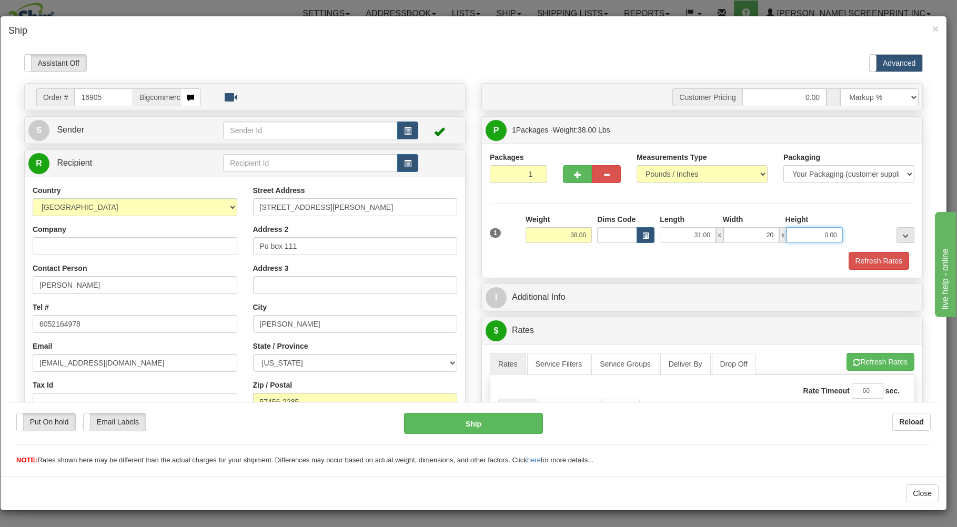
type input "20.00"
type input "32.60"
drag, startPoint x: 737, startPoint y: 236, endPoint x: 846, endPoint y: 186, distance: 120.3
click at [779, 227] on input "20.00" at bounding box center [751, 235] width 56 height 16
type input "19.00"
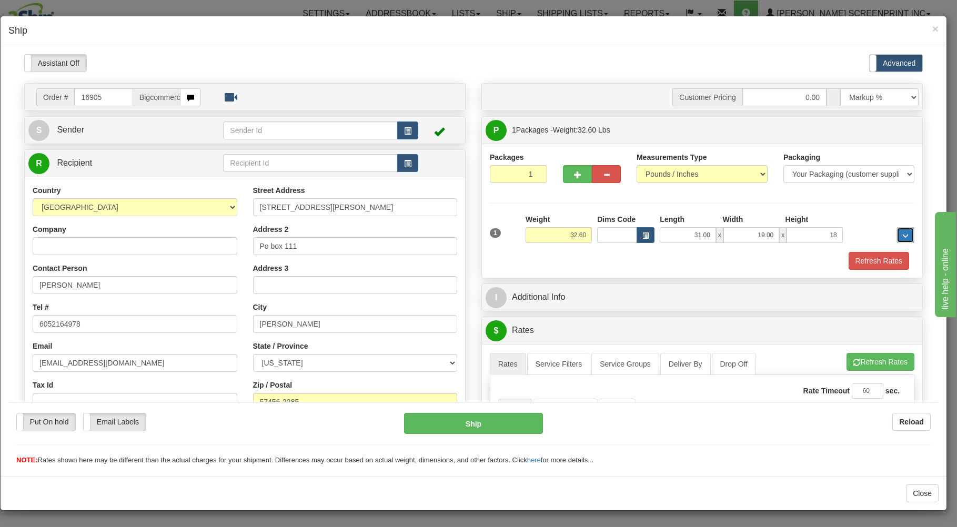
type input "18.00"
type input "32.60"
click at [705, 262] on div "Refresh Rates" at bounding box center [702, 260] width 430 height 18
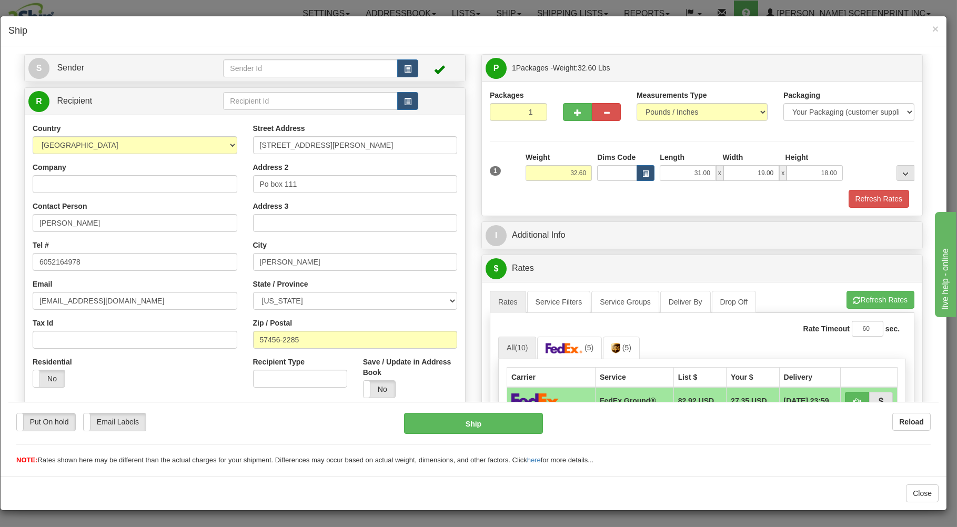
scroll to position [225, 0]
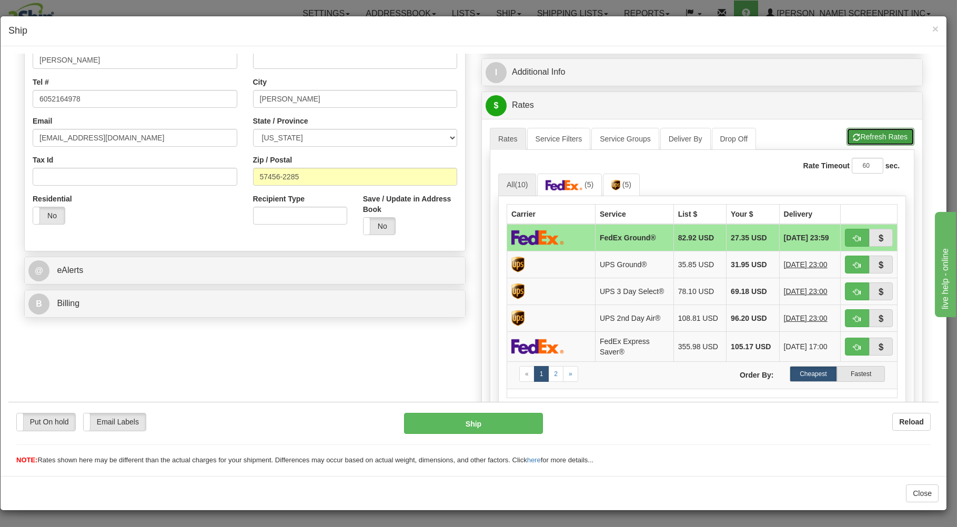
click at [861, 134] on button "Refresh Rates" at bounding box center [880, 136] width 68 height 18
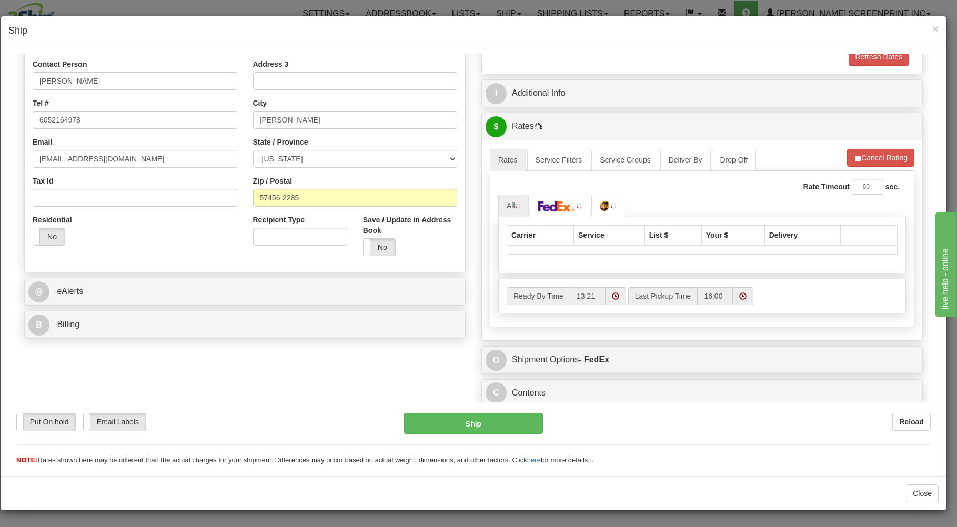
scroll to position [207, 0]
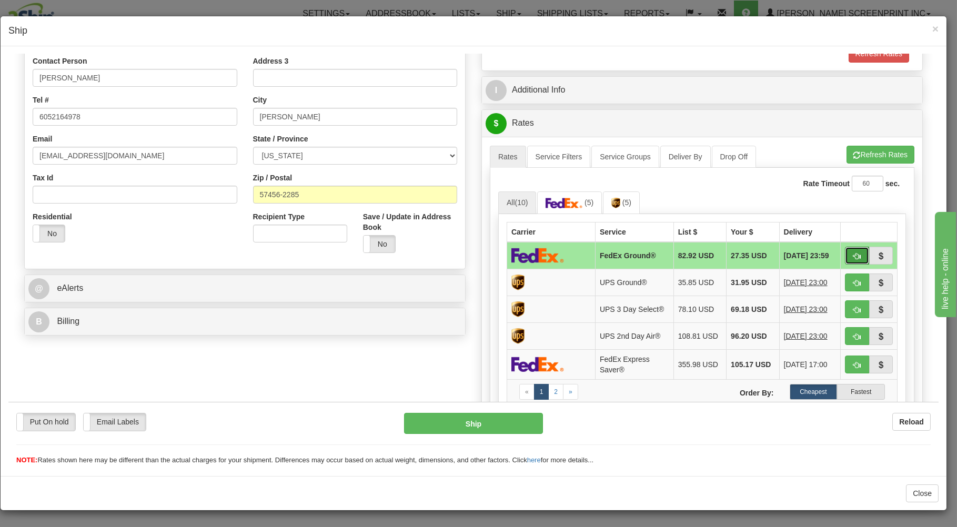
click at [850, 254] on button "button" at bounding box center [857, 255] width 24 height 18
type input "92"
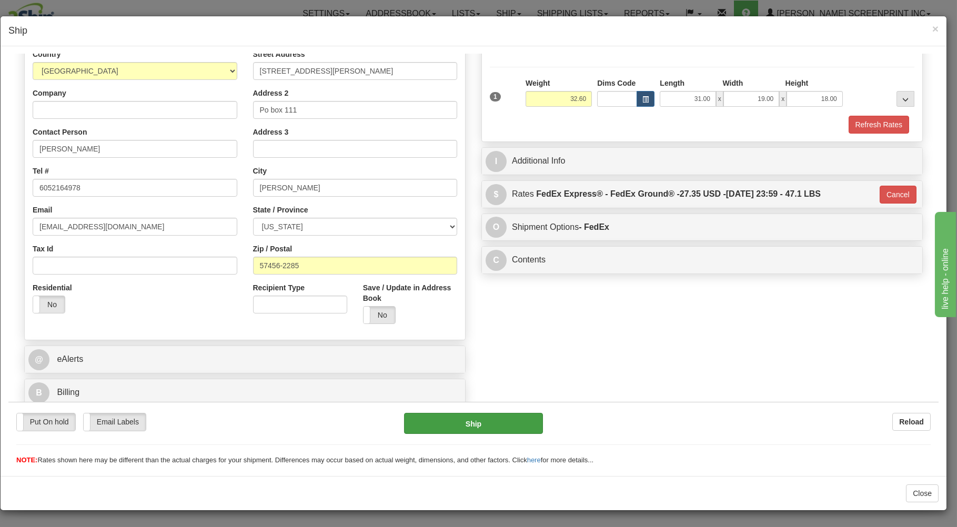
scroll to position [138, 0]
click at [485, 422] on button "Ship" at bounding box center [473, 422] width 139 height 21
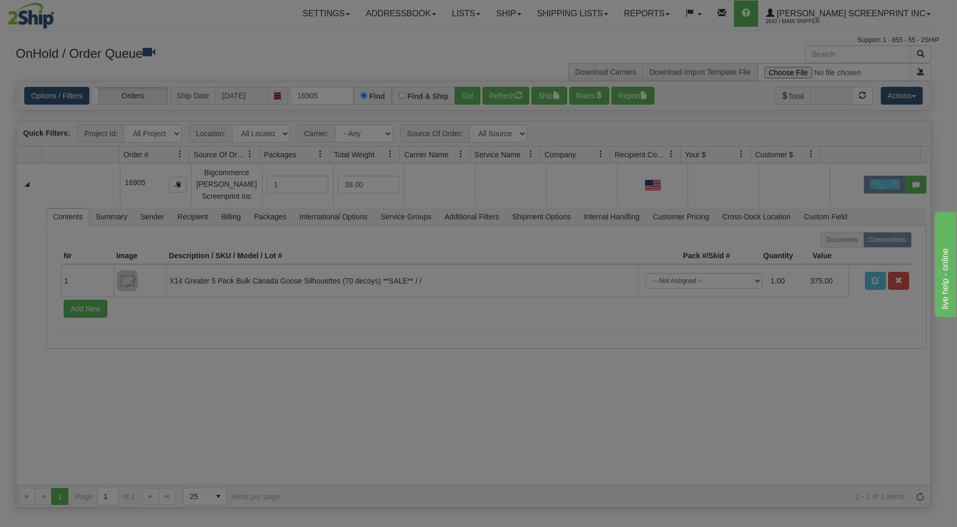
scroll to position [0, 0]
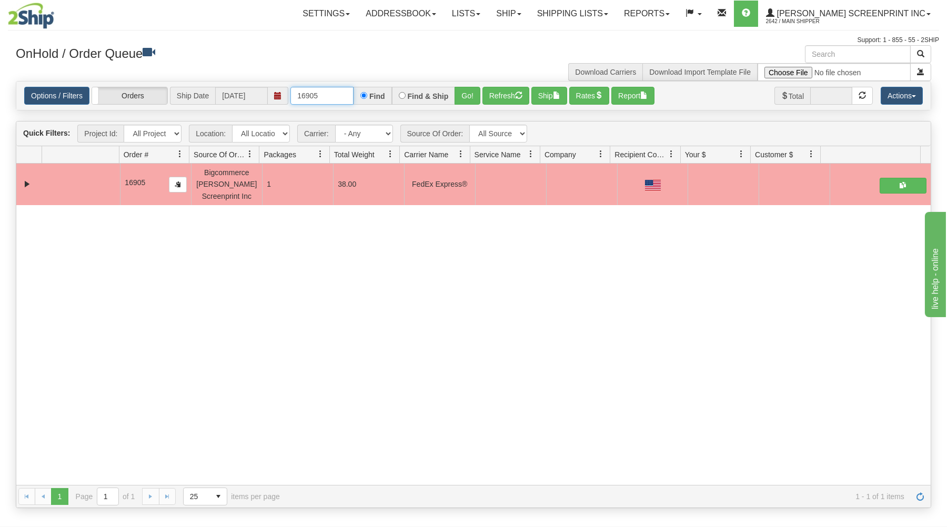
drag, startPoint x: 293, startPoint y: 97, endPoint x: 418, endPoint y: 80, distance: 125.9
click at [418, 80] on div "× Get OnHold Shipments fields - load dt: 289 Get OnHold Shipments fields - tran…" at bounding box center [473, 276] width 931 height 463
type input "16909"
click at [465, 89] on button "Go!" at bounding box center [467, 96] width 26 height 18
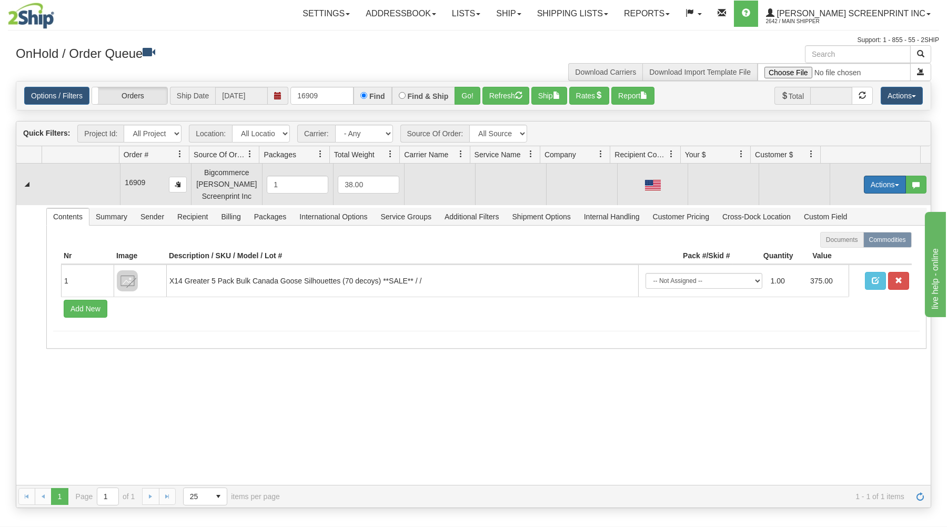
drag, startPoint x: 876, startPoint y: 179, endPoint x: 866, endPoint y: 190, distance: 14.2
click at [876, 180] on button "Actions" at bounding box center [885, 185] width 42 height 18
click at [845, 206] on link "Open" at bounding box center [863, 205] width 84 height 14
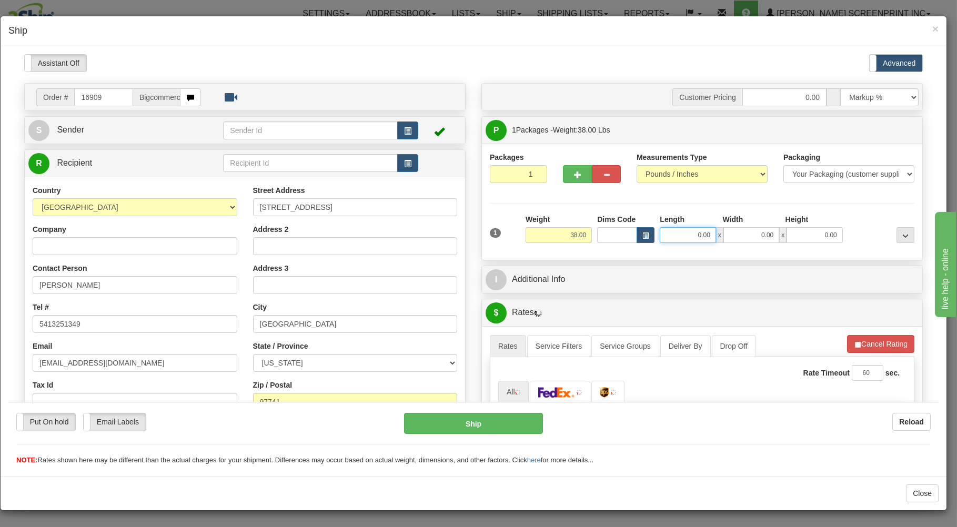
click at [662, 239] on input "0.00" at bounding box center [688, 235] width 56 height 16
type input "32.50"
type input "31.00"
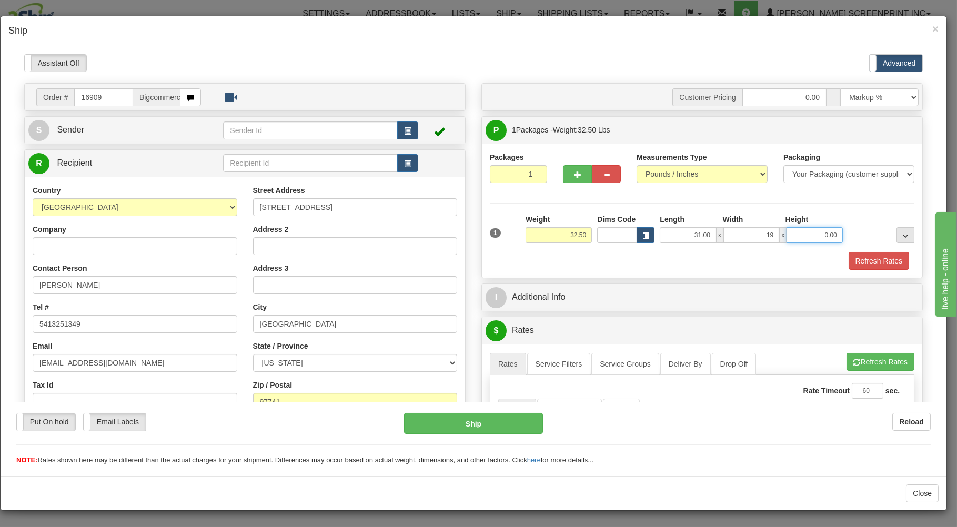
type input "19.00"
type input "32.50"
type input "18.00"
click at [655, 260] on div "Refresh Rates" at bounding box center [702, 260] width 430 height 18
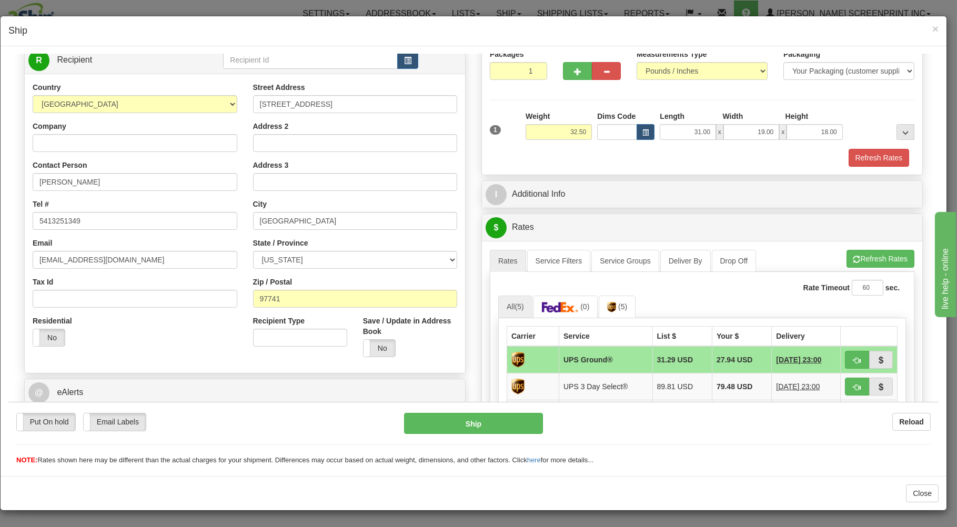
scroll to position [225, 0]
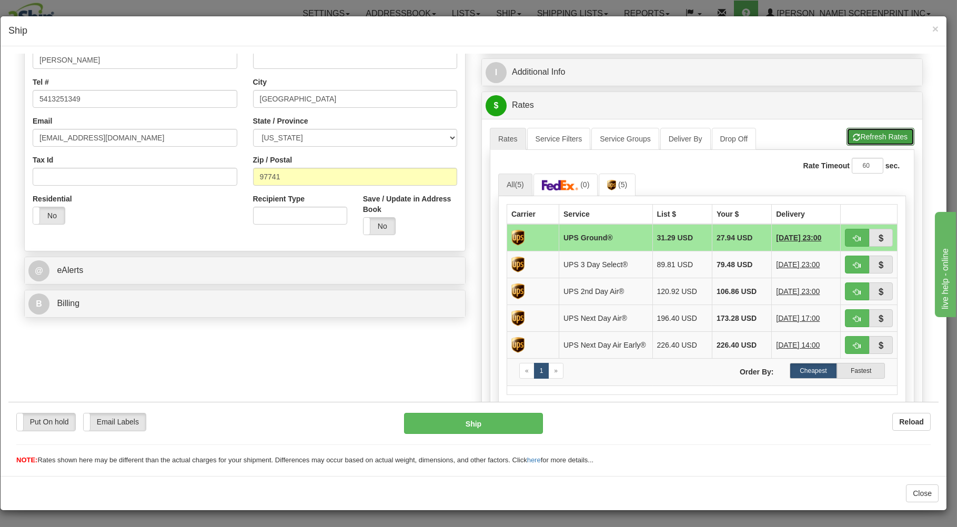
click at [846, 129] on button "Refresh Rates" at bounding box center [880, 136] width 68 height 18
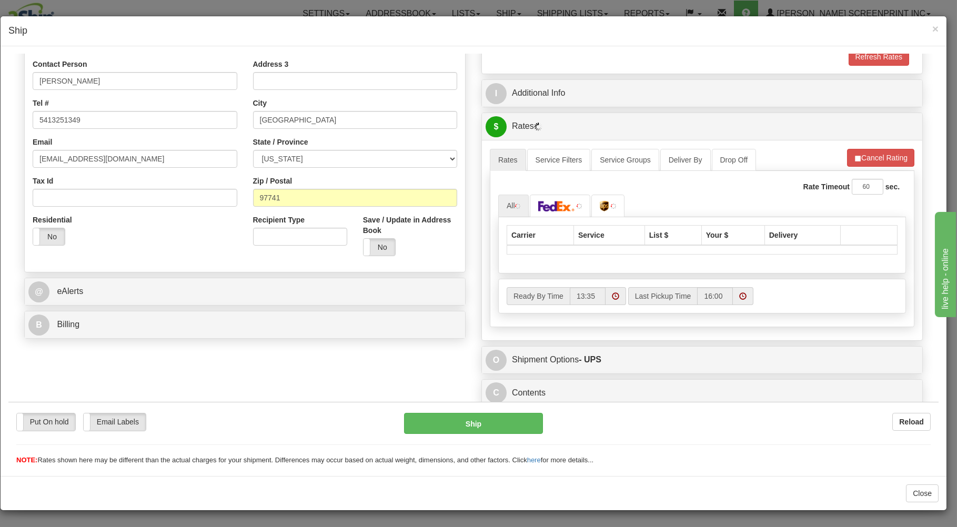
scroll to position [207, 0]
click at [837, 257] on div "Carrier Service List $ Your $ Delivery" at bounding box center [702, 245] width 408 height 56
click at [845, 253] on div "Carrier Service List $ Your $ Delivery" at bounding box center [702, 245] width 408 height 56
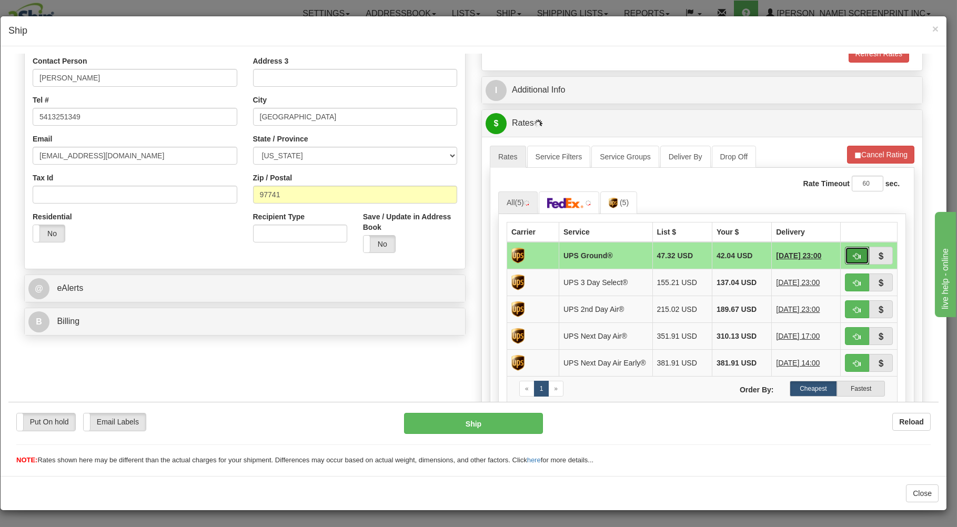
click at [853, 253] on span "button" at bounding box center [856, 255] width 7 height 7
type input "32.50"
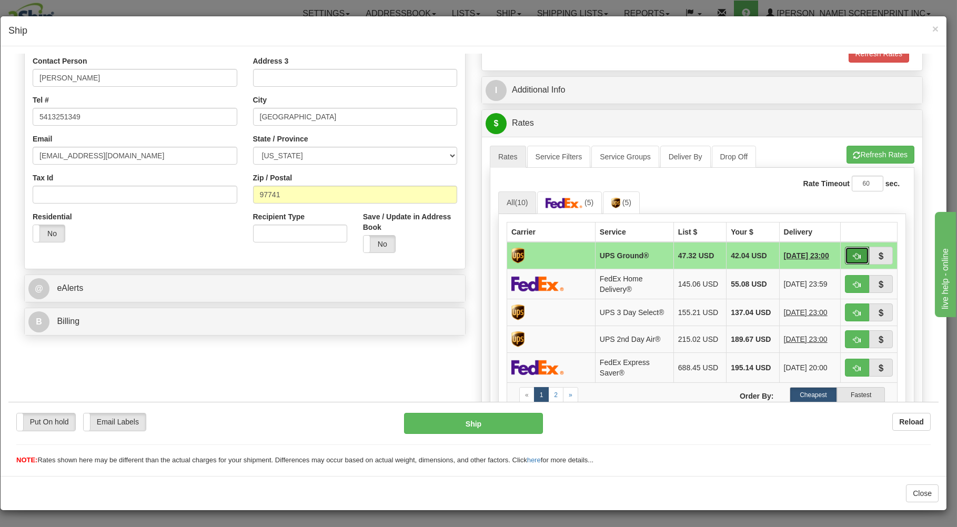
click at [845, 250] on button "button" at bounding box center [857, 255] width 24 height 18
type input "03"
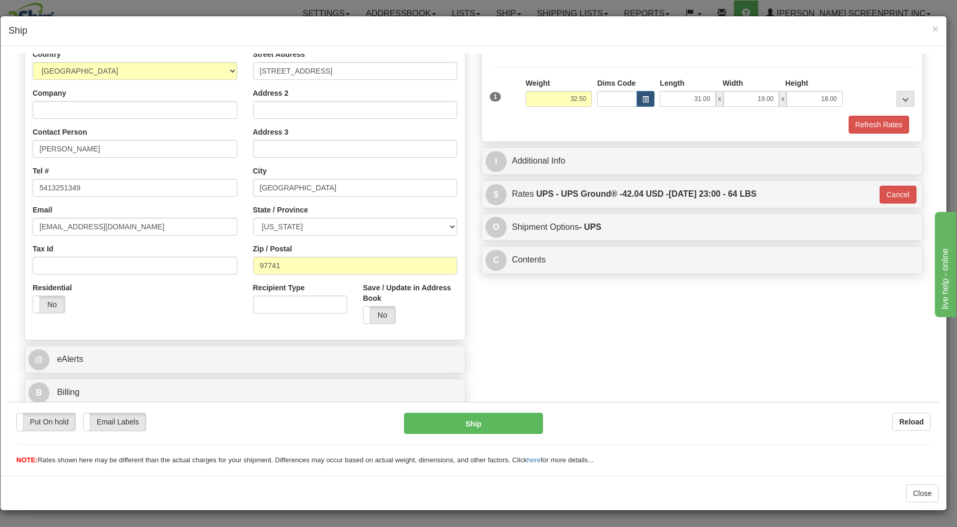
scroll to position [138, 0]
type input "32.55"
type input "03"
type input "32.55"
type input "03"
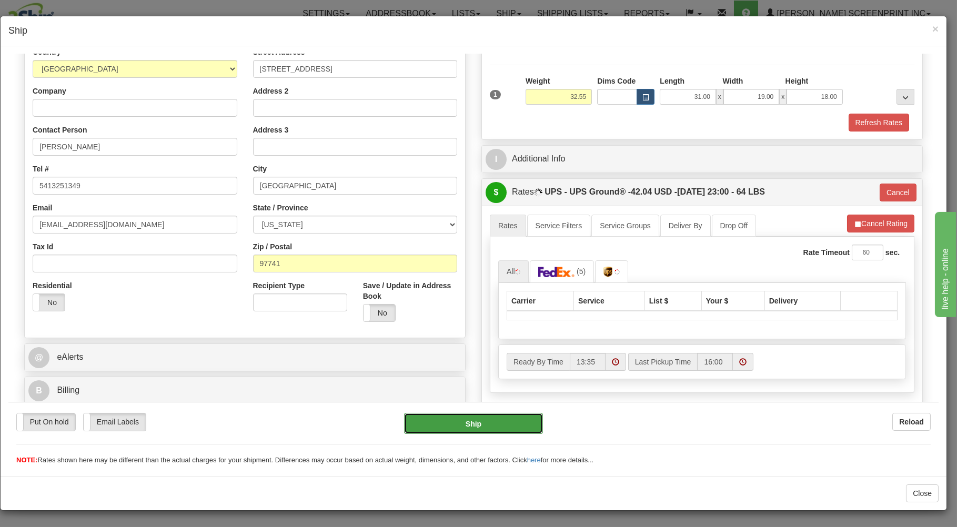
click at [434, 417] on button "Ship" at bounding box center [473, 422] width 139 height 21
type input "32.50"
type input "03"
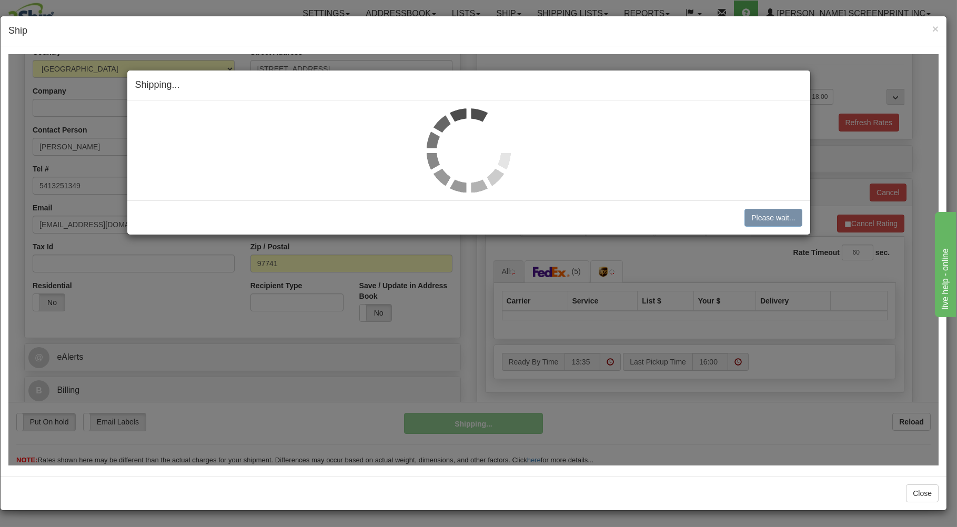
type input "32.55"
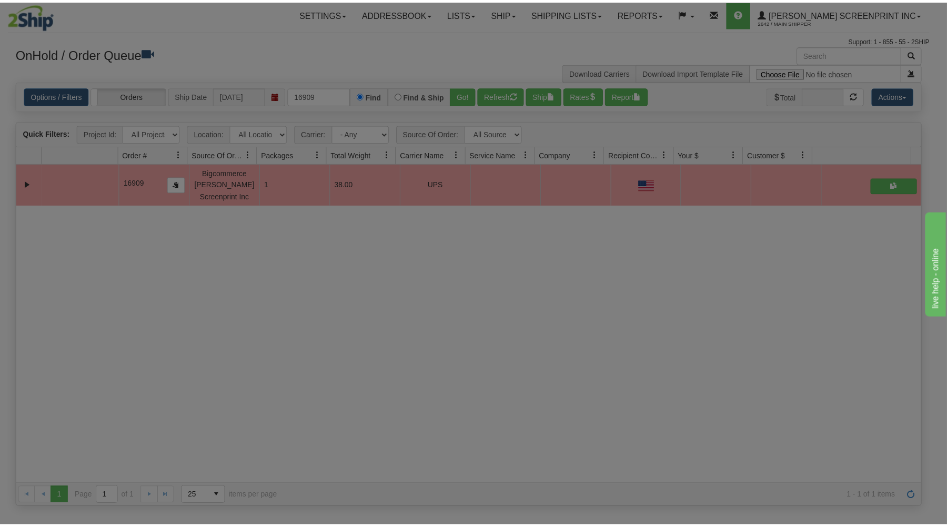
scroll to position [0, 0]
